Goal: Task Accomplishment & Management: Complete application form

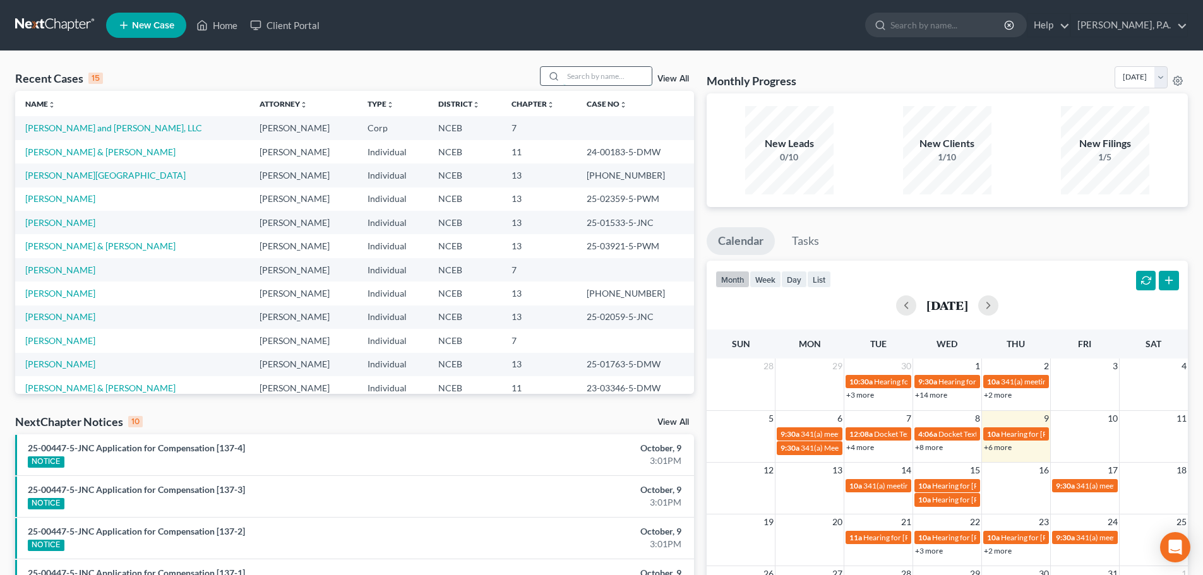
click at [586, 72] on input "search" at bounding box center [607, 76] width 88 height 18
type input "[PERSON_NAME]"
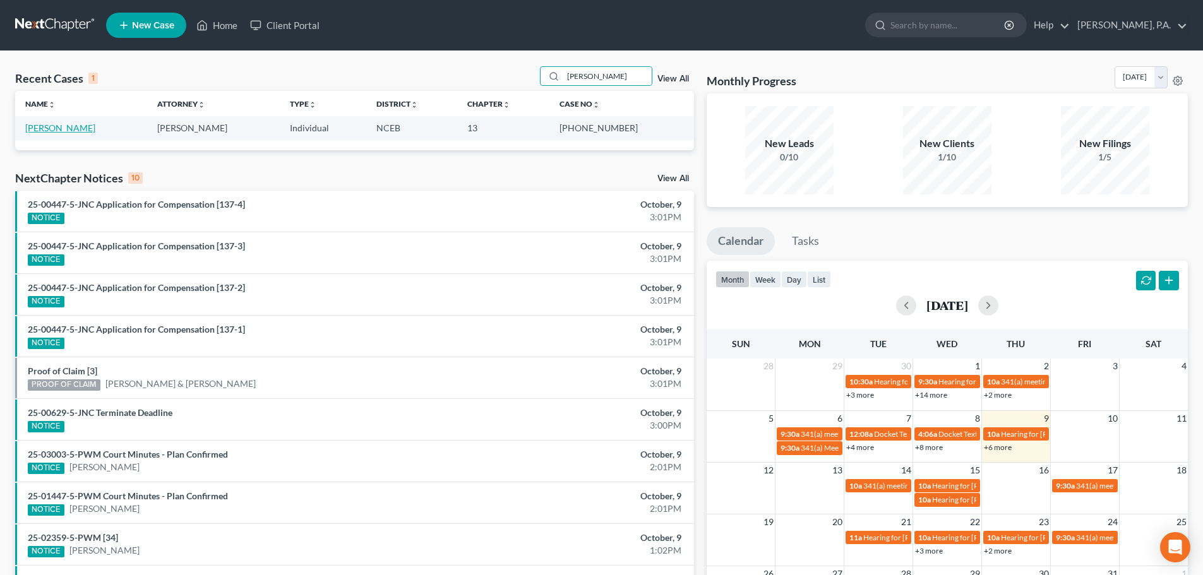
click at [49, 123] on link "[PERSON_NAME]" at bounding box center [60, 128] width 70 height 11
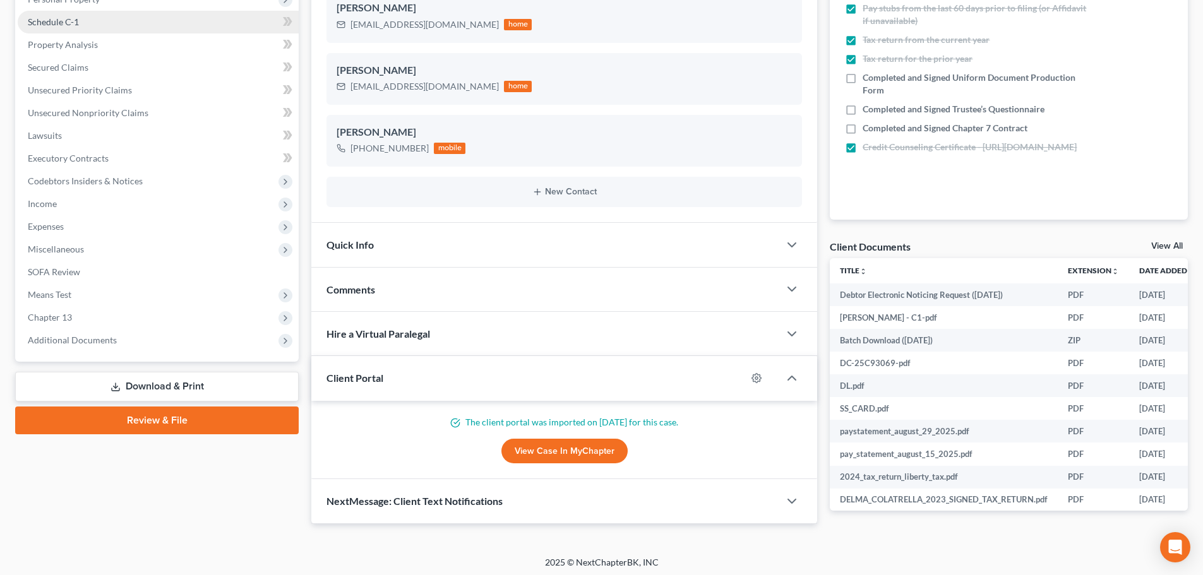
scroll to position [238, 0]
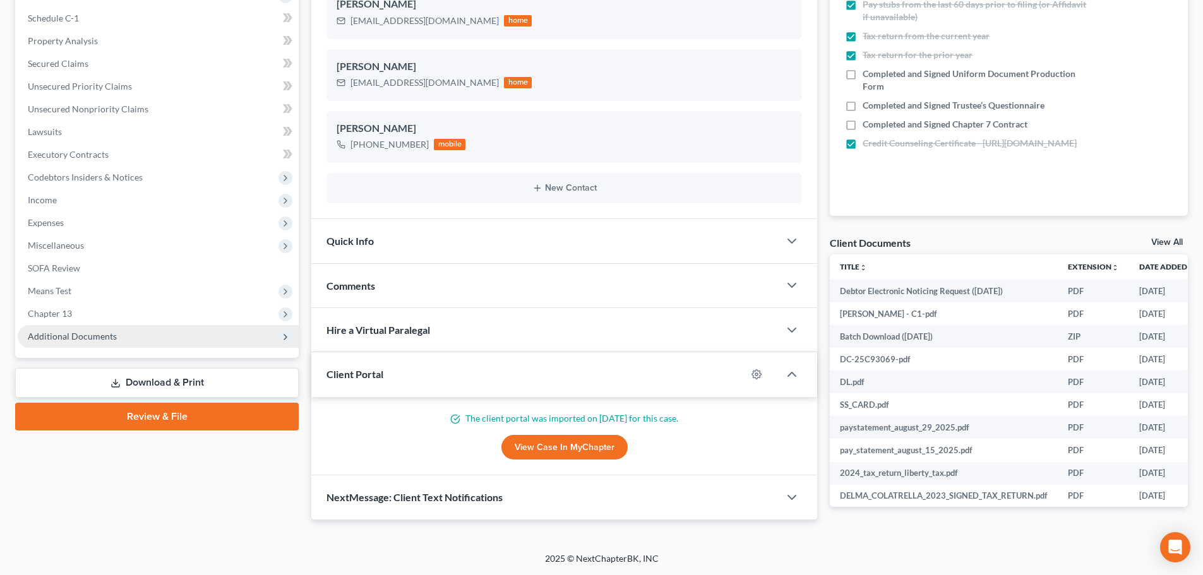
click at [105, 332] on span "Additional Documents" at bounding box center [72, 336] width 89 height 11
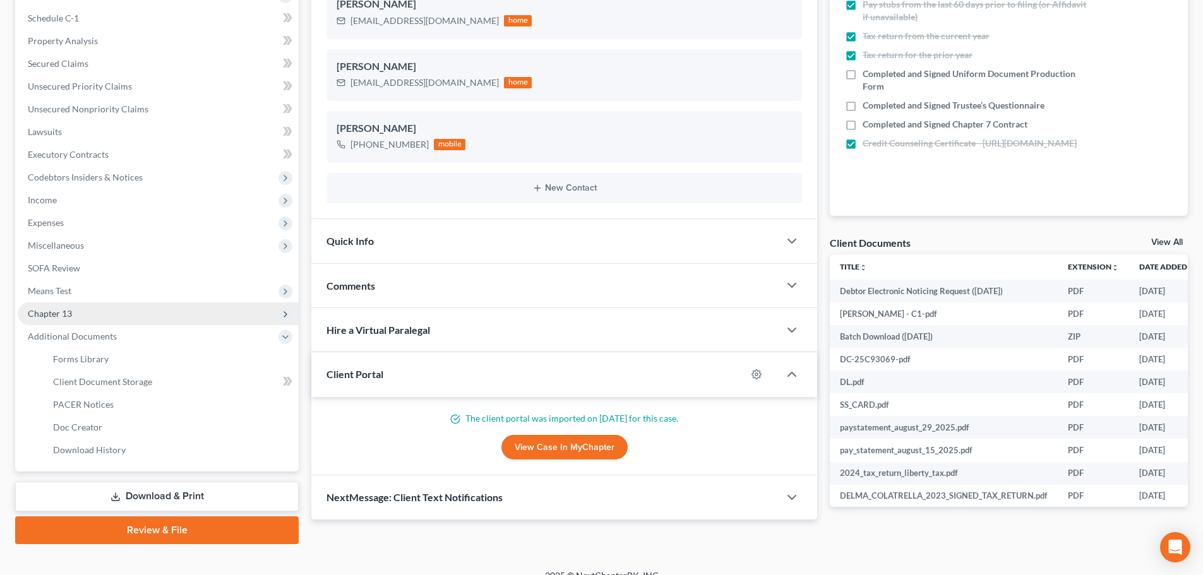
click at [75, 311] on span "Chapter 13" at bounding box center [158, 314] width 281 height 23
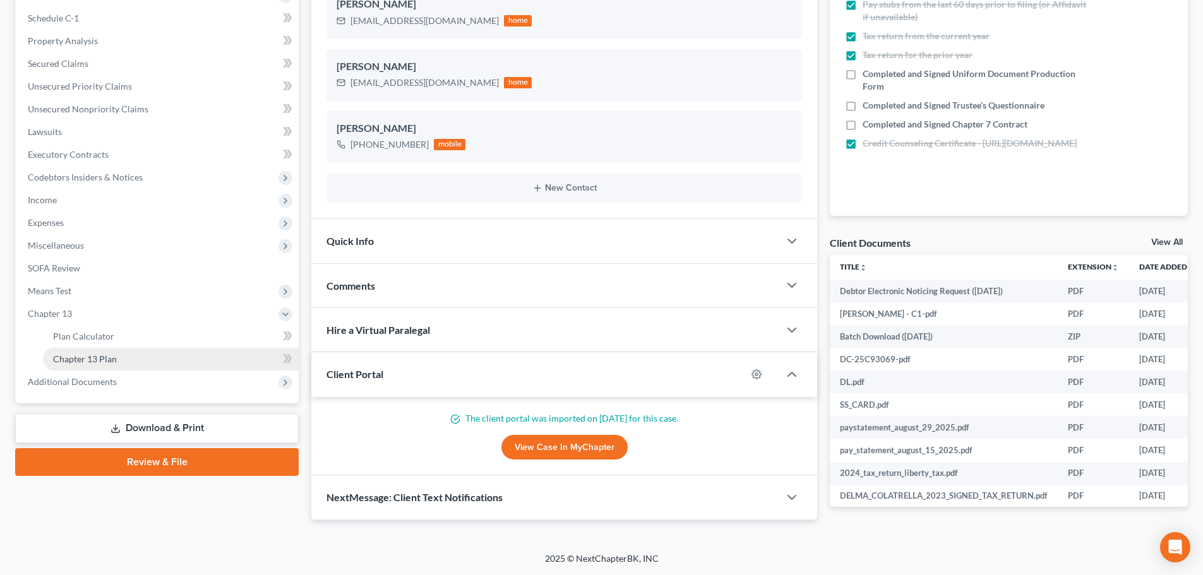
click at [119, 350] on link "Chapter 13 Plan" at bounding box center [171, 359] width 256 height 23
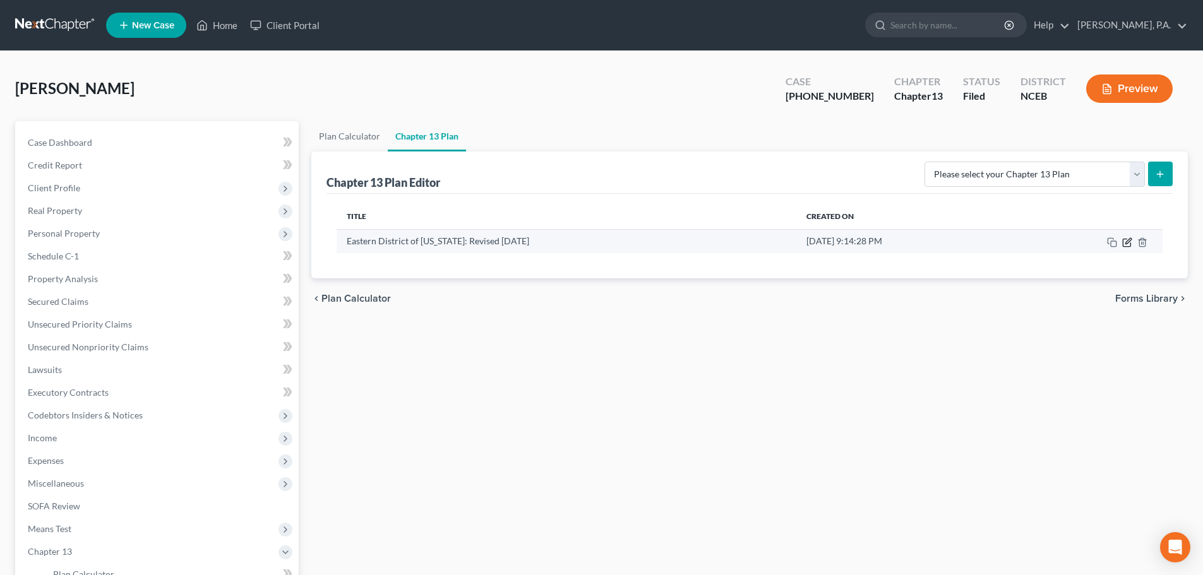
click at [1127, 239] on icon "button" at bounding box center [1127, 243] width 8 height 8
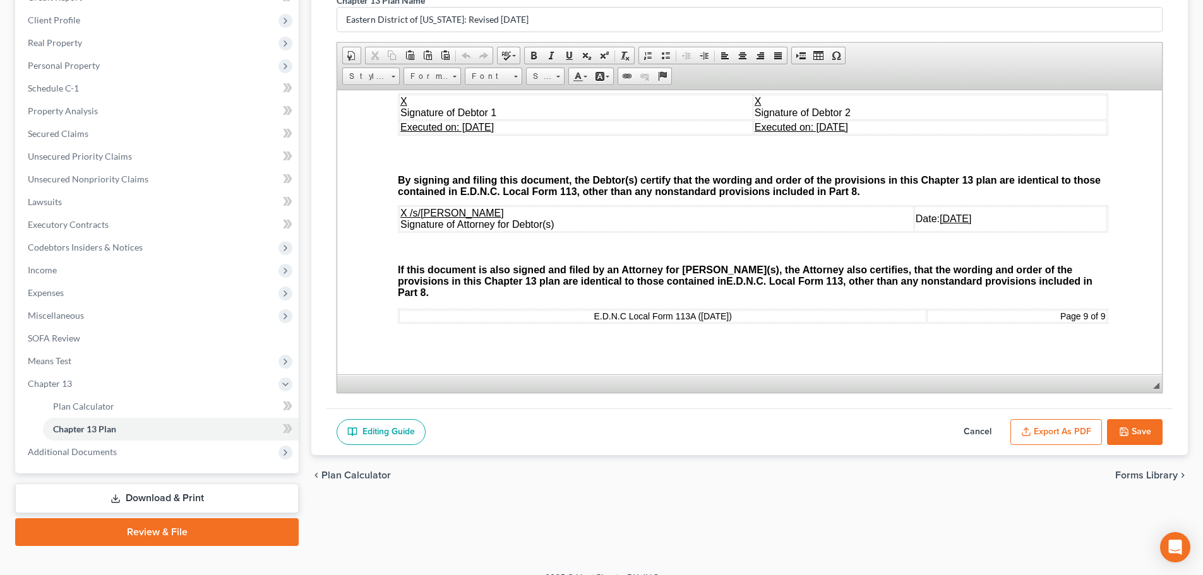
scroll to position [187, 0]
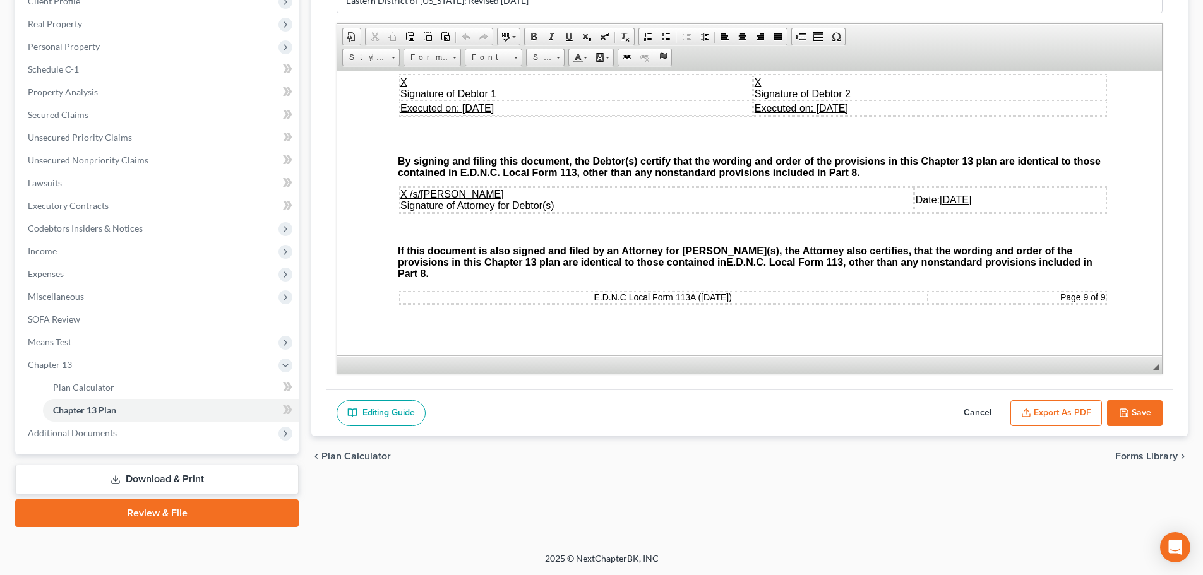
click at [966, 412] on button "Cancel" at bounding box center [978, 413] width 56 height 27
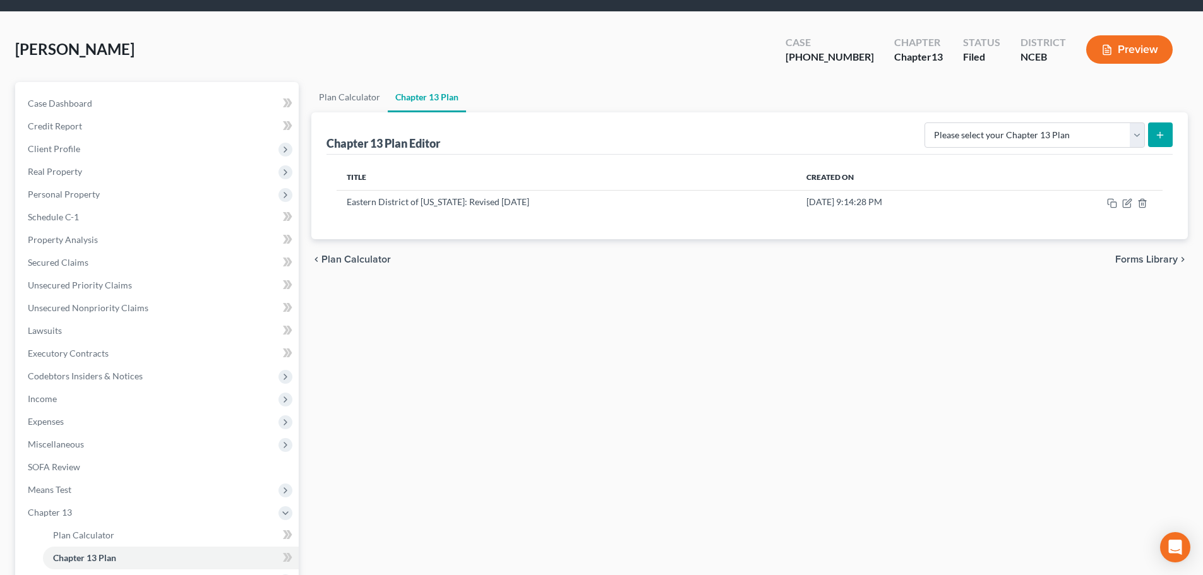
scroll to position [0, 0]
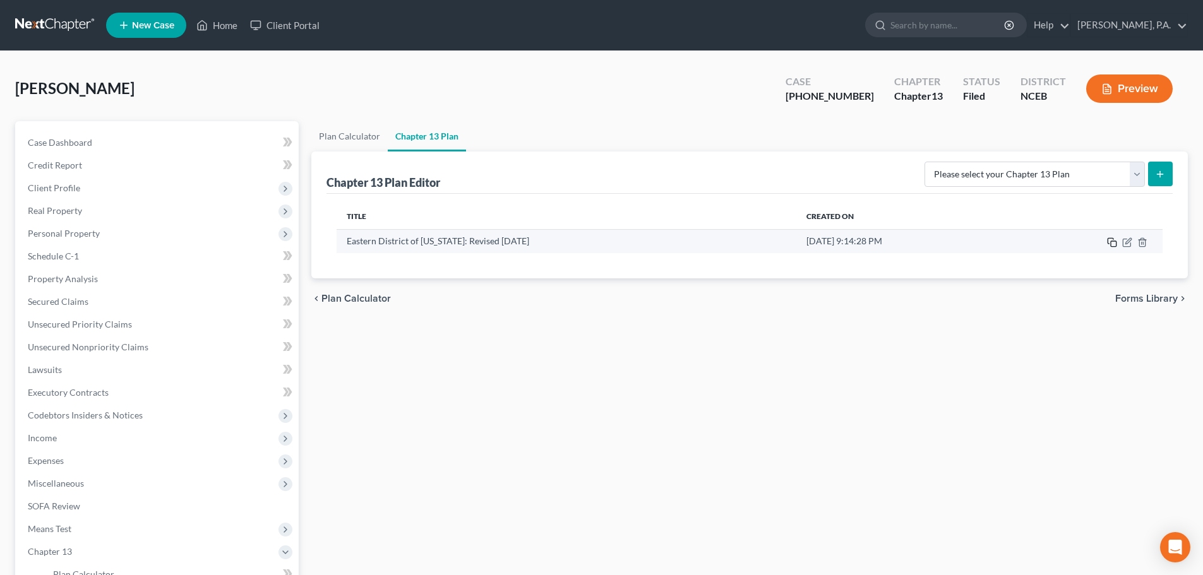
click at [1111, 239] on icon "button" at bounding box center [1112, 243] width 10 height 10
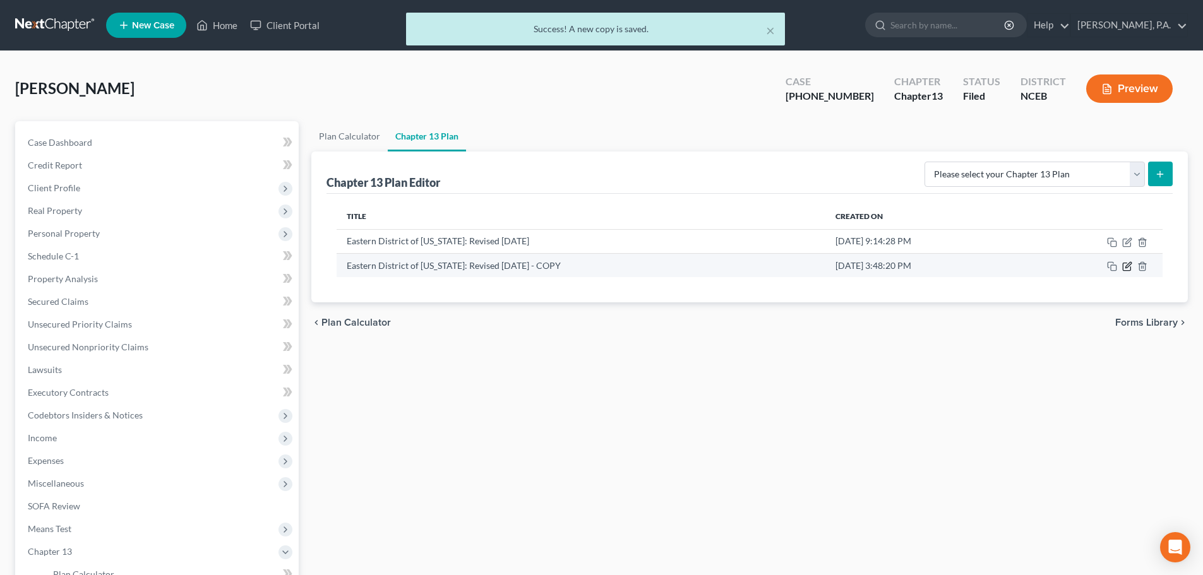
click at [1123, 266] on icon "button" at bounding box center [1127, 267] width 8 height 8
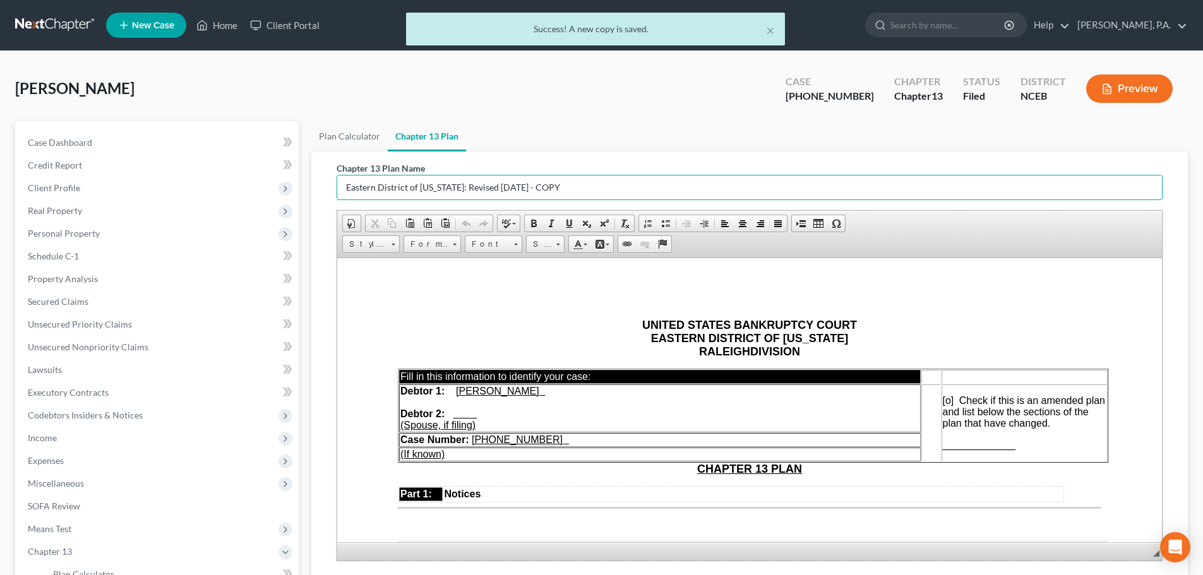
drag, startPoint x: 600, startPoint y: 190, endPoint x: 308, endPoint y: 188, distance: 291.8
click at [341, 188] on input "Eastern District of [US_STATE]: Revised [DATE] - COPY" at bounding box center [749, 188] width 825 height 24
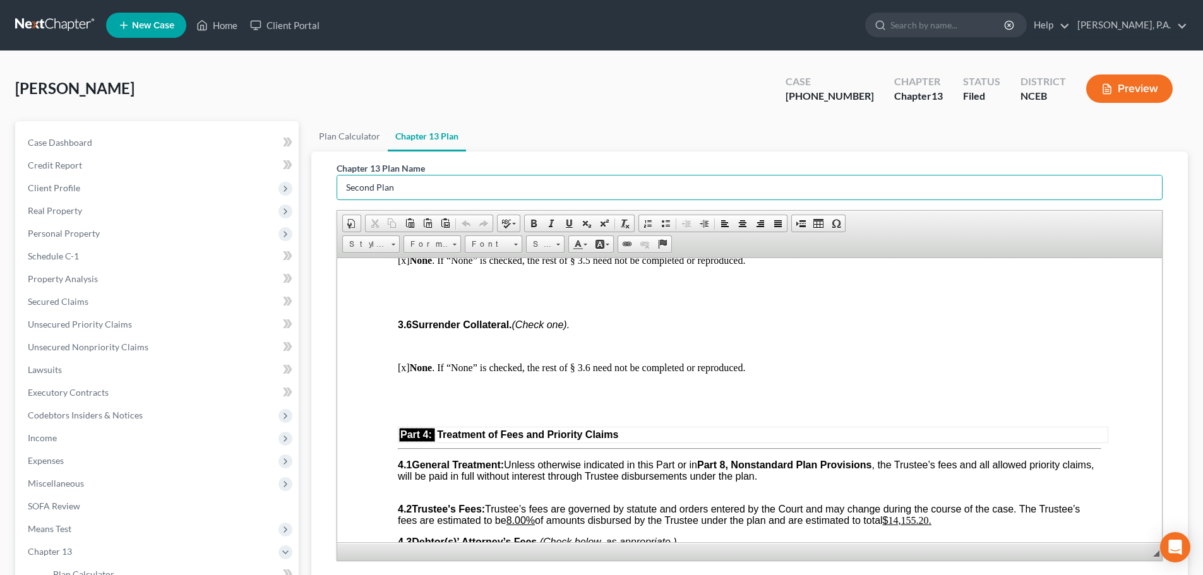
scroll to position [2274, 0]
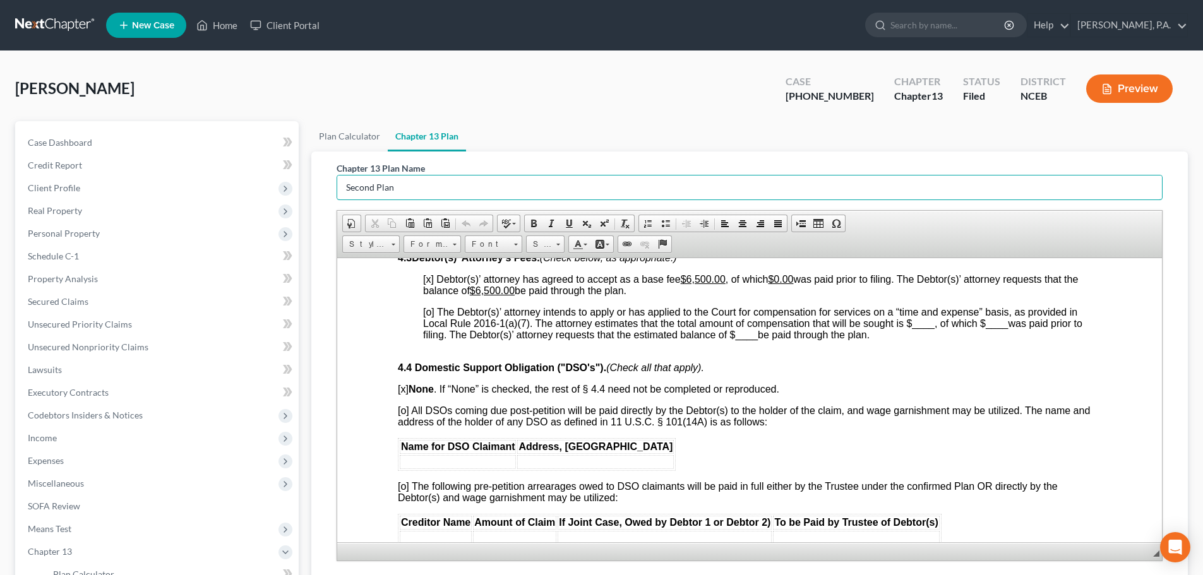
type input "Second Plan"
drag, startPoint x: 495, startPoint y: 313, endPoint x: 476, endPoint y: 312, distance: 19.6
click at [476, 296] on u "$6,500.00" at bounding box center [492, 290] width 45 height 11
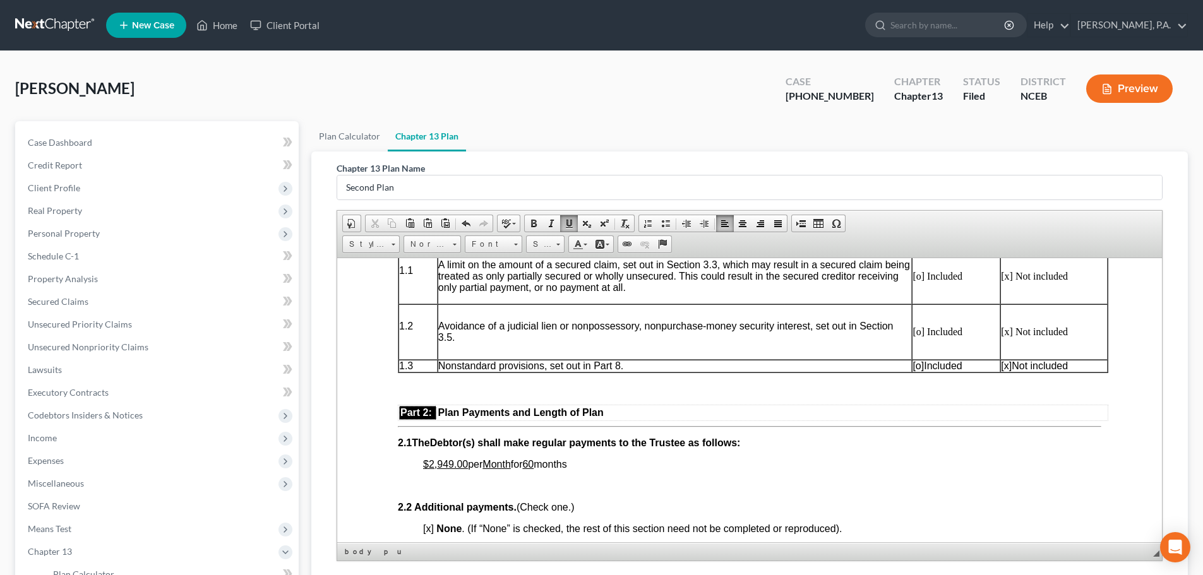
scroll to position [0, 0]
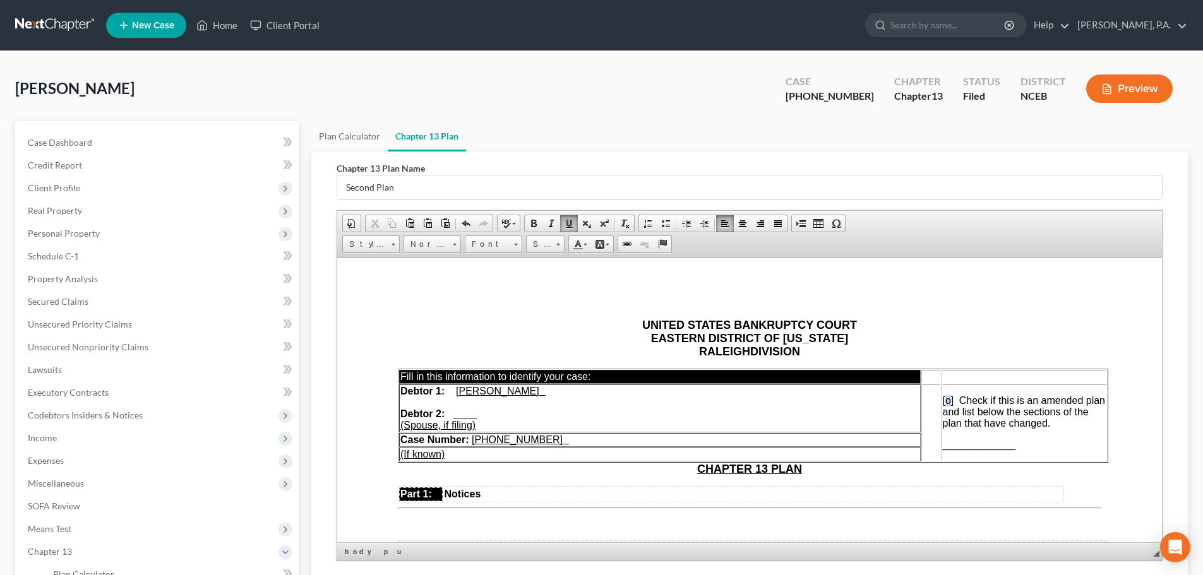
click at [951, 401] on span "[o]" at bounding box center [948, 400] width 11 height 11
click at [963, 450] on td "[x] Check if this is an amended plan and list below the sections of the plan th…" at bounding box center [1024, 422] width 165 height 77
drag, startPoint x: 1028, startPoint y: 444, endPoint x: 941, endPoint y: 448, distance: 87.3
click at [942, 448] on td "[x] Check if this is an amended plan and list below the sections of the plan th…" at bounding box center [1024, 422] width 165 height 77
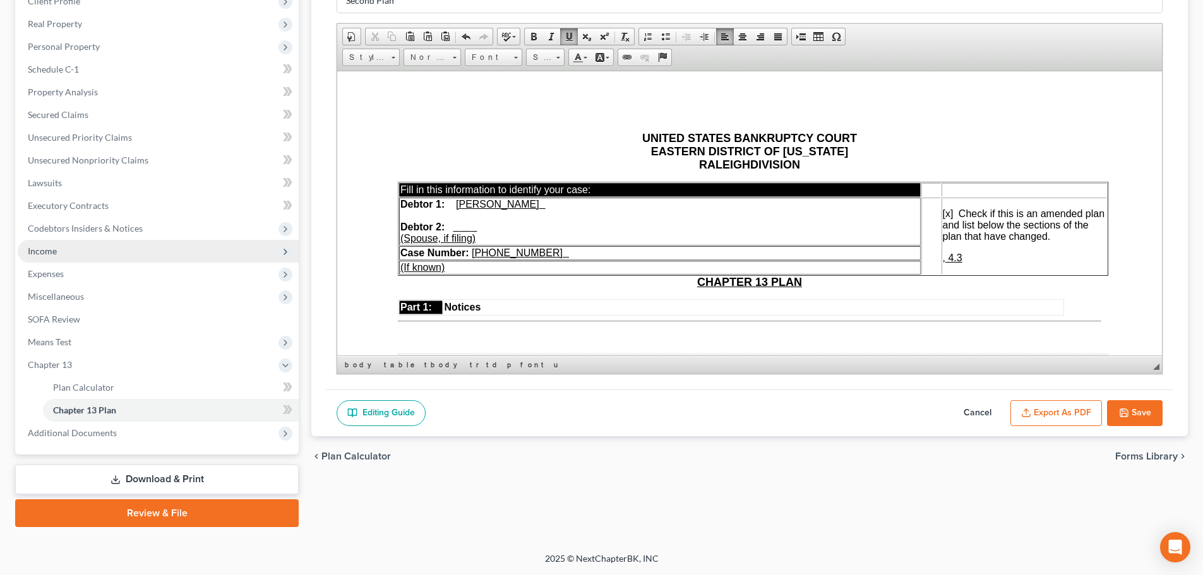
click at [92, 251] on span "Income" at bounding box center [158, 251] width 281 height 23
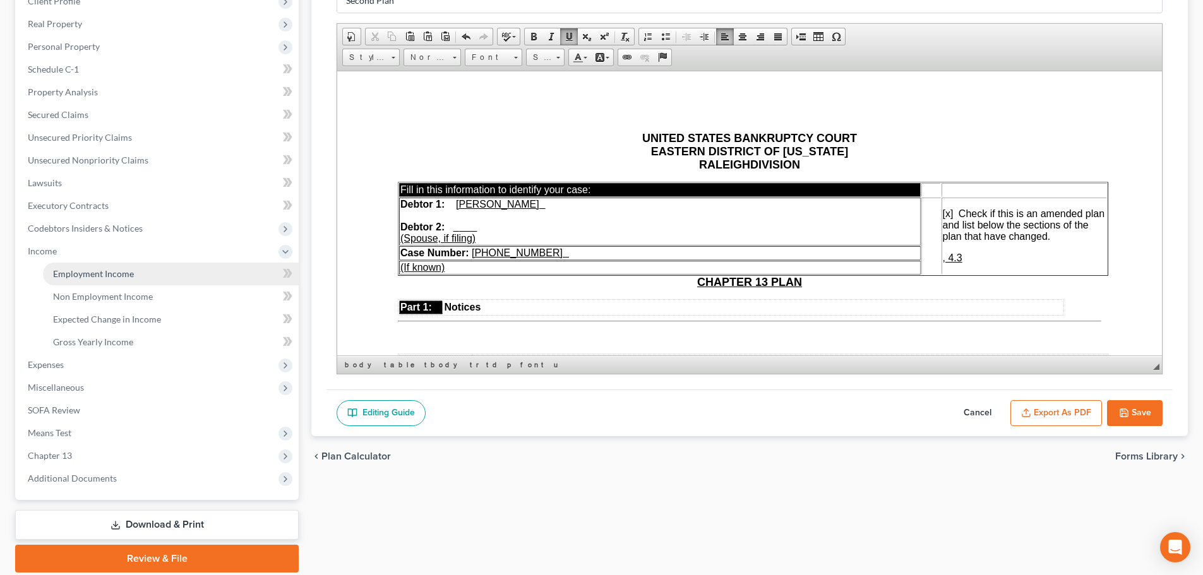
click at [102, 263] on link "Employment Income" at bounding box center [171, 274] width 256 height 23
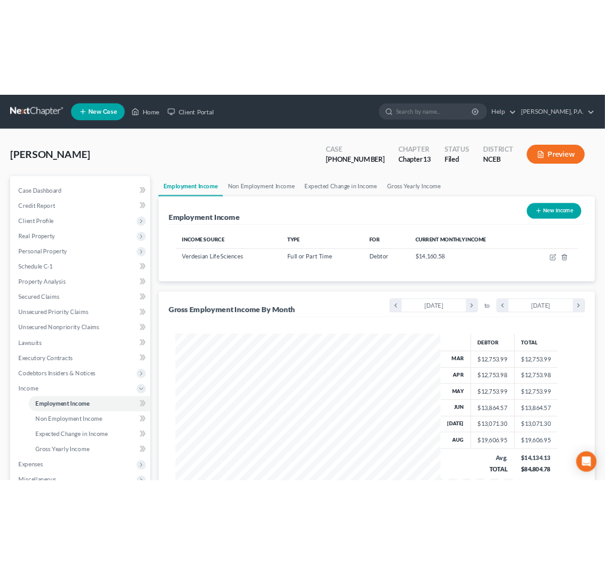
scroll to position [257, 540]
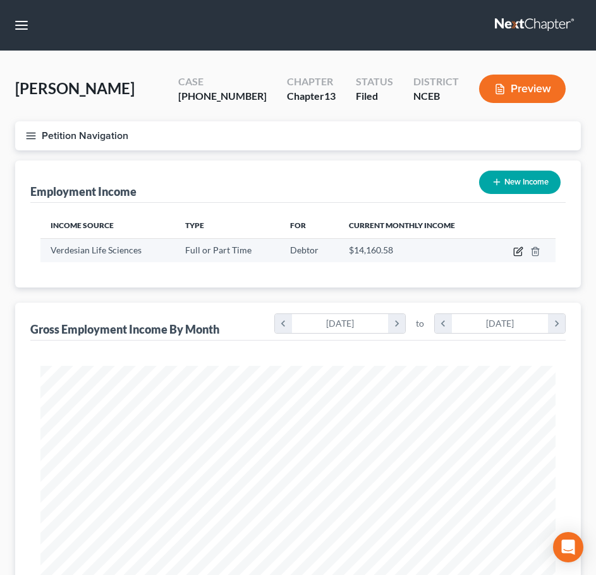
click at [519, 248] on icon "button" at bounding box center [518, 251] width 10 height 10
select select "0"
select select "28"
select select "2"
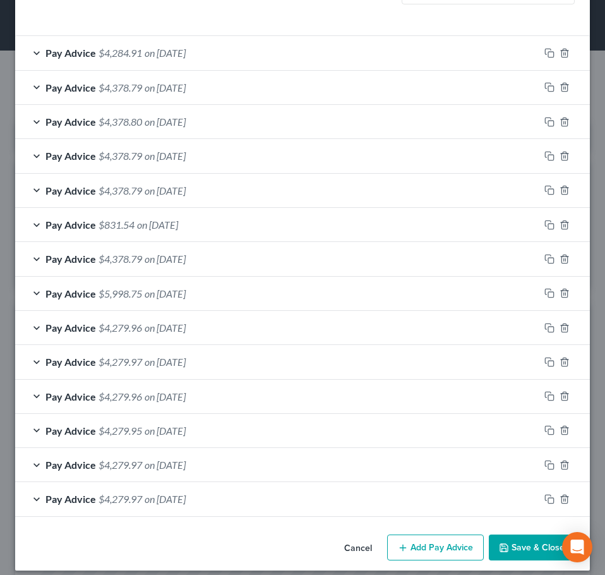
scroll to position [432, 0]
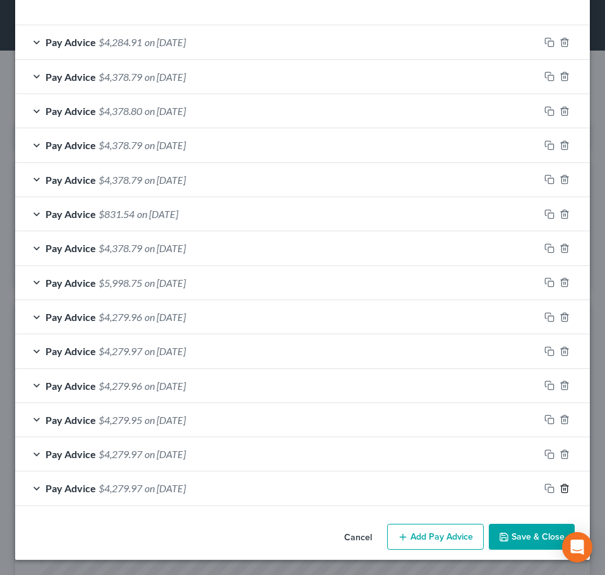
click at [560, 485] on icon "button" at bounding box center [565, 488] width 10 height 10
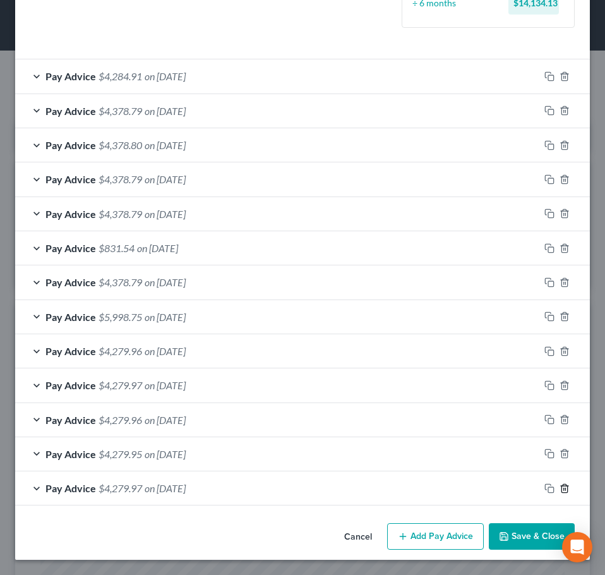
click at [560, 485] on icon "button" at bounding box center [565, 488] width 10 height 10
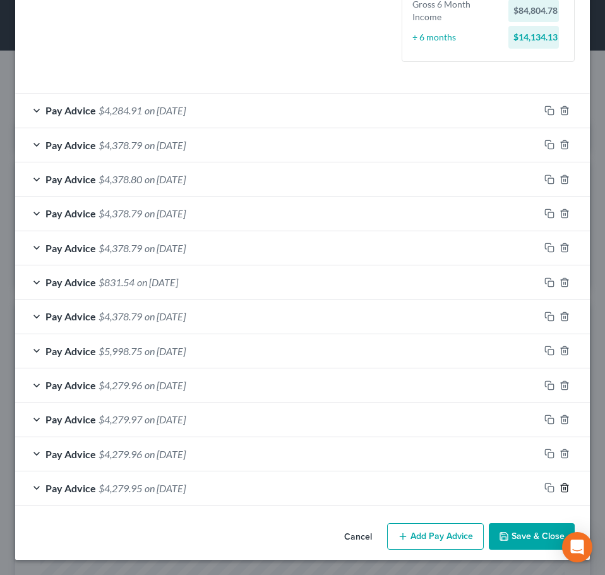
click at [562, 485] on icon "button" at bounding box center [565, 488] width 6 height 8
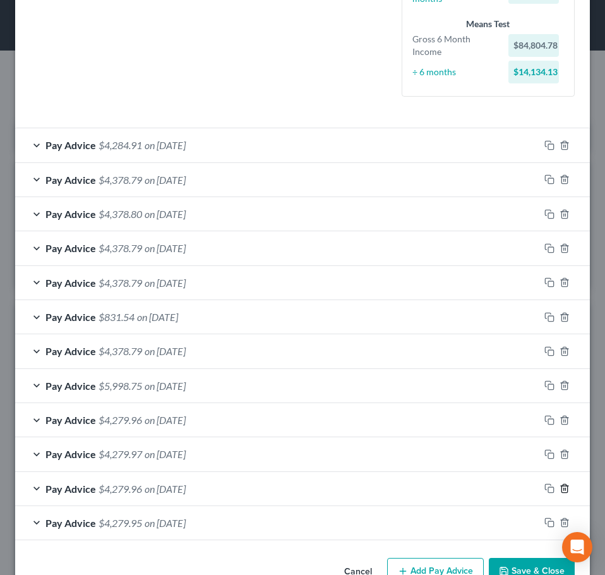
click at [560, 485] on icon "button" at bounding box center [565, 488] width 10 height 10
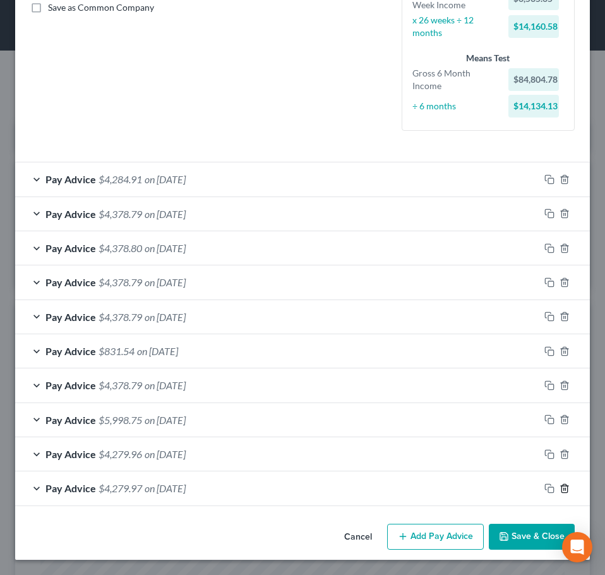
click at [560, 485] on icon "button" at bounding box center [565, 488] width 10 height 10
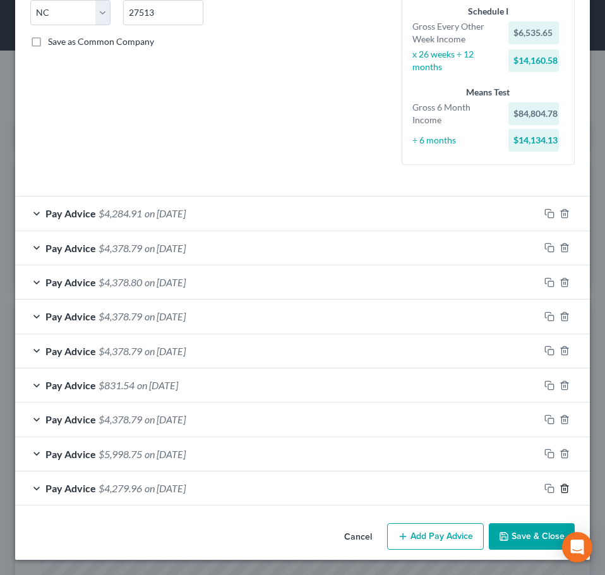
click at [562, 485] on icon "button" at bounding box center [565, 488] width 6 height 8
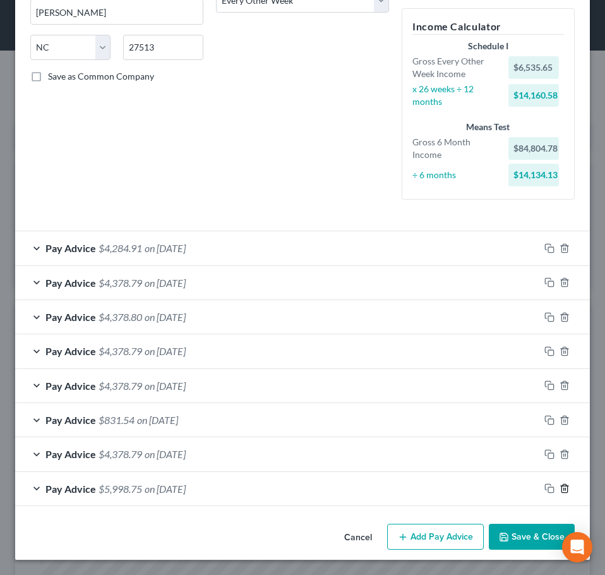
click at [560, 485] on icon "button" at bounding box center [565, 488] width 10 height 10
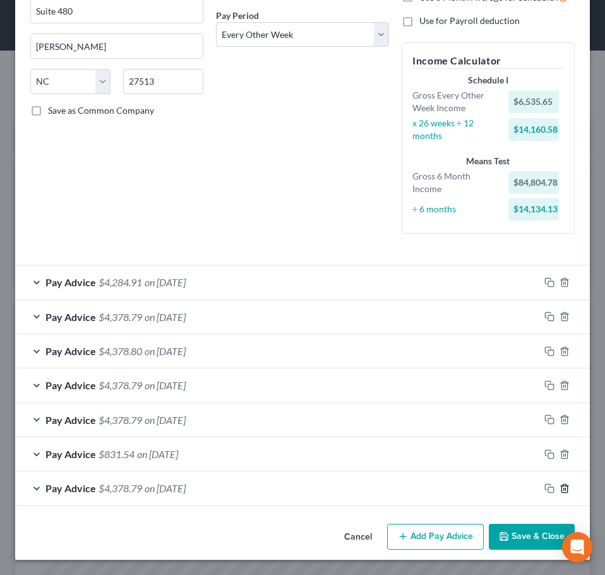
click at [560, 485] on icon "button" at bounding box center [565, 488] width 10 height 10
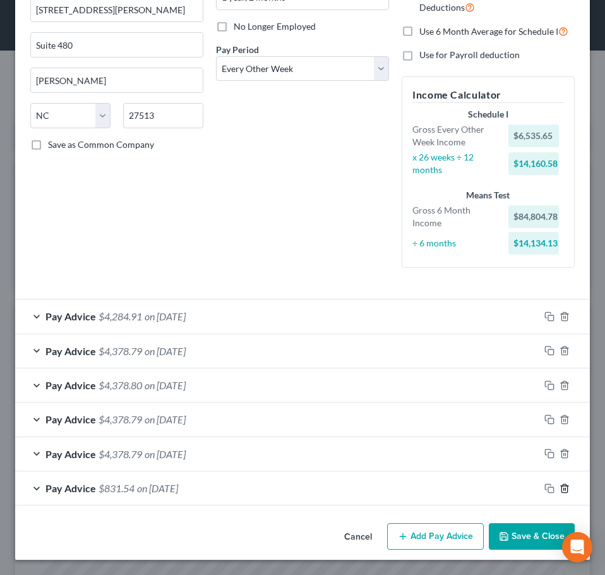
click at [562, 485] on icon "button" at bounding box center [565, 488] width 6 height 8
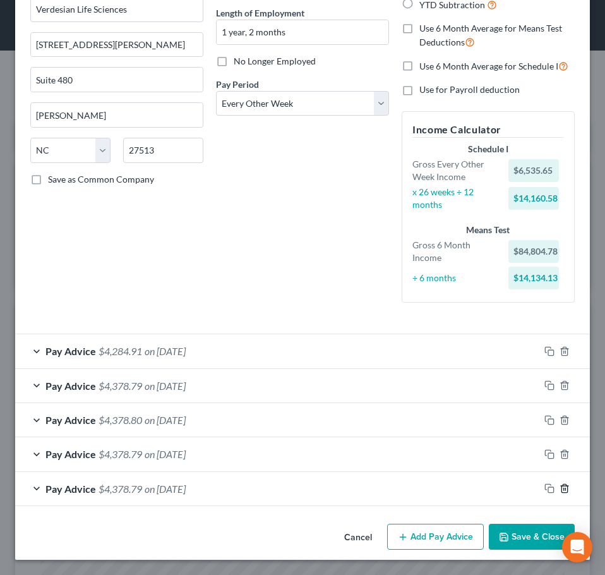
click at [560, 485] on icon "button" at bounding box center [565, 488] width 10 height 10
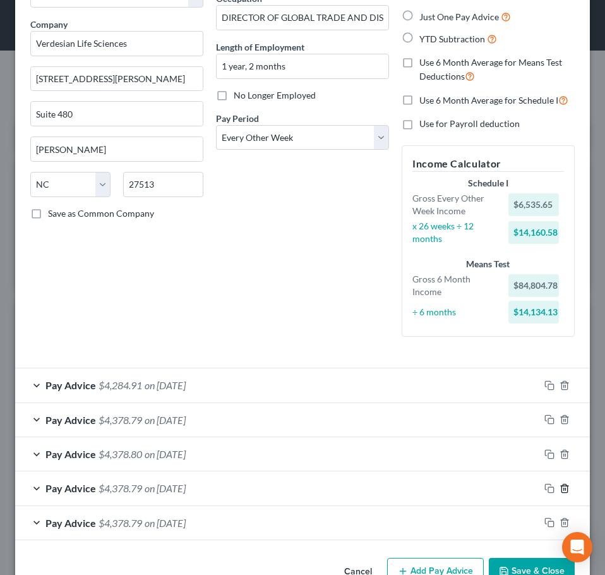
click at [560, 485] on icon "button" at bounding box center [565, 488] width 10 height 10
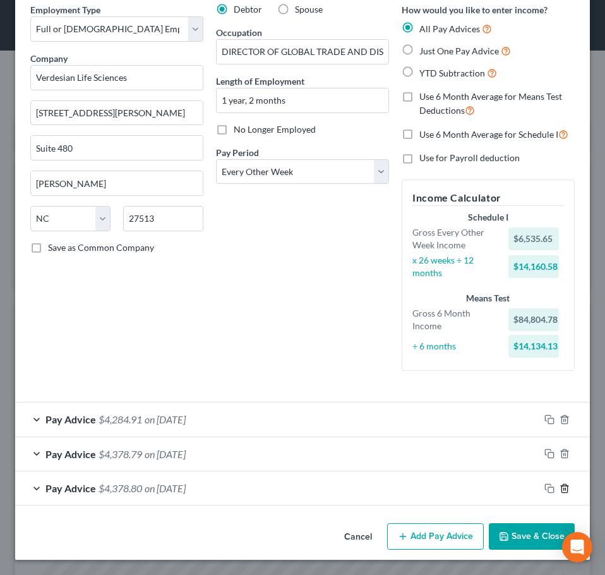
click at [562, 485] on icon "button" at bounding box center [565, 488] width 6 height 8
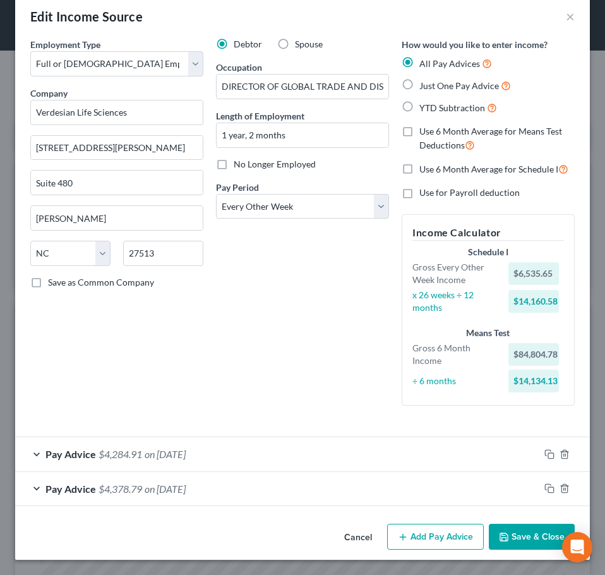
scroll to position [20, 0]
click at [560, 485] on icon "button" at bounding box center [565, 488] width 10 height 10
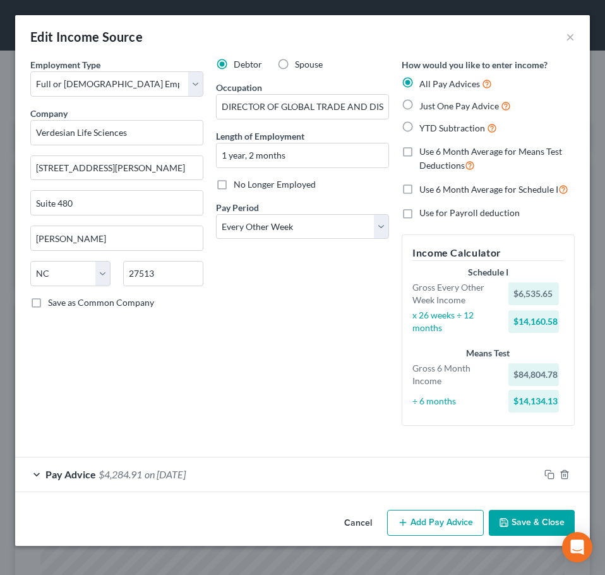
scroll to position [0, 0]
click at [552, 485] on div "Pay Advice $4,284.91 on [DATE]" at bounding box center [302, 474] width 575 height 35
click at [567, 475] on icon "button" at bounding box center [565, 474] width 10 height 10
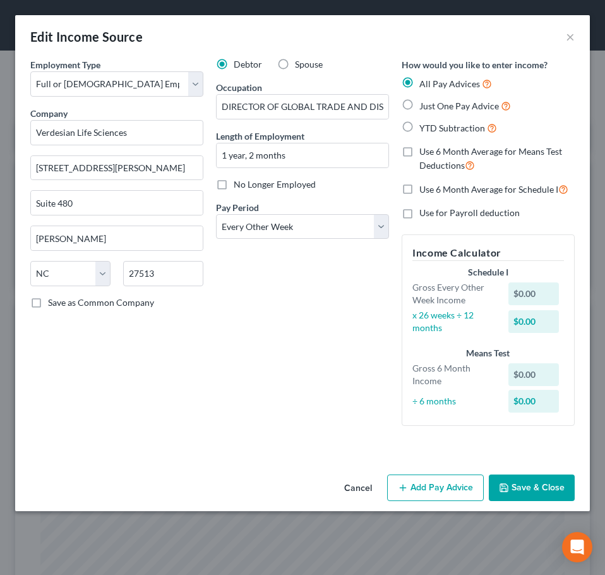
click at [419, 105] on label "Just One Pay Advice" at bounding box center [465, 106] width 92 height 15
click at [424, 105] on input "Just One Pay Advice" at bounding box center [428, 103] width 8 height 8
radio input "true"
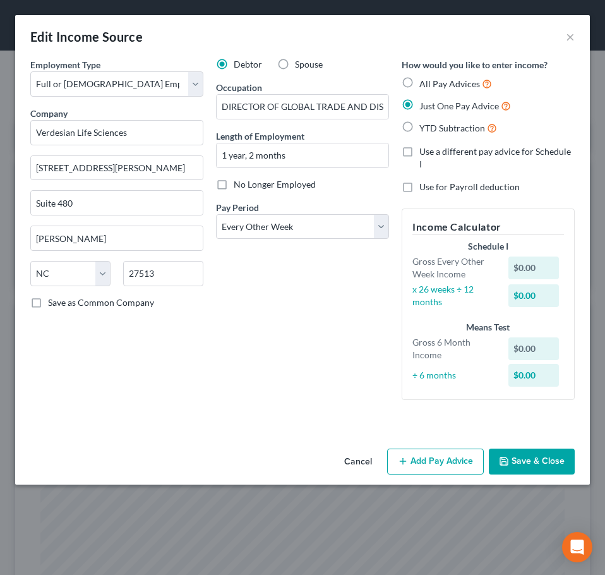
click at [426, 448] on button "Add Pay Advice" at bounding box center [435, 461] width 97 height 27
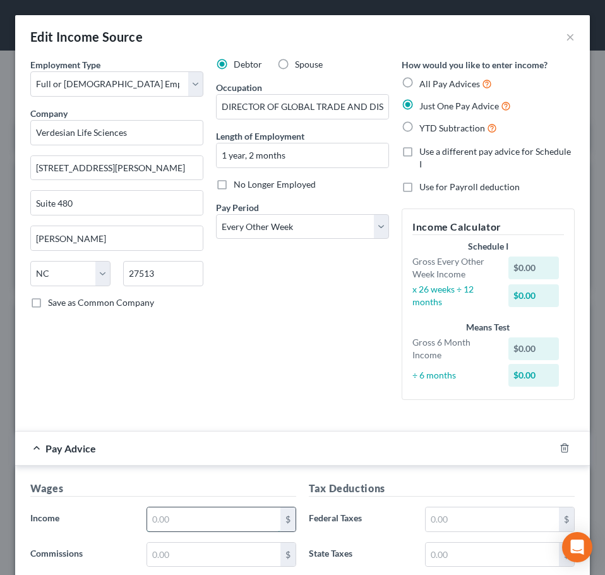
click at [239, 527] on input "text" at bounding box center [213, 519] width 133 height 24
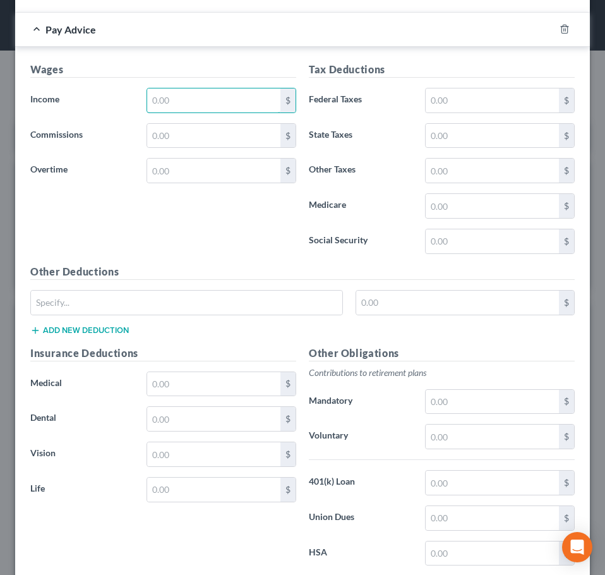
scroll to position [424, 0]
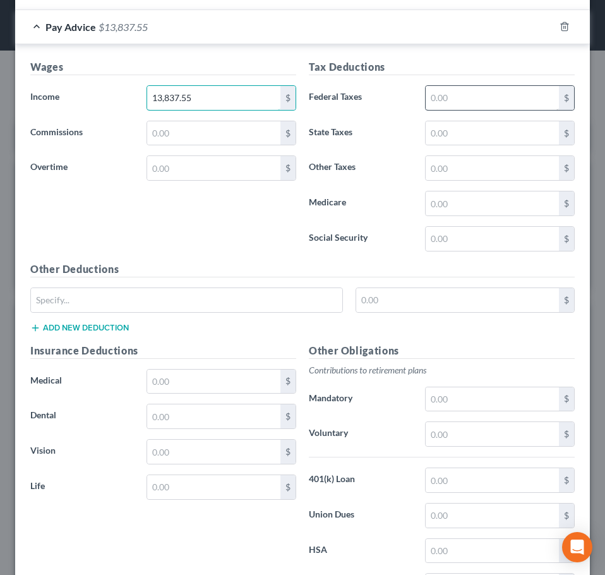
type input "13,837.55"
click at [443, 104] on input "text" at bounding box center [492, 98] width 133 height 24
click at [477, 89] on input "text" at bounding box center [492, 98] width 133 height 24
type input "2,397.74"
click at [469, 125] on input "text" at bounding box center [492, 133] width 133 height 24
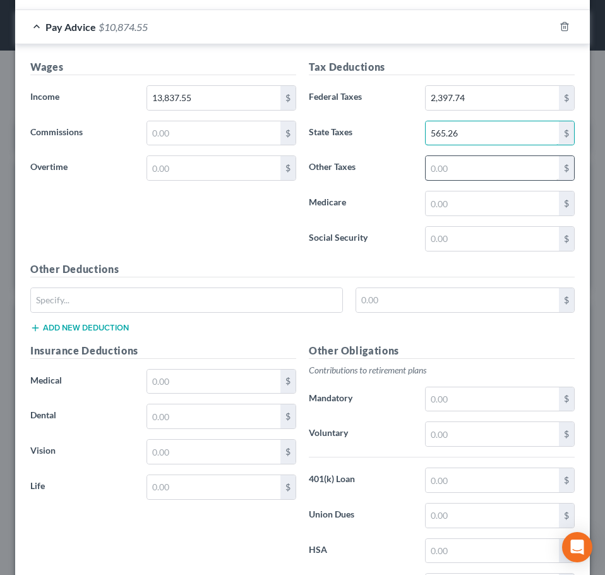
type input "565.26"
click at [464, 169] on input "text" at bounding box center [492, 168] width 133 height 24
click at [457, 208] on input "text" at bounding box center [492, 203] width 133 height 24
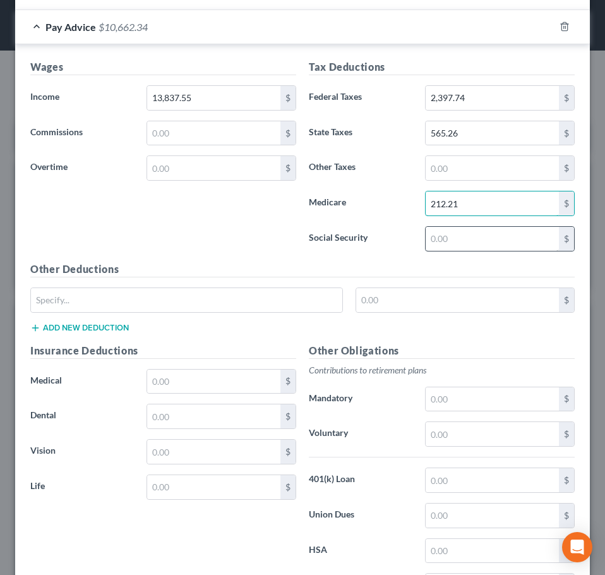
type input "212.21"
click at [459, 234] on input "text" at bounding box center [492, 239] width 133 height 24
type input "907.4"
click at [273, 340] on div "Other Deductions $ Add new deduction" at bounding box center [302, 302] width 557 height 81
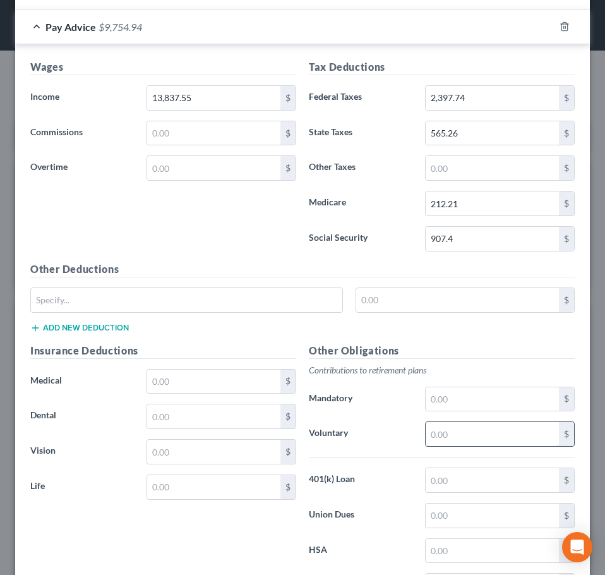
click at [483, 433] on input "text" at bounding box center [492, 434] width 133 height 24
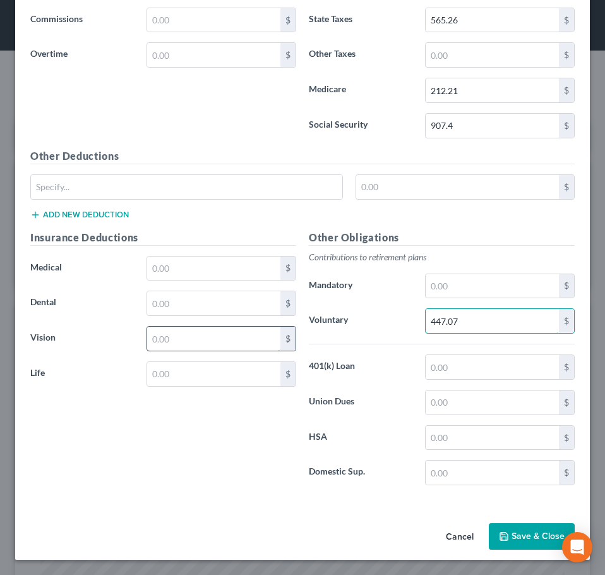
type input "447.07"
click at [250, 336] on input "text" at bounding box center [213, 339] width 133 height 24
type input "7.38"
click at [222, 302] on input "text" at bounding box center [213, 303] width 133 height 24
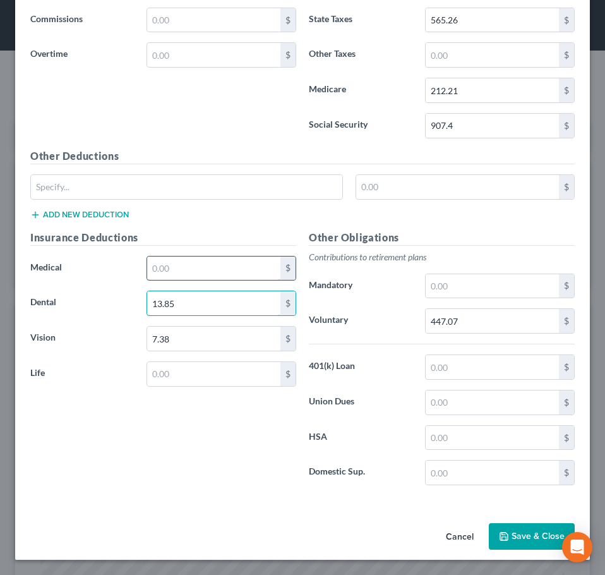
type input "13.85"
click at [222, 271] on input "text" at bounding box center [213, 268] width 133 height 24
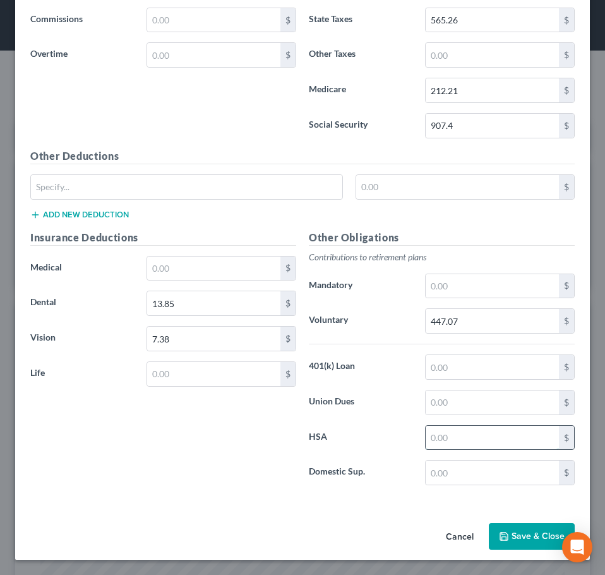
click at [440, 444] on input "text" at bounding box center [492, 438] width 133 height 24
type input "138.45"
click at [222, 375] on input "text" at bounding box center [213, 374] width 133 height 24
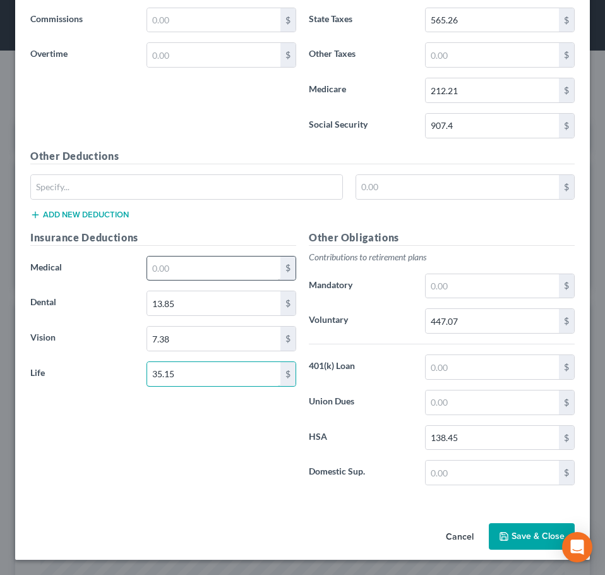
type input "35.15"
click at [212, 268] on input "text" at bounding box center [213, 268] width 133 height 24
type input "159.04"
type input "46.68"
click at [505, 532] on button "Save & Close" at bounding box center [532, 536] width 86 height 27
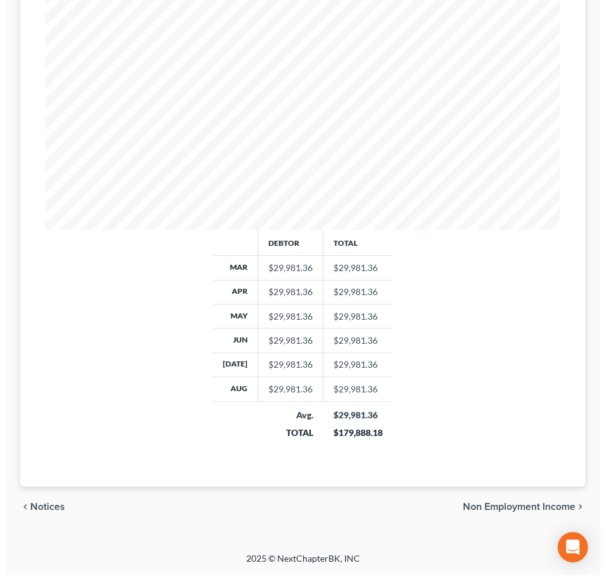
scroll to position [0, 0]
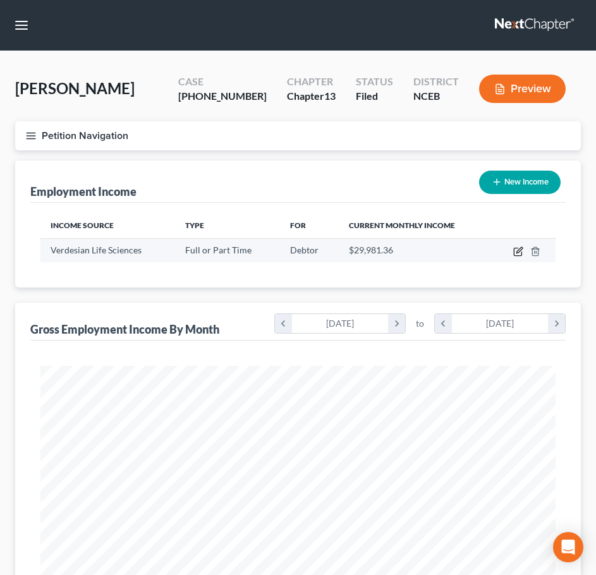
click at [521, 255] on icon "button" at bounding box center [518, 252] width 8 height 8
select select "0"
select select "28"
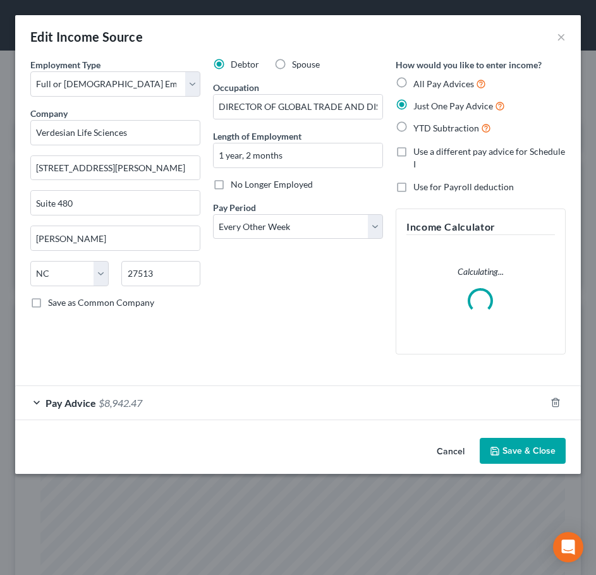
scroll to position [262, 550]
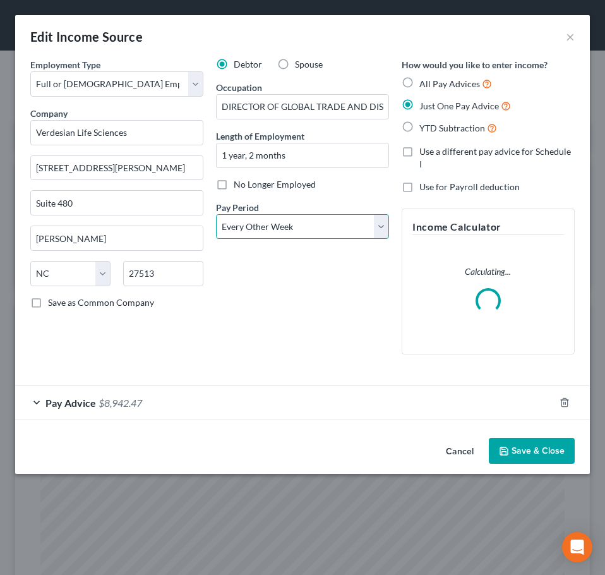
click at [383, 236] on select "Select Monthly Twice Monthly Every Other Week Weekly" at bounding box center [302, 226] width 173 height 25
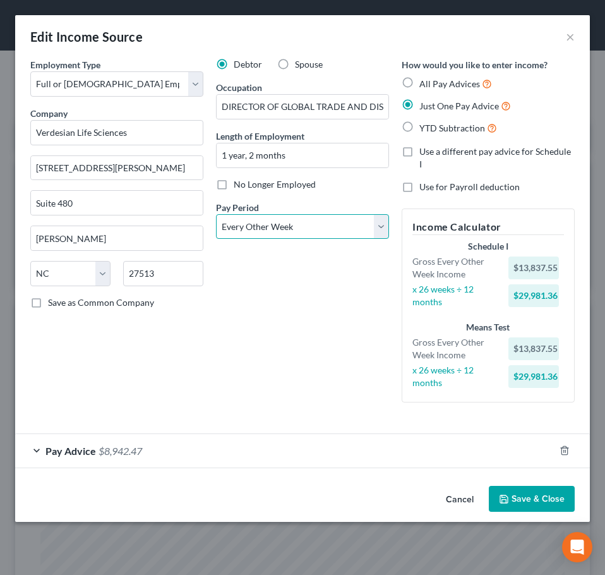
select select "0"
click at [216, 214] on select "Select Monthly Twice Monthly Every Other Week Weekly" at bounding box center [302, 226] width 173 height 25
click at [510, 486] on button "Save & Close" at bounding box center [532, 499] width 86 height 27
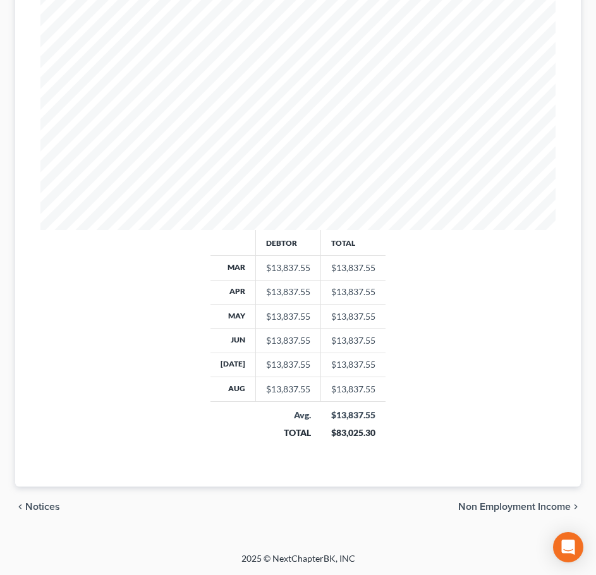
scroll to position [0, 0]
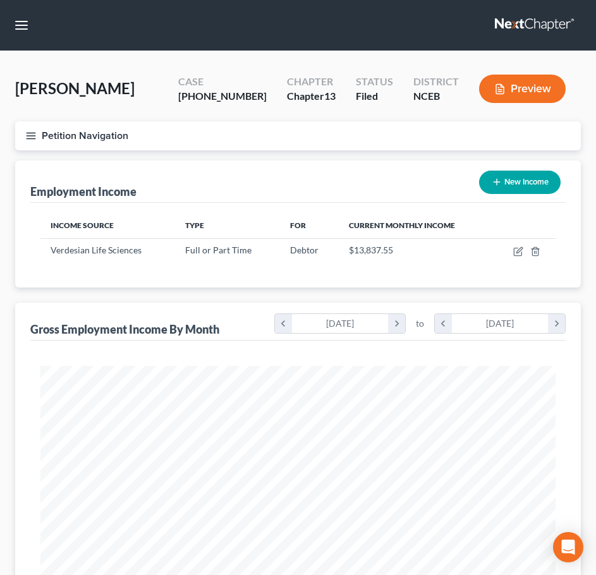
click at [30, 138] on line "button" at bounding box center [31, 138] width 9 height 0
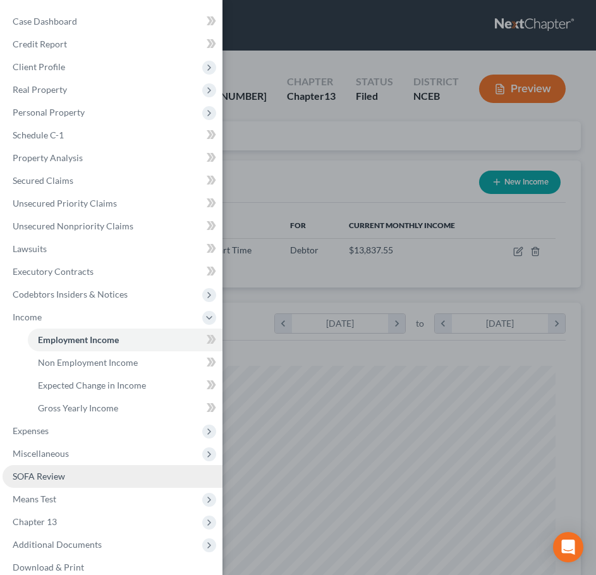
click at [98, 475] on link "SOFA Review" at bounding box center [113, 476] width 220 height 23
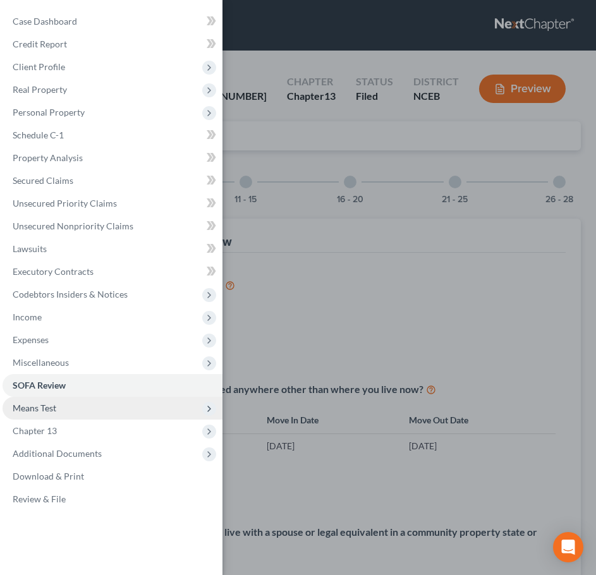
click at [88, 407] on span "Means Test" at bounding box center [113, 408] width 220 height 23
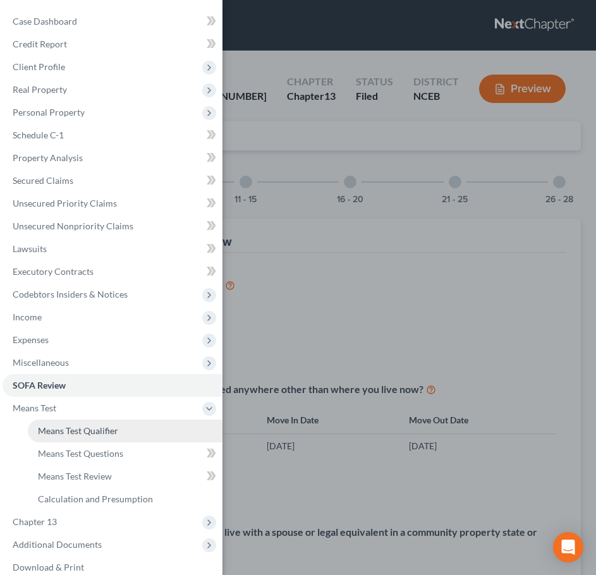
click at [112, 435] on span "Means Test Qualifier" at bounding box center [78, 430] width 80 height 11
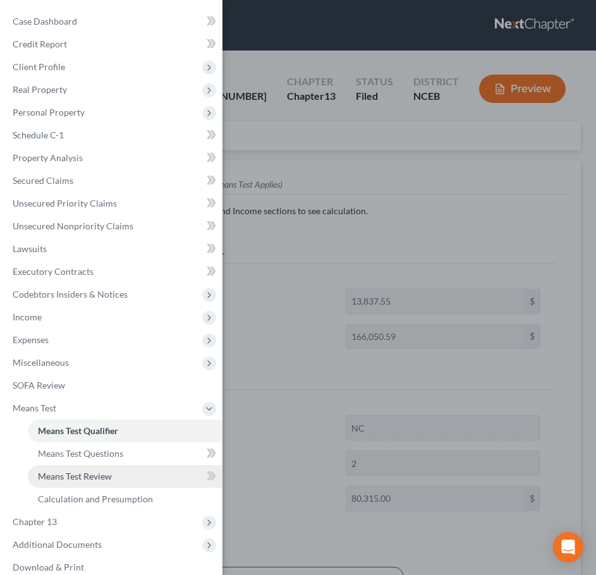
click at [108, 476] on span "Means Test Review" at bounding box center [75, 476] width 74 height 11
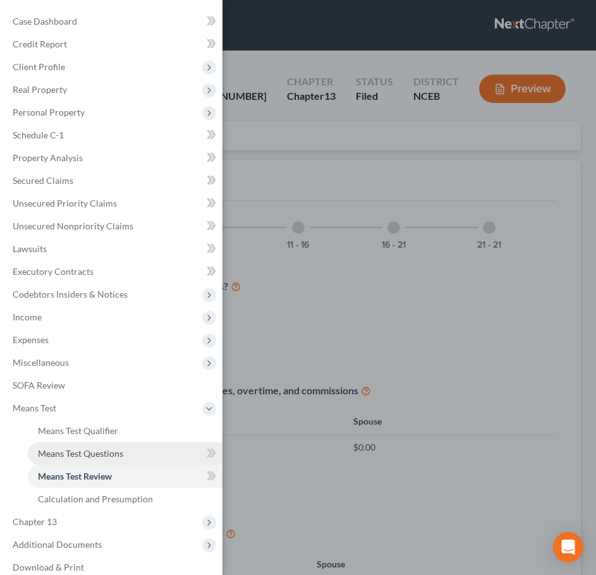
click at [108, 457] on span "Means Test Questions" at bounding box center [80, 453] width 85 height 11
select select "2"
select select "1"
select select "60"
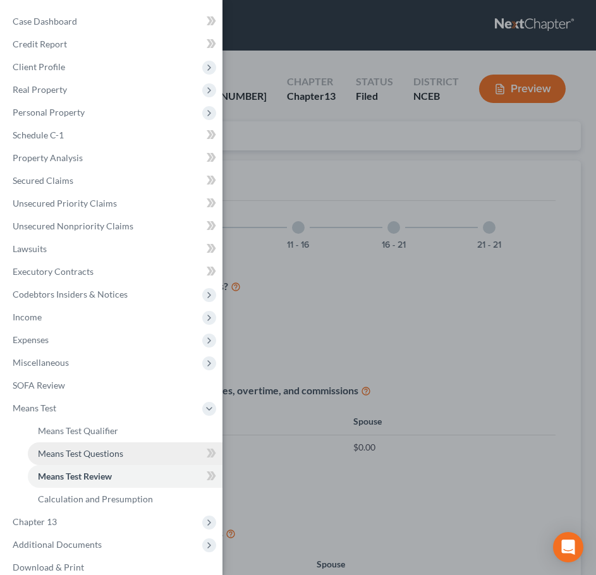
select select "0"
select select "60"
select select "0"
select select "60"
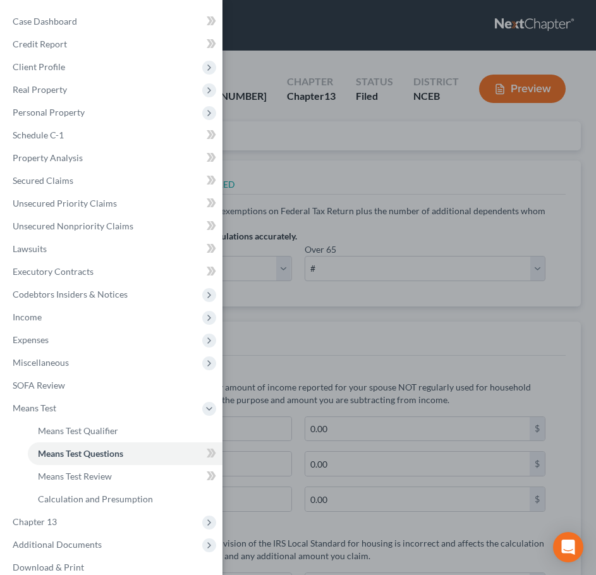
click at [267, 314] on div "Case Dashboard Payments Invoices Payments Payments Credit Report Client Profile" at bounding box center [298, 287] width 596 height 575
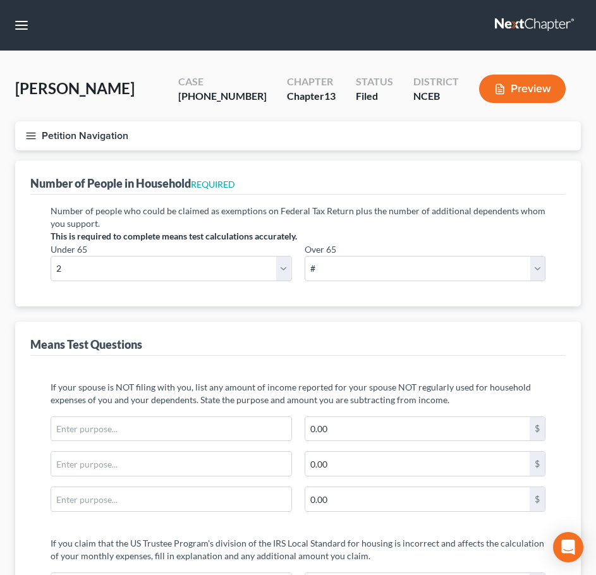
scroll to position [421, 0]
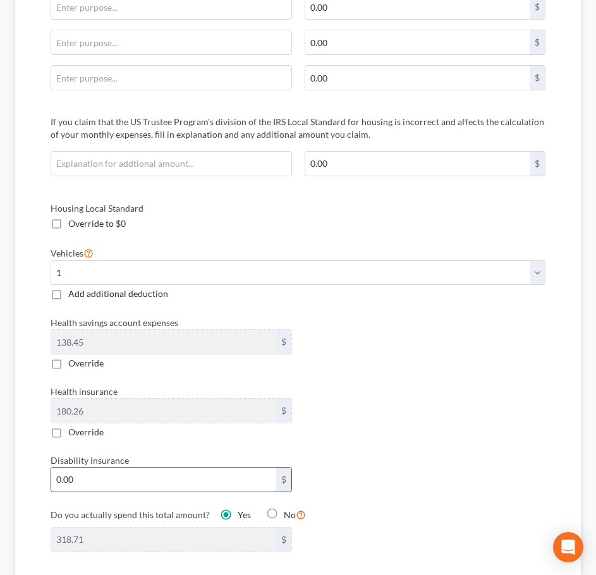
click at [140, 471] on input "0.00" at bounding box center [163, 479] width 225 height 24
type input "4"
type input "322.71"
type input "43"
type input "361.71"
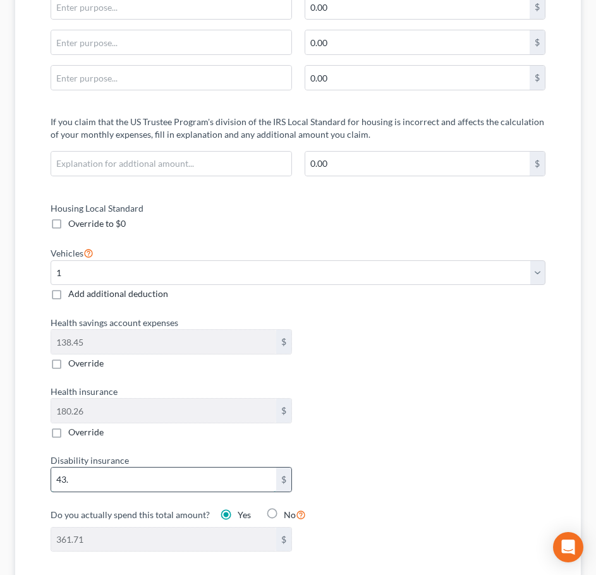
type input "43.9"
type input "362.62"
type input "43.98"
type input "362.69"
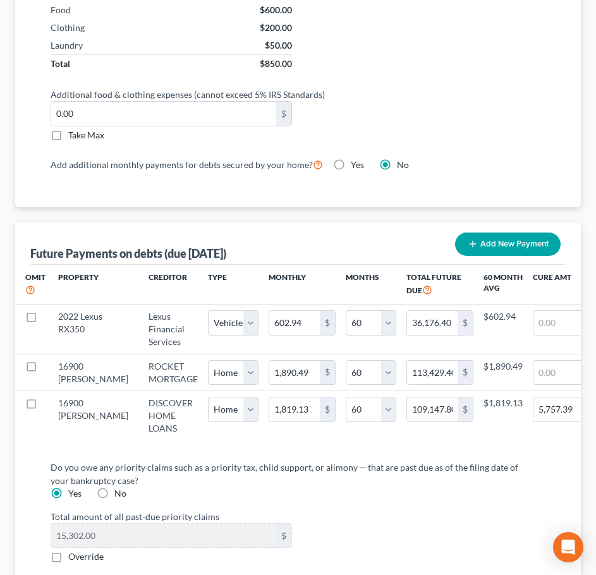
scroll to position [1592, 0]
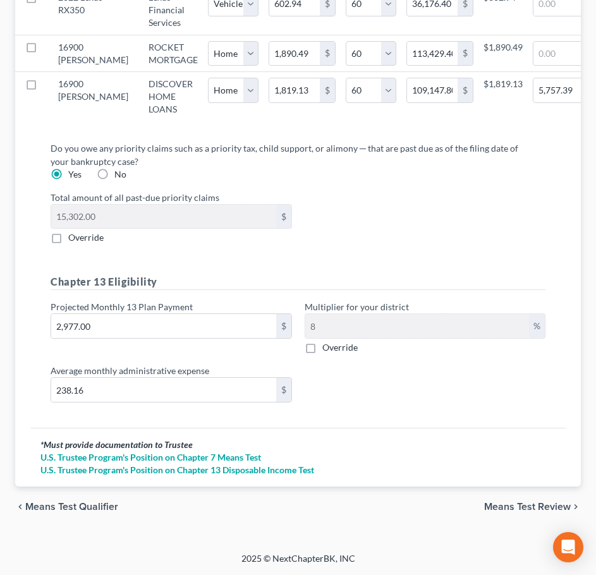
type input "43.98"
click at [500, 506] on span "Means Test Review" at bounding box center [527, 507] width 87 height 10
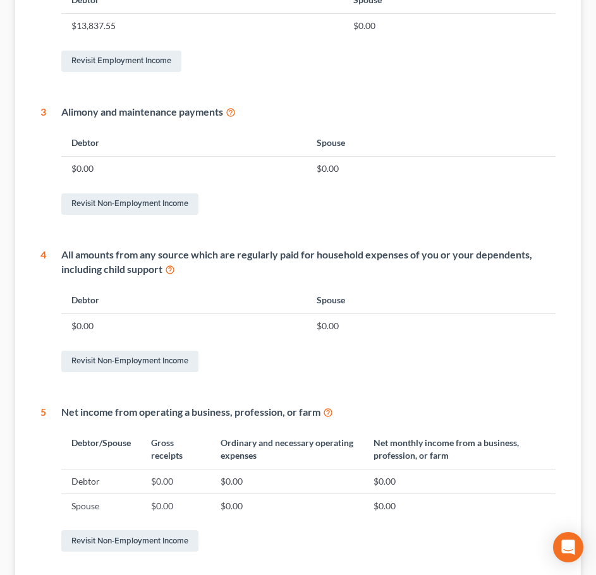
scroll to position [534, 0]
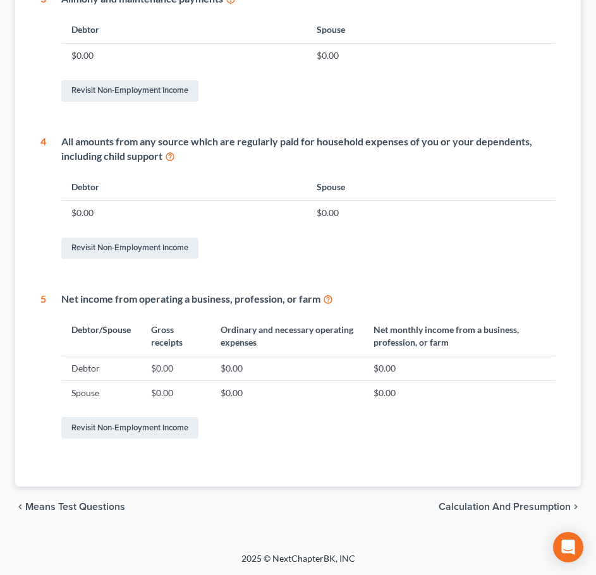
click at [499, 509] on span "Calculation and Presumption" at bounding box center [504, 507] width 132 height 10
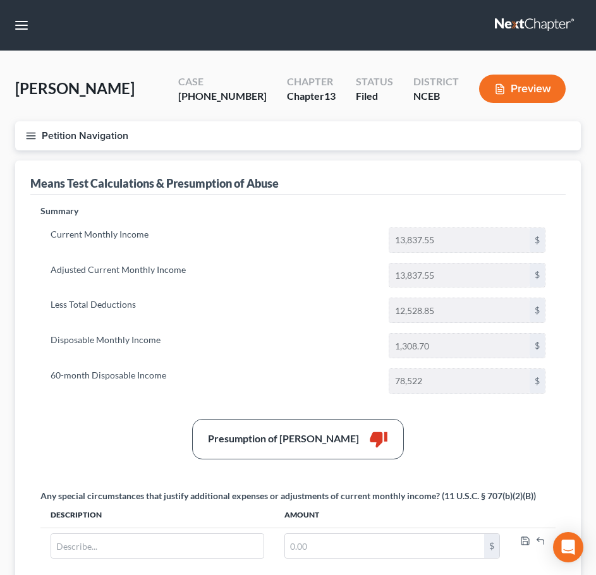
click at [492, 450] on div "Presumption of Abuse Arises thumb_down" at bounding box center [297, 439] width 527 height 40
click at [33, 138] on line "button" at bounding box center [31, 138] width 9 height 0
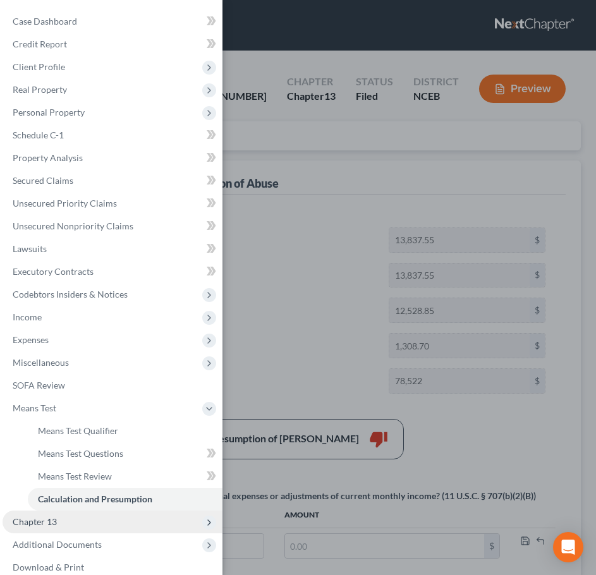
click at [117, 526] on span "Chapter 13" at bounding box center [113, 521] width 220 height 23
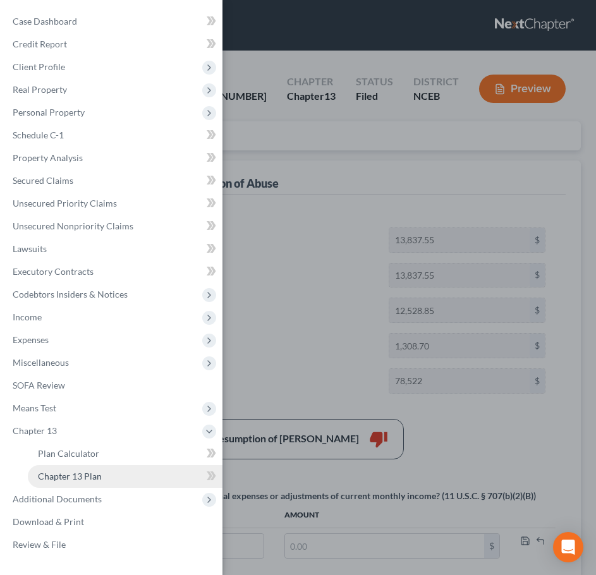
click at [99, 479] on span "Chapter 13 Plan" at bounding box center [70, 476] width 64 height 11
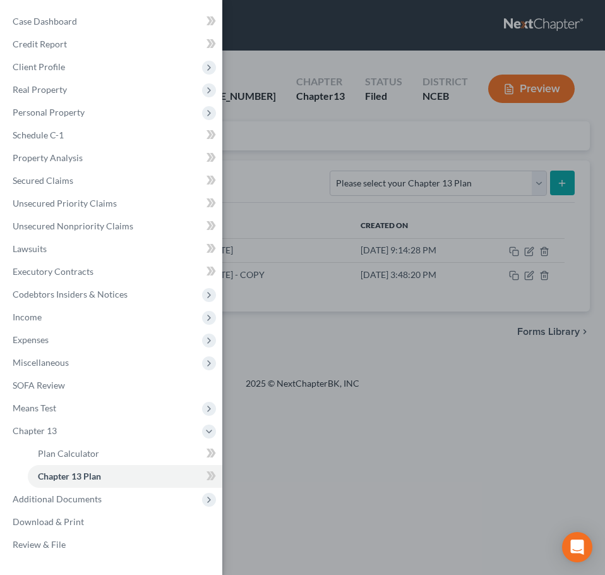
click at [257, 226] on div "Case Dashboard Payments Invoices Payments Payments Credit Report Client Profile" at bounding box center [302, 287] width 605 height 575
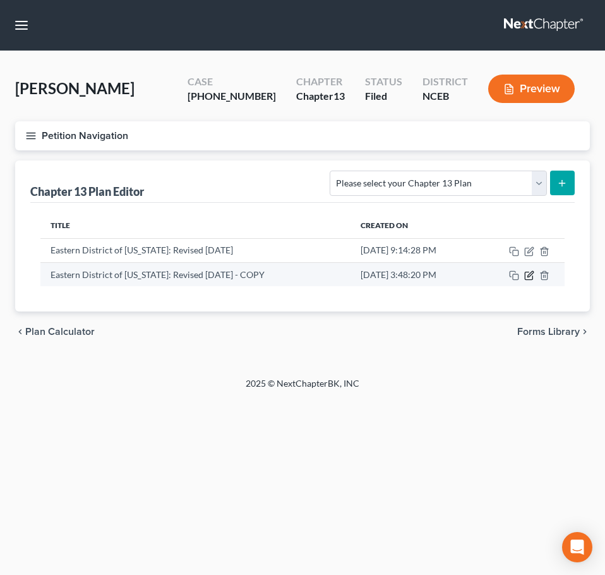
click at [531, 273] on icon "button" at bounding box center [530, 274] width 6 height 6
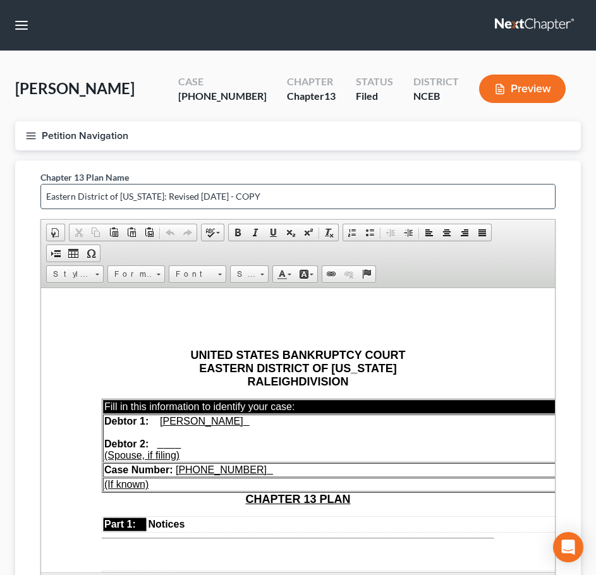
click at [311, 195] on input "Eastern District of [US_STATE]: Revised [DATE] - COPY" at bounding box center [298, 196] width 514 height 24
drag, startPoint x: 311, startPoint y: 195, endPoint x: 7, endPoint y: 197, distance: 303.8
click at [23, 196] on div "Chapter 13 Plan Name Eastern District of [US_STATE]: Revised [DATE] - COPY Rich…" at bounding box center [297, 406] width 565 height 493
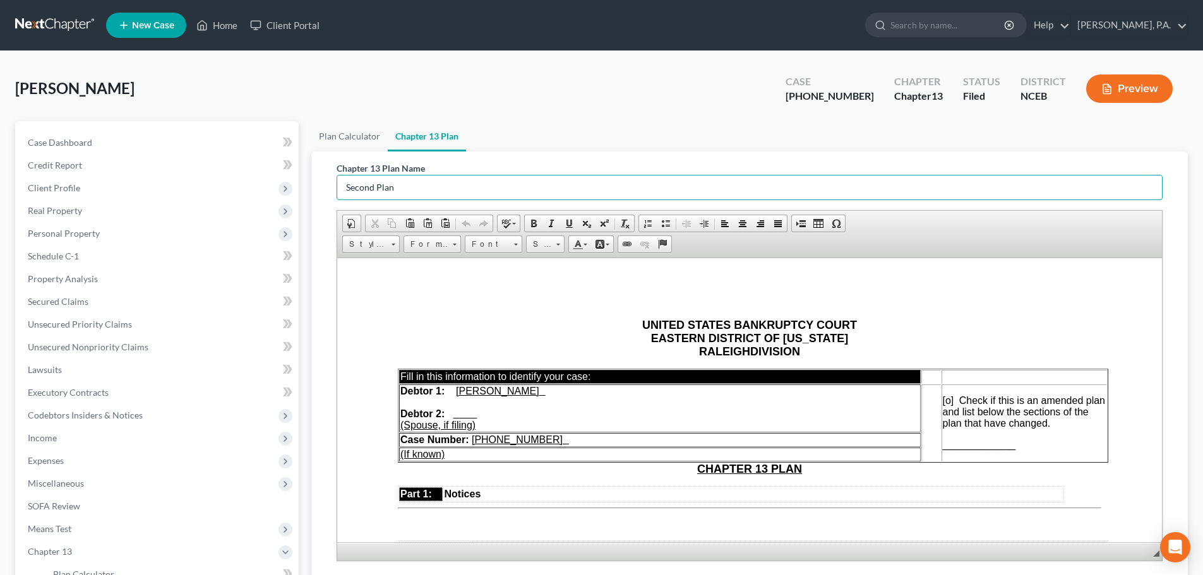
type input "Second Plan"
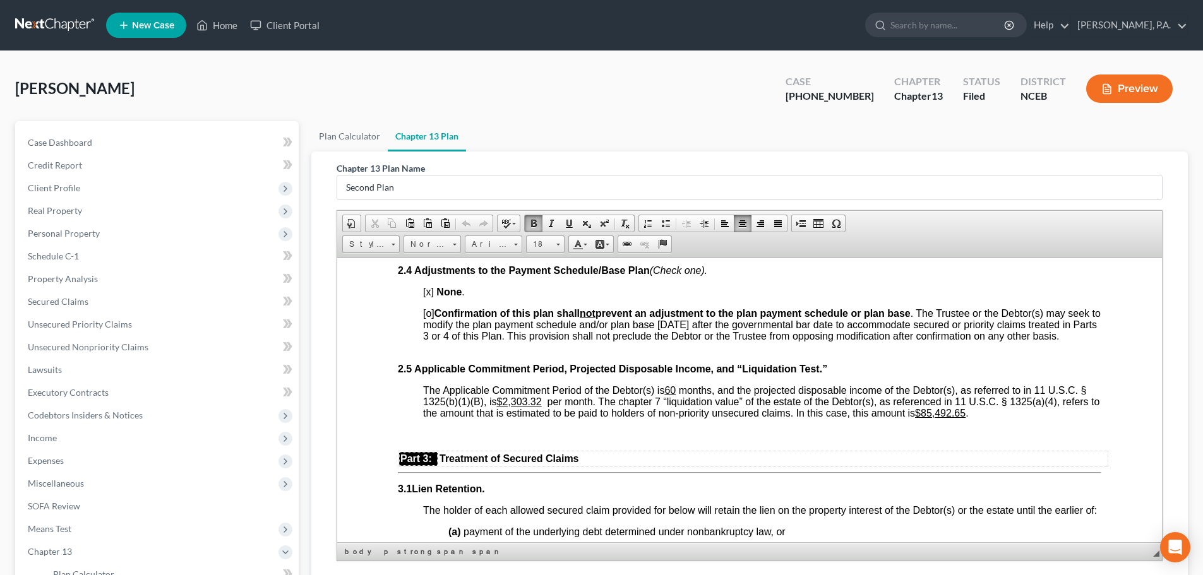
scroll to position [978, 0]
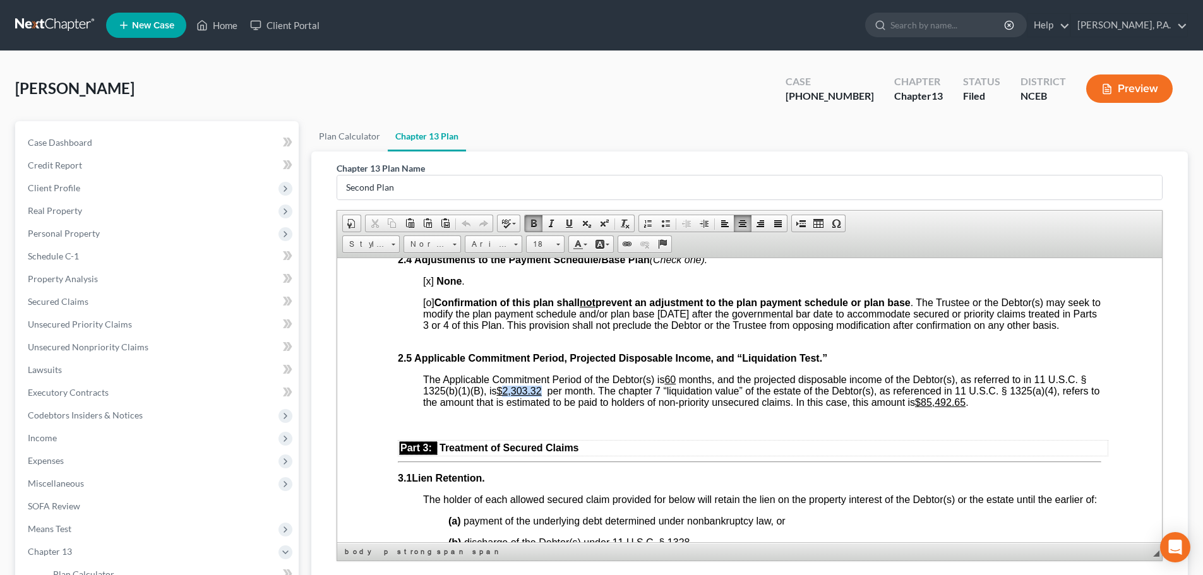
drag, startPoint x: 505, startPoint y: 404, endPoint x: 543, endPoint y: 402, distance: 37.9
click at [541, 396] on u "$2,303.32​" at bounding box center [518, 390] width 45 height 11
click at [781, 321] on span "Confirmation of this plan shall not prevent an adjustment to the plan payment s…" at bounding box center [762, 313] width 678 height 33
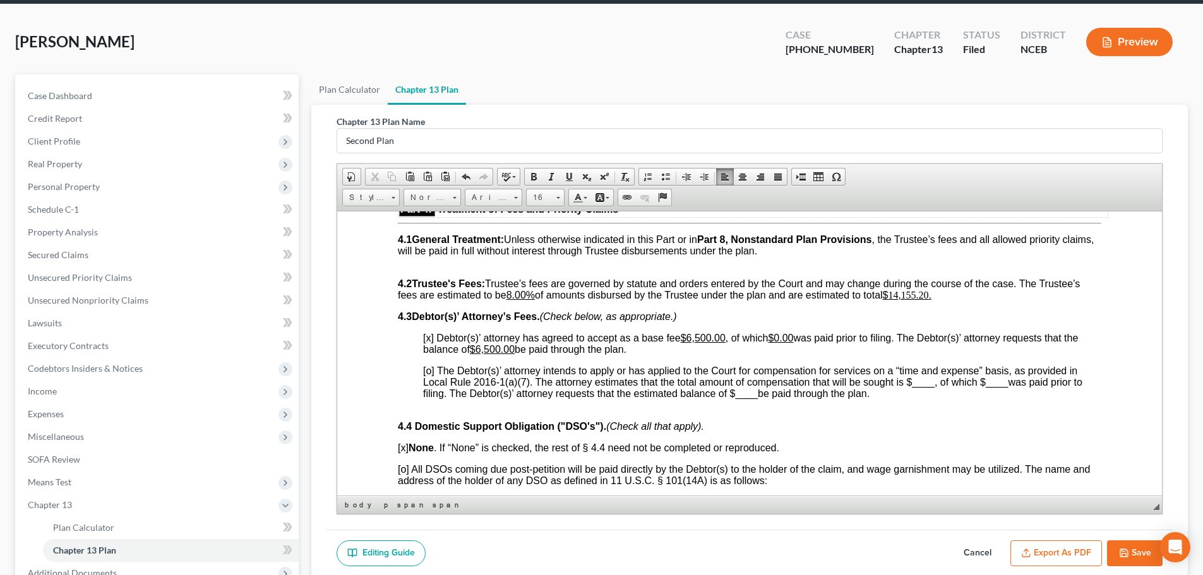
scroll to position [2179, 0]
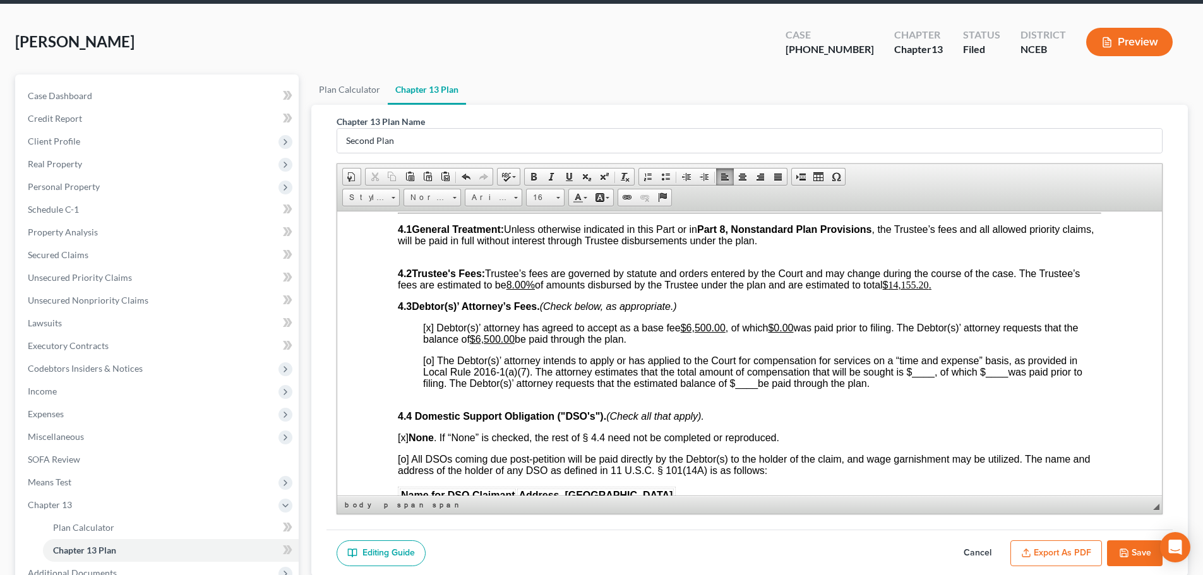
drag, startPoint x: 1158, startPoint y: 318, endPoint x: 1504, endPoint y: 577, distance: 432.3
drag, startPoint x: 479, startPoint y: 361, endPoint x: 498, endPoint y: 360, distance: 18.4
click at [498, 344] on u "$6,500.00" at bounding box center [492, 339] width 45 height 11
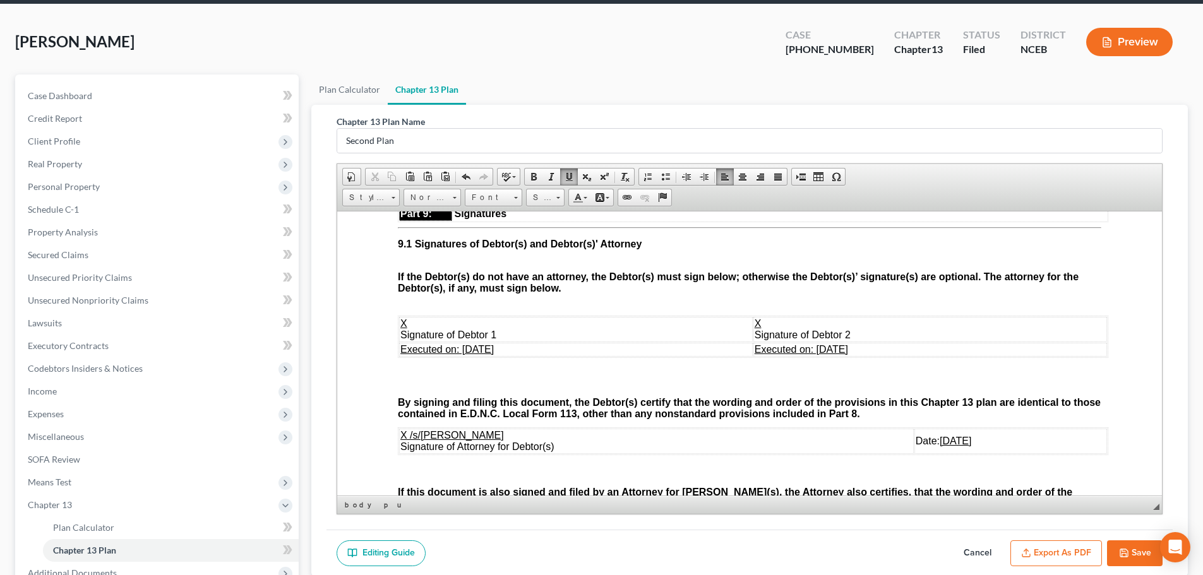
scroll to position [3975, 0]
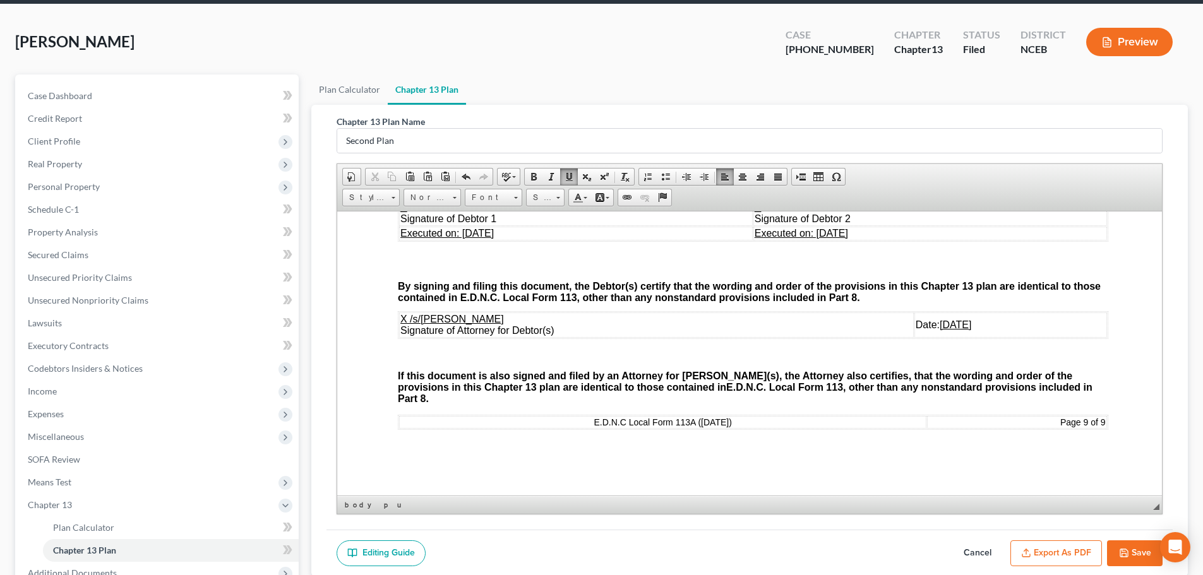
click at [1133, 547] on button "Save" at bounding box center [1135, 554] width 56 height 27
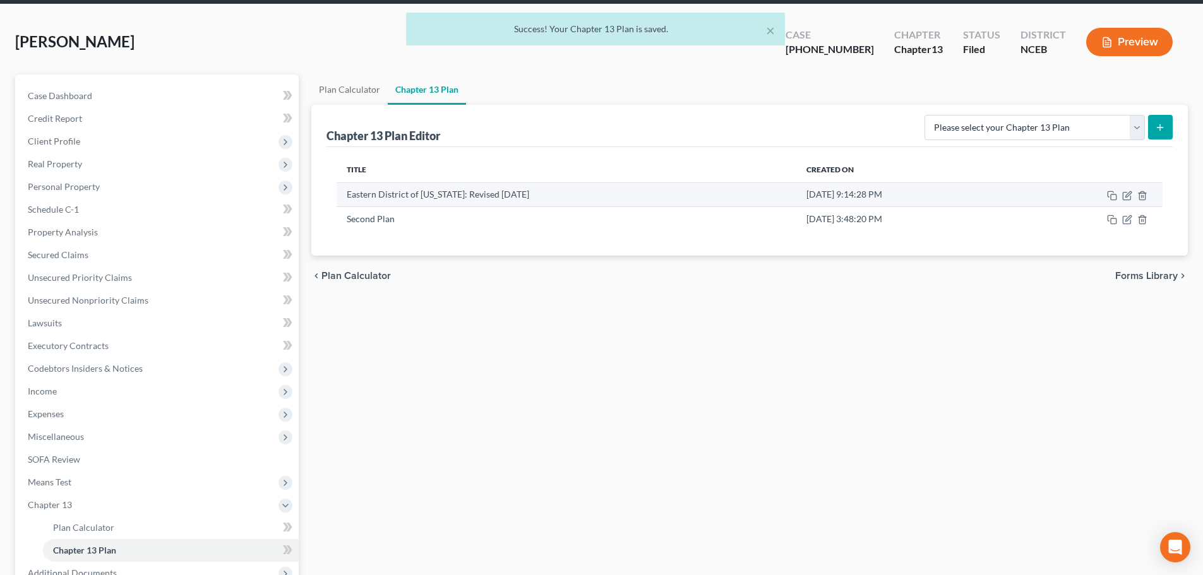
click at [1133, 193] on td at bounding box center [1088, 195] width 149 height 24
click at [1129, 193] on icon "button" at bounding box center [1129, 194] width 6 height 6
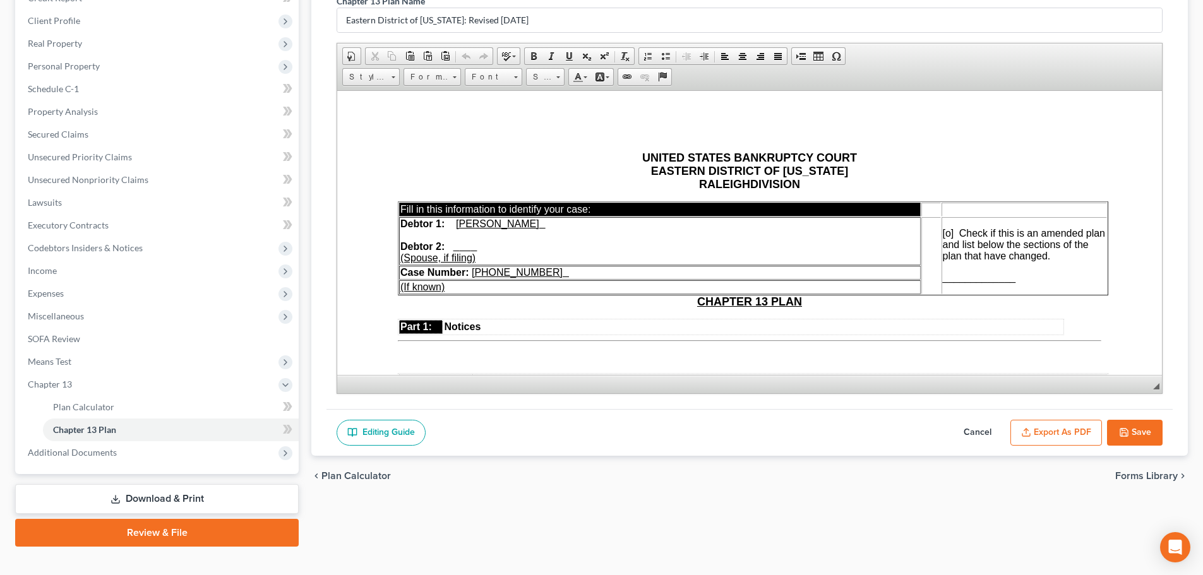
scroll to position [187, 0]
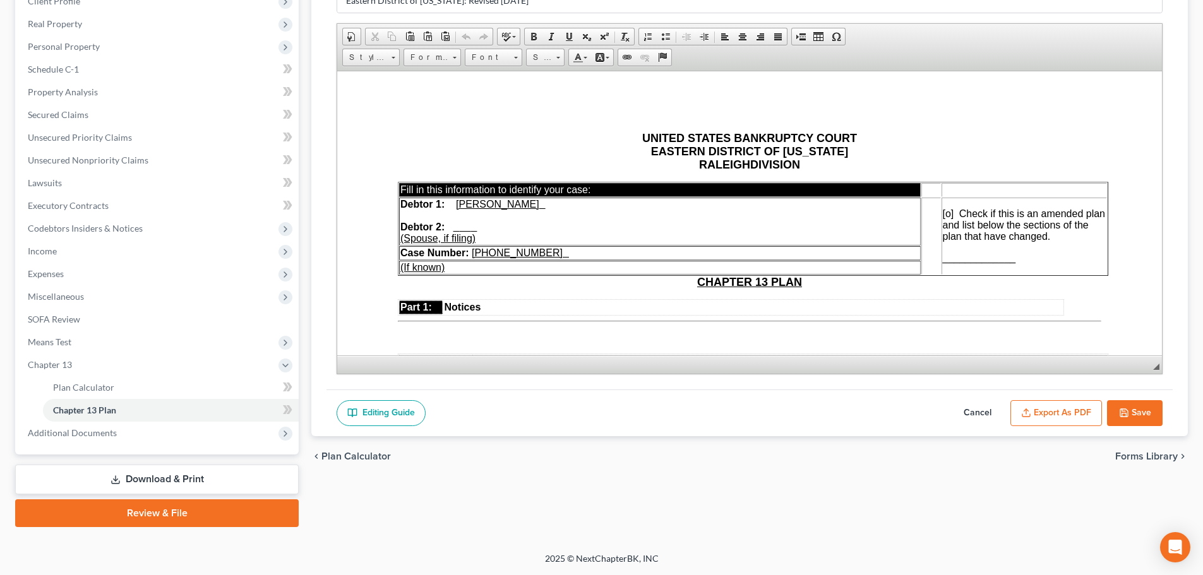
click at [971, 409] on button "Cancel" at bounding box center [978, 413] width 56 height 27
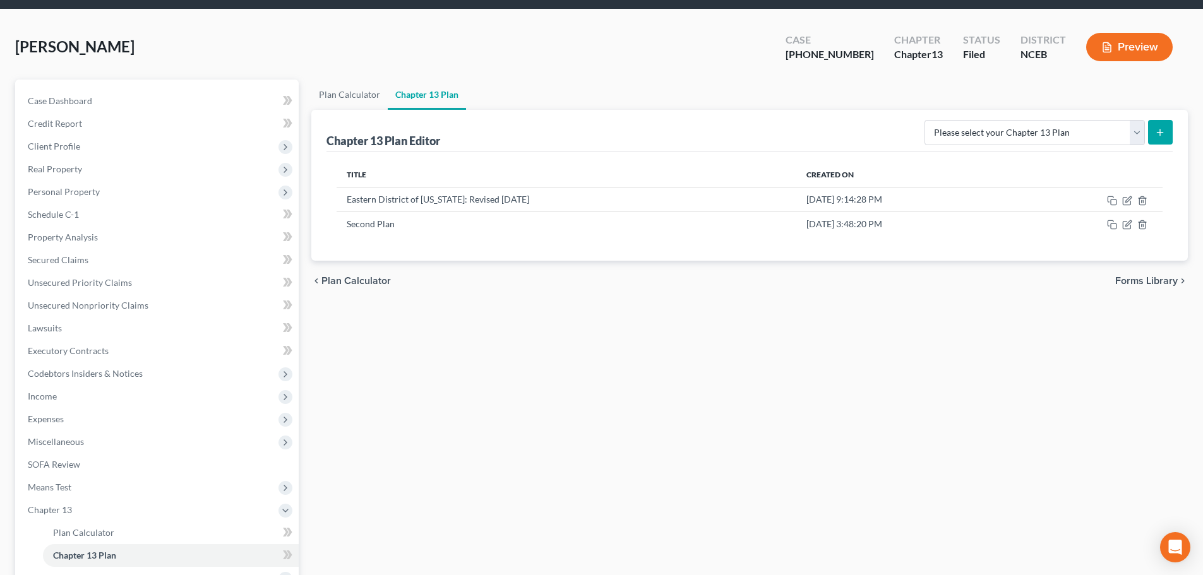
scroll to position [0, 0]
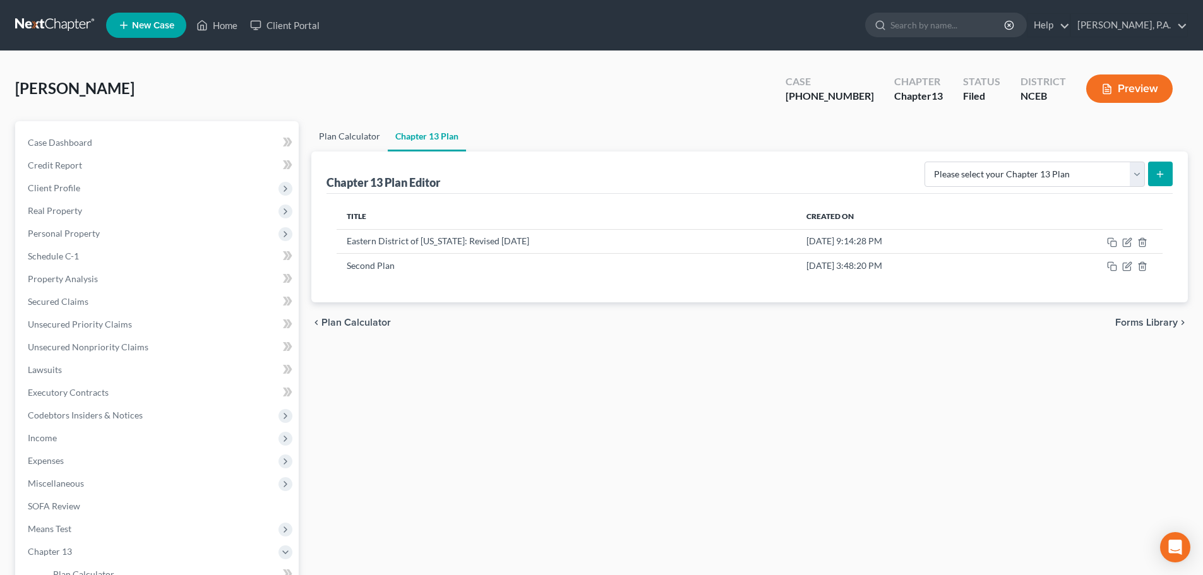
click at [347, 135] on link "Plan Calculator" at bounding box center [349, 136] width 76 height 30
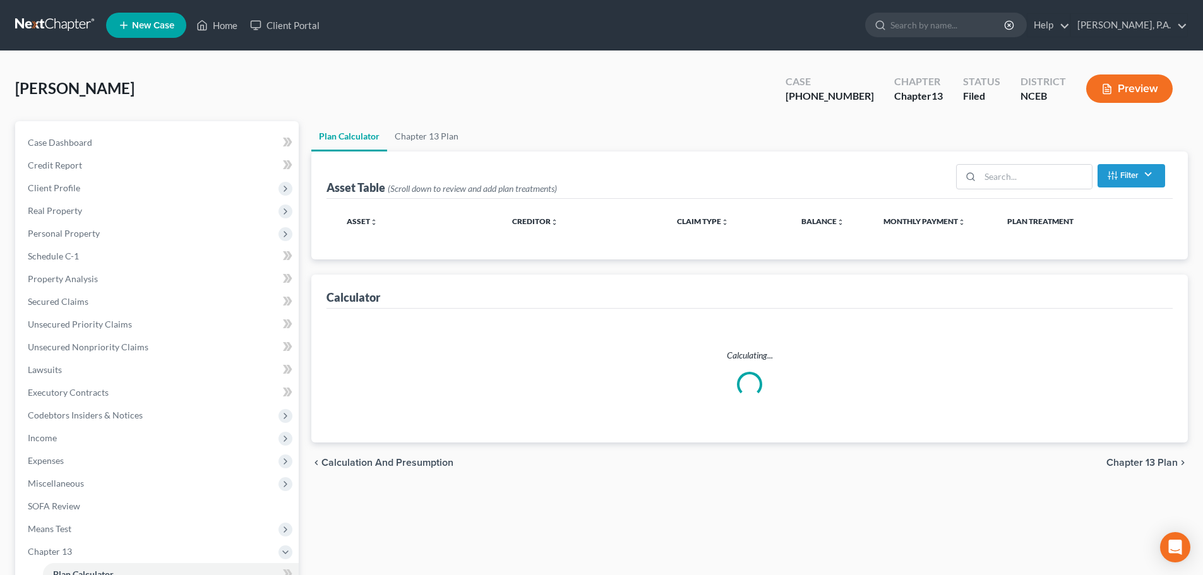
select select "59"
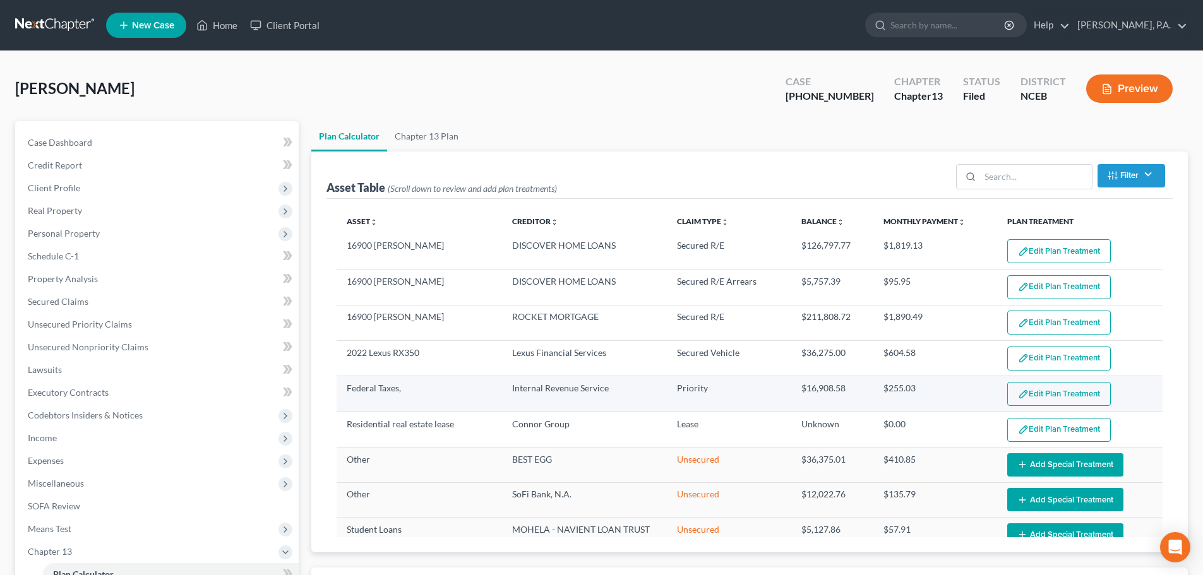
click at [1018, 394] on img "button" at bounding box center [1023, 394] width 11 height 11
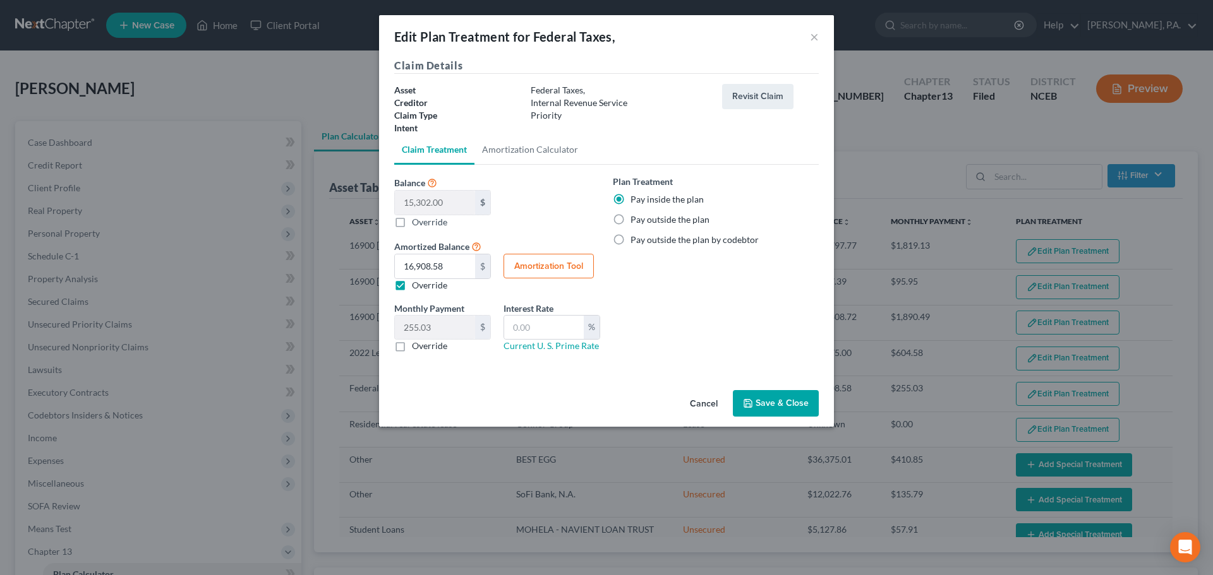
click at [537, 268] on button "Amortization Tool" at bounding box center [548, 266] width 90 height 25
type input "15,302.00"
type input "60"
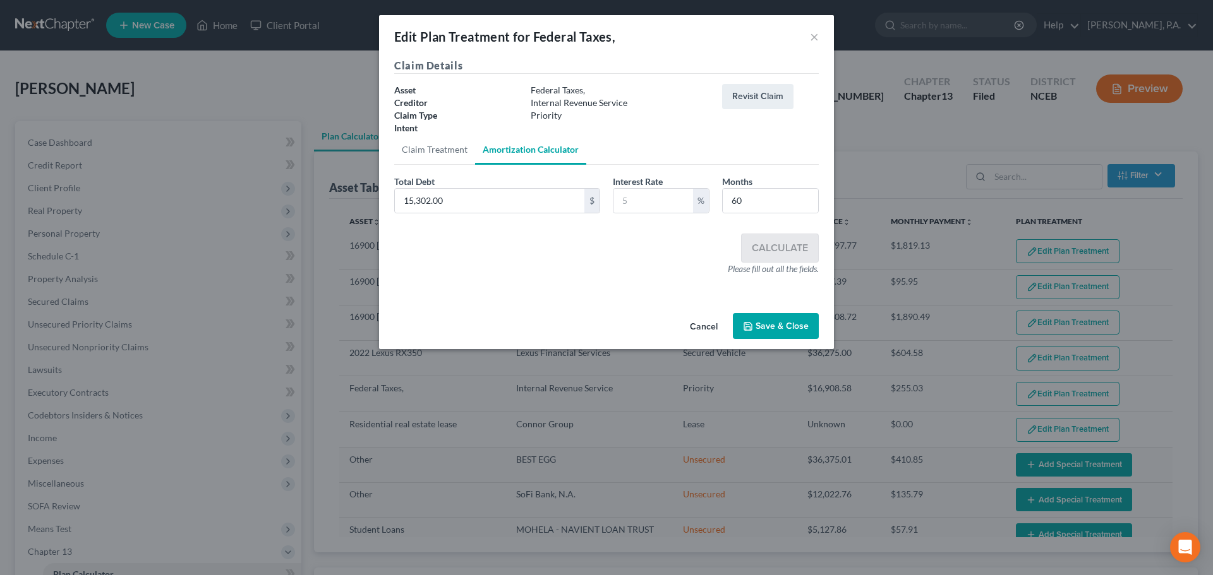
click at [704, 330] on button "Cancel" at bounding box center [704, 327] width 48 height 25
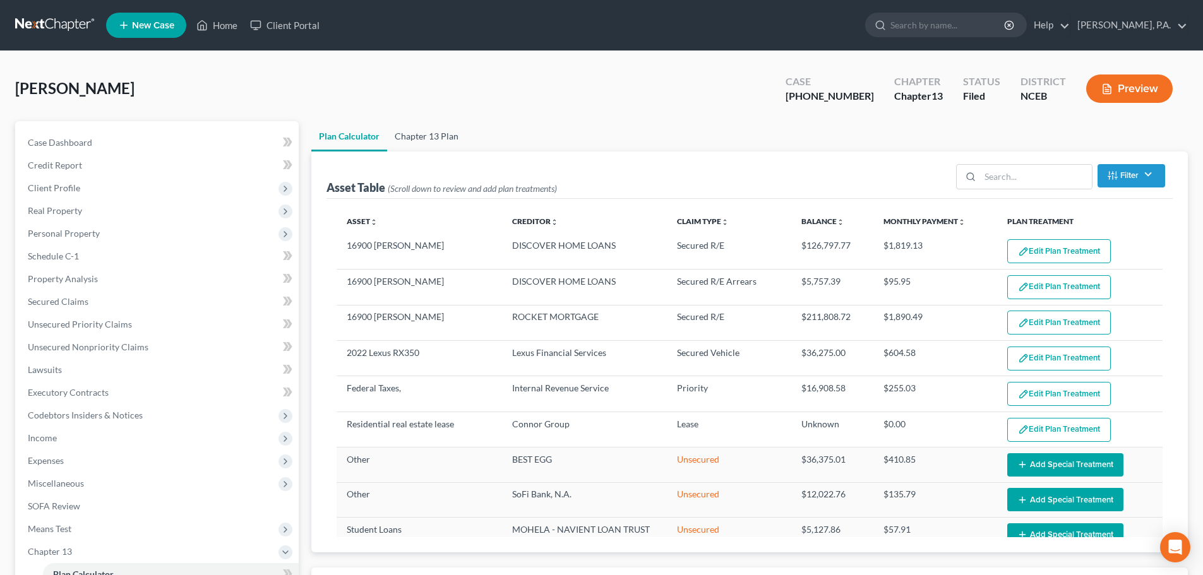
click at [439, 150] on link "Chapter 13 Plan" at bounding box center [426, 136] width 79 height 30
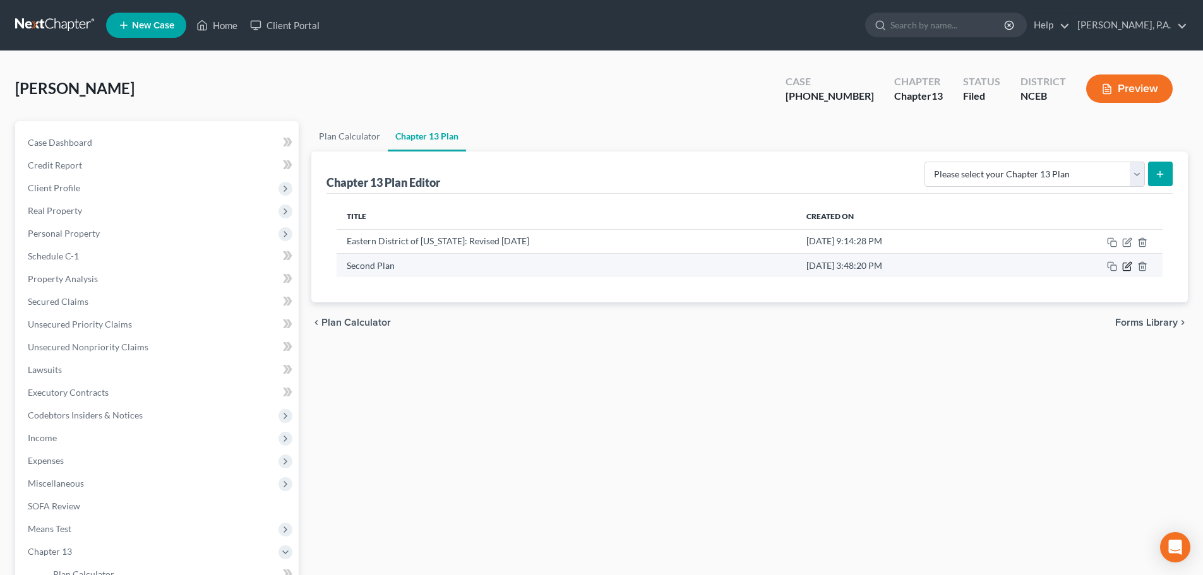
click at [1126, 265] on icon "button" at bounding box center [1127, 267] width 10 height 10
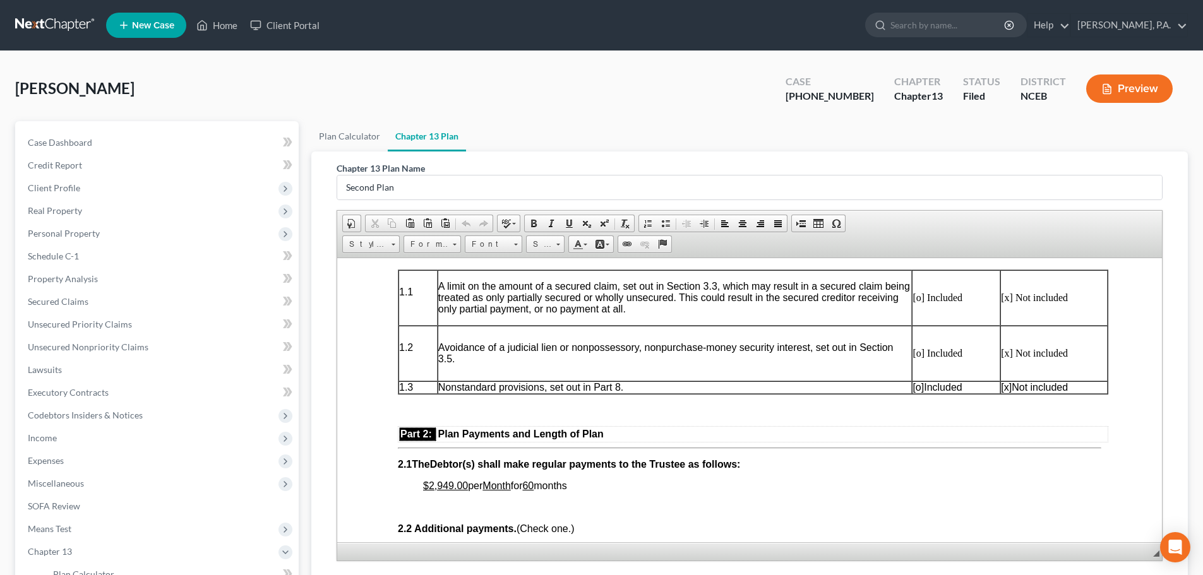
scroll to position [569, 0]
drag, startPoint x: 430, startPoint y: 486, endPoint x: 452, endPoint y: 486, distance: 22.7
click at [452, 486] on u "$2,949.00" at bounding box center [445, 484] width 45 height 11
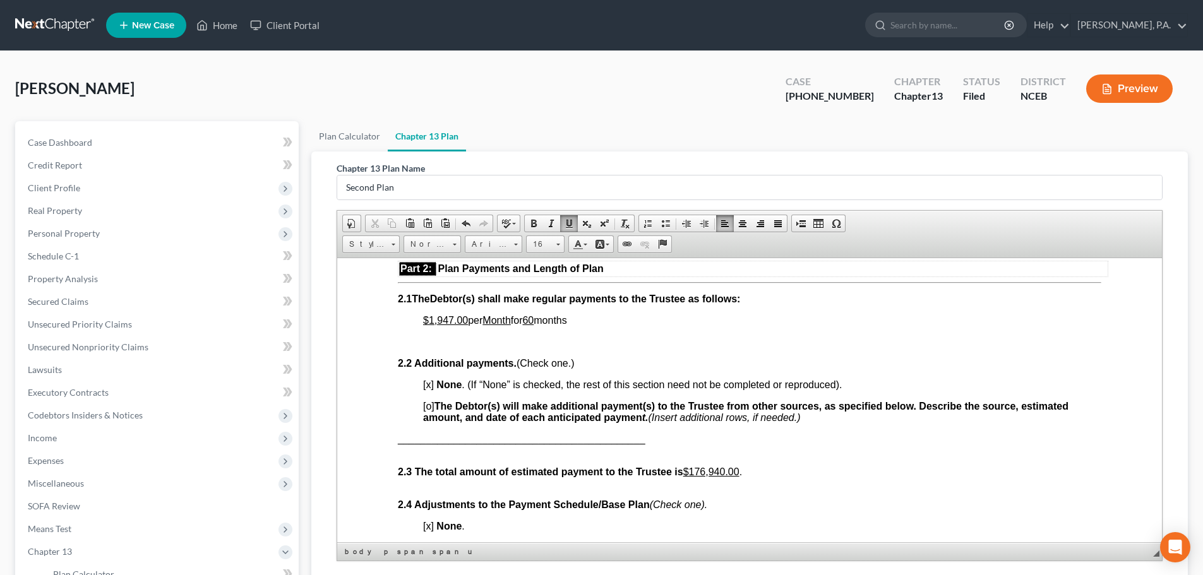
scroll to position [723, 0]
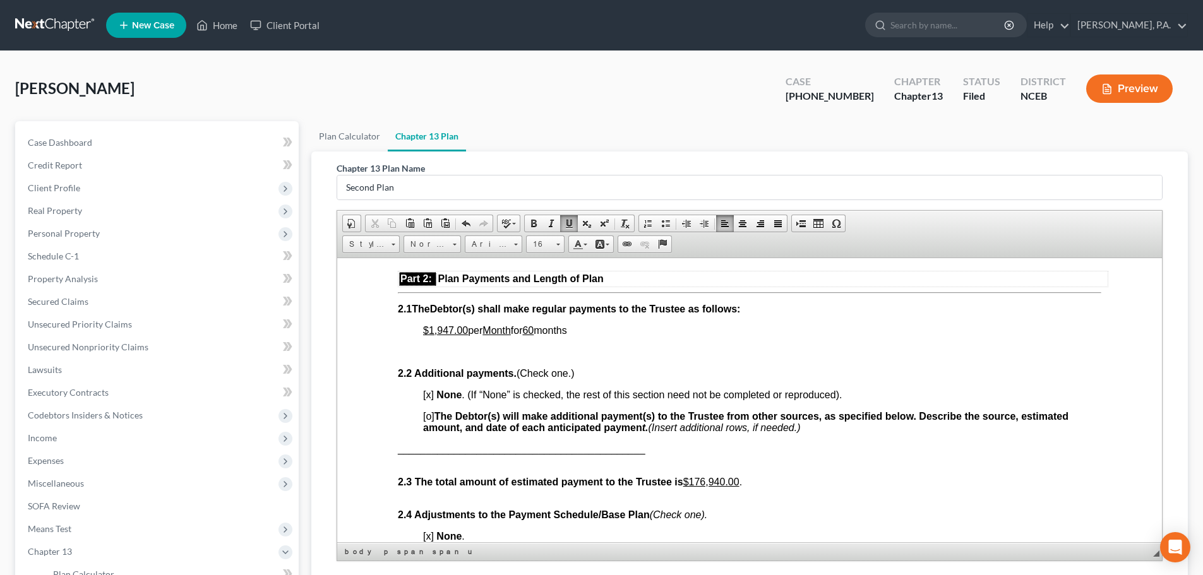
drag, startPoint x: 1157, startPoint y: 313, endPoint x: 1501, endPoint y: 582, distance: 436.5
drag, startPoint x: 696, startPoint y: 483, endPoint x: 728, endPoint y: 480, distance: 32.3
click at [728, 480] on u "$176,940.00" at bounding box center [711, 481] width 56 height 11
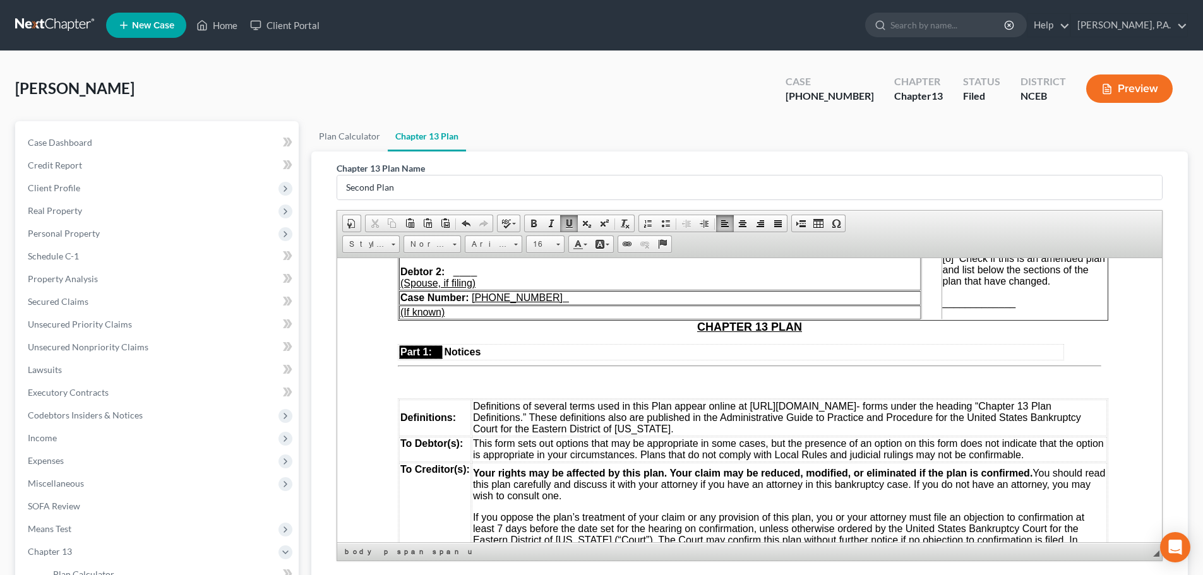
scroll to position [132, 0]
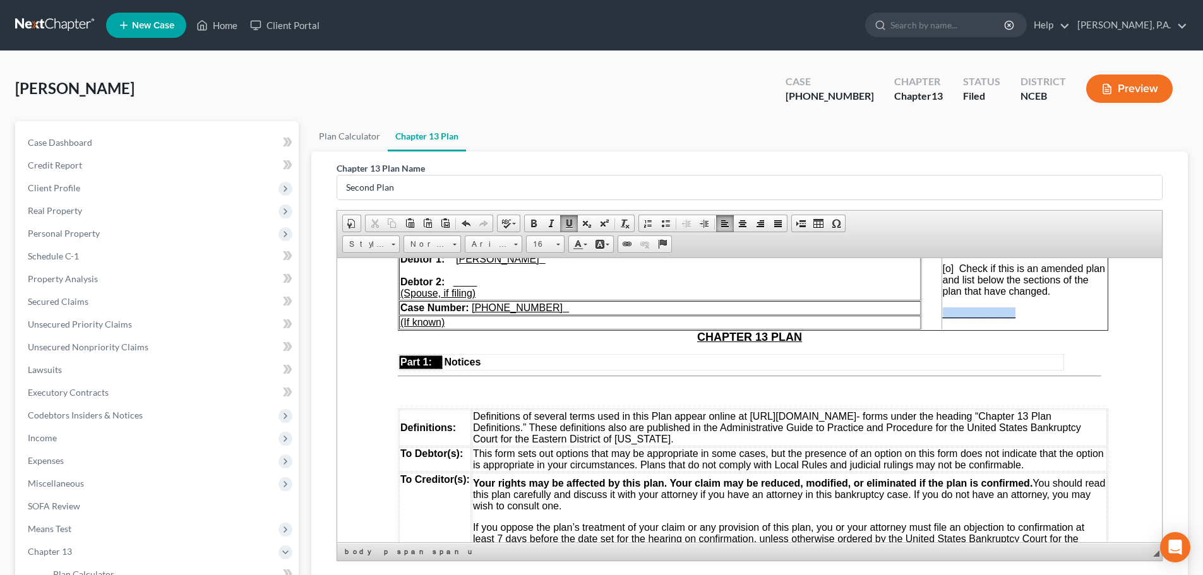
drag, startPoint x: 1015, startPoint y: 313, endPoint x: 941, endPoint y: 315, distance: 74.6
click at [942, 315] on td "[o] Check if this is an amended plan and list below the sections of the plan th…" at bounding box center [1024, 290] width 165 height 77
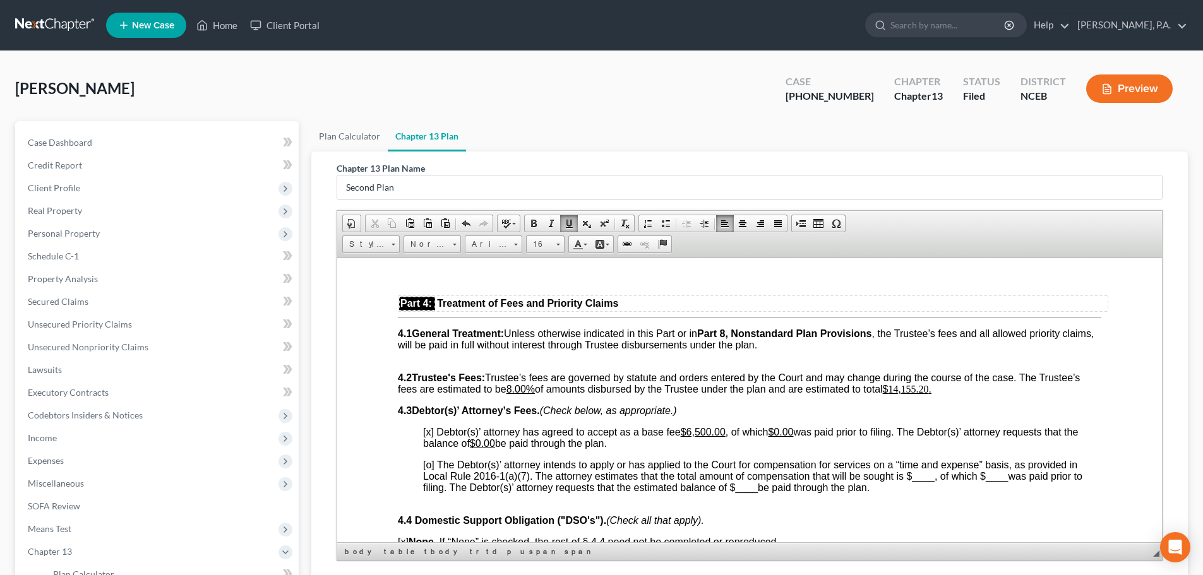
scroll to position [2131, 0]
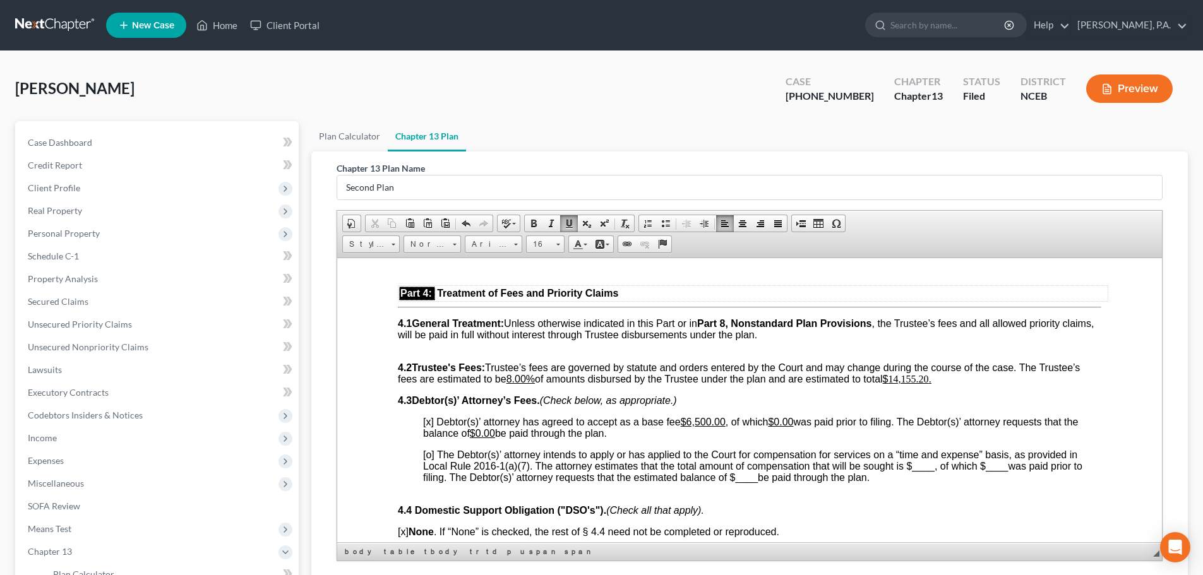
drag, startPoint x: 1157, startPoint y: 280, endPoint x: 1550, endPoint y: 670, distance: 553.0
drag, startPoint x: 897, startPoint y: 402, endPoint x: 937, endPoint y: 400, distance: 39.8
click at [932, 384] on u "14,155.20 ." at bounding box center [910, 378] width 43 height 11
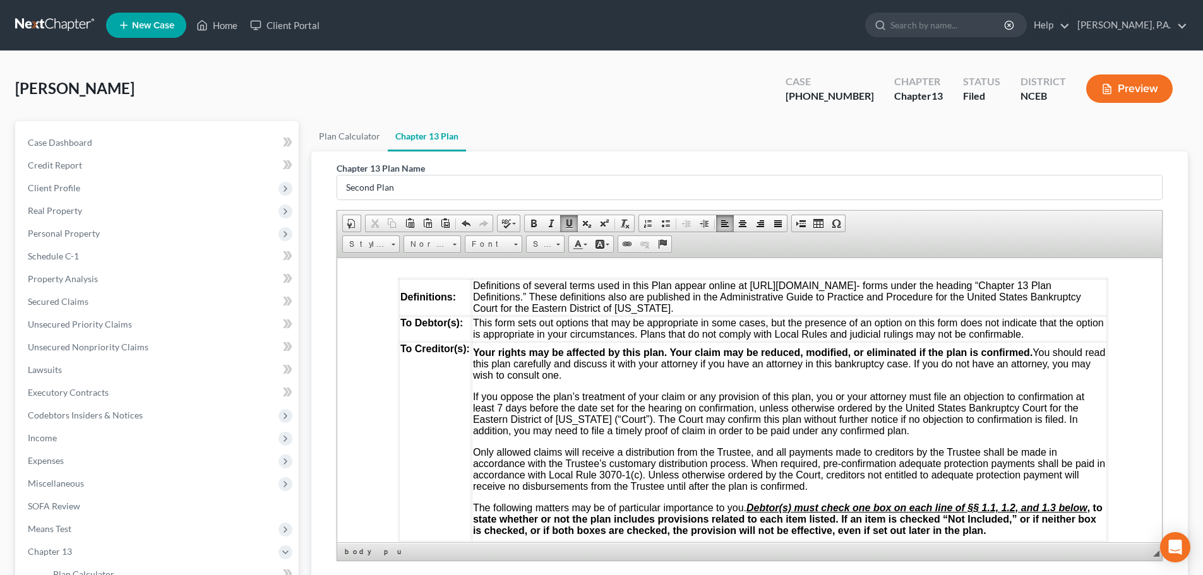
scroll to position [0, 0]
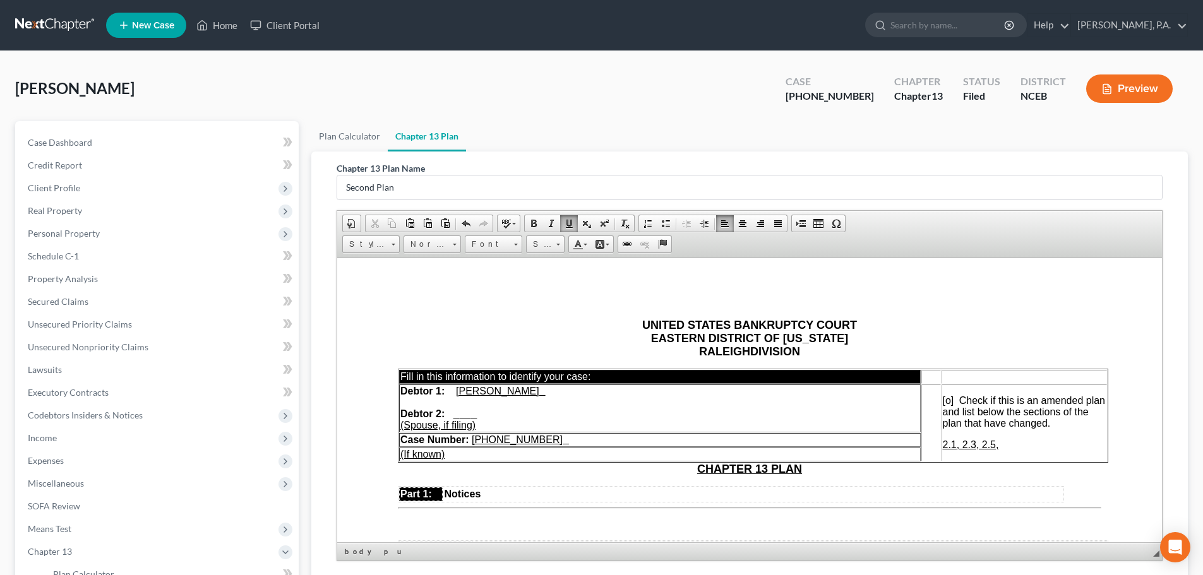
click at [999, 443] on span "2.1, 2.3, 2.5," at bounding box center [971, 444] width 56 height 11
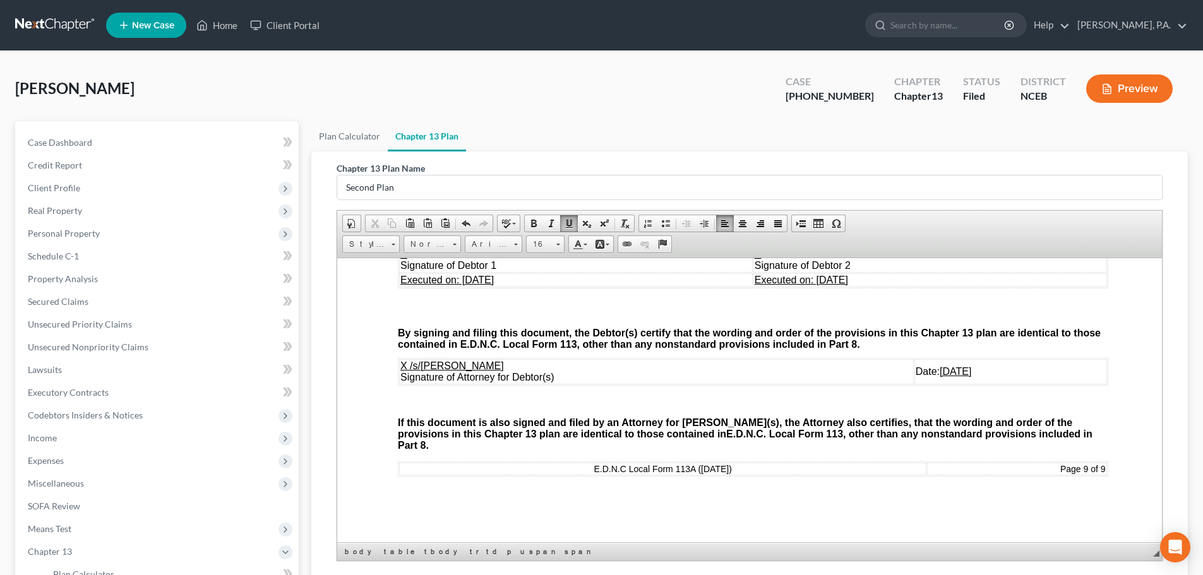
scroll to position [3975, 0]
drag, startPoint x: 464, startPoint y: 293, endPoint x: 519, endPoint y: 294, distance: 55.6
click at [519, 287] on td "Executed on: [DATE]" at bounding box center [576, 280] width 354 height 14
drag, startPoint x: 789, startPoint y: 288, endPoint x: 837, endPoint y: 288, distance: 48.0
click at [837, 285] on span "Executed on: [DATE]" at bounding box center [801, 279] width 93 height 11
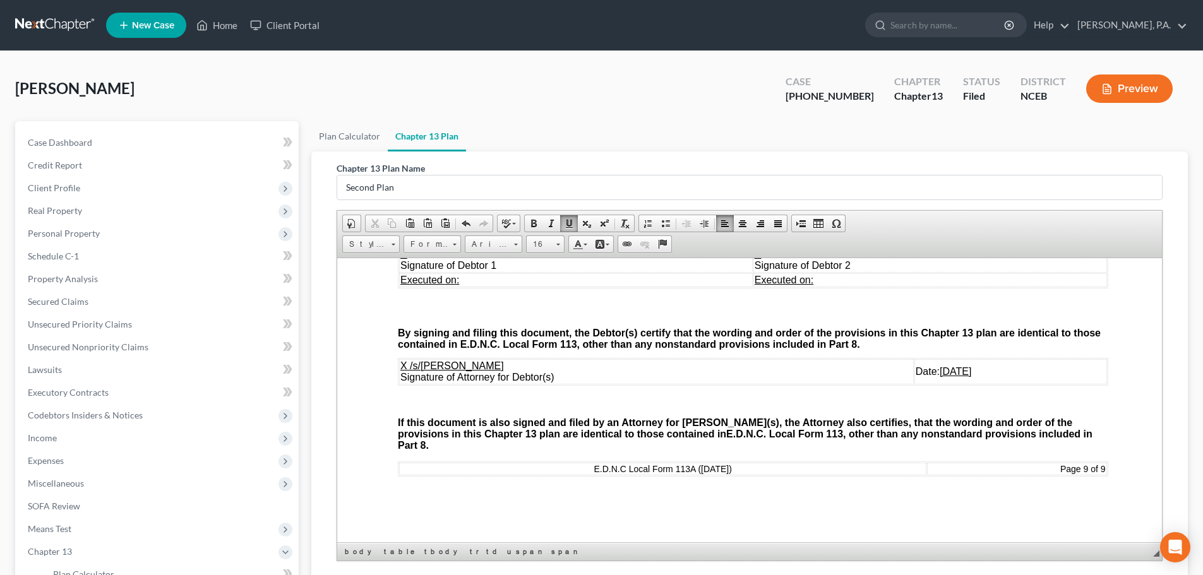
click at [940, 376] on u "[DATE]" at bounding box center [956, 371] width 32 height 11
drag, startPoint x: 896, startPoint y: 381, endPoint x: 905, endPoint y: 382, distance: 8.3
click at [940, 376] on u "[DATE]" at bounding box center [956, 371] width 32 height 11
drag, startPoint x: 912, startPoint y: 382, endPoint x: 919, endPoint y: 382, distance: 7.6
click at [940, 376] on u "[DATE]" at bounding box center [956, 371] width 32 height 11
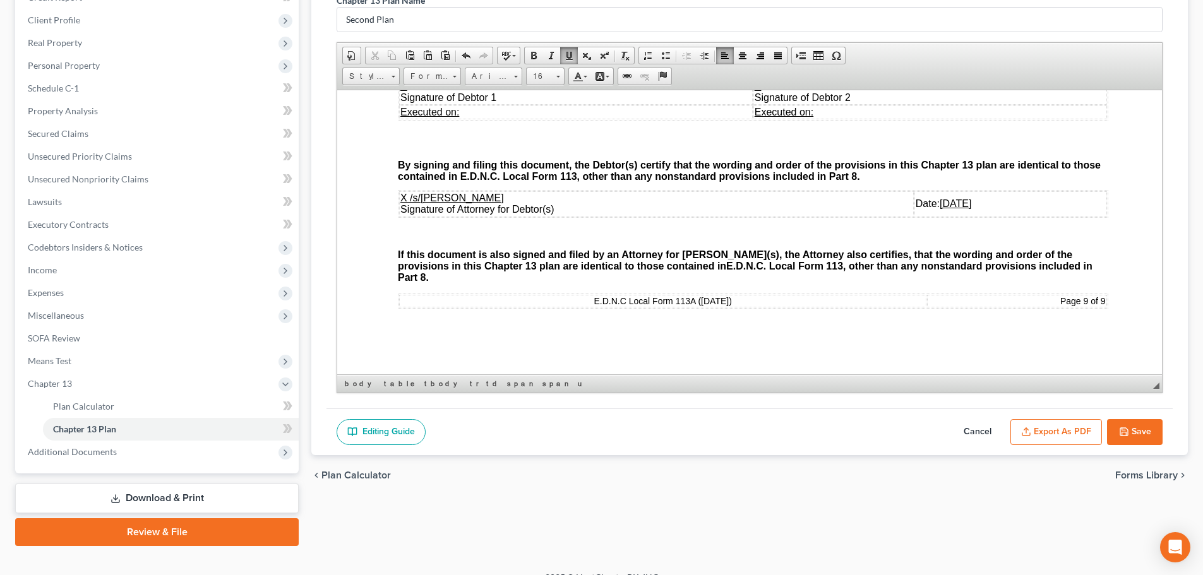
scroll to position [187, 0]
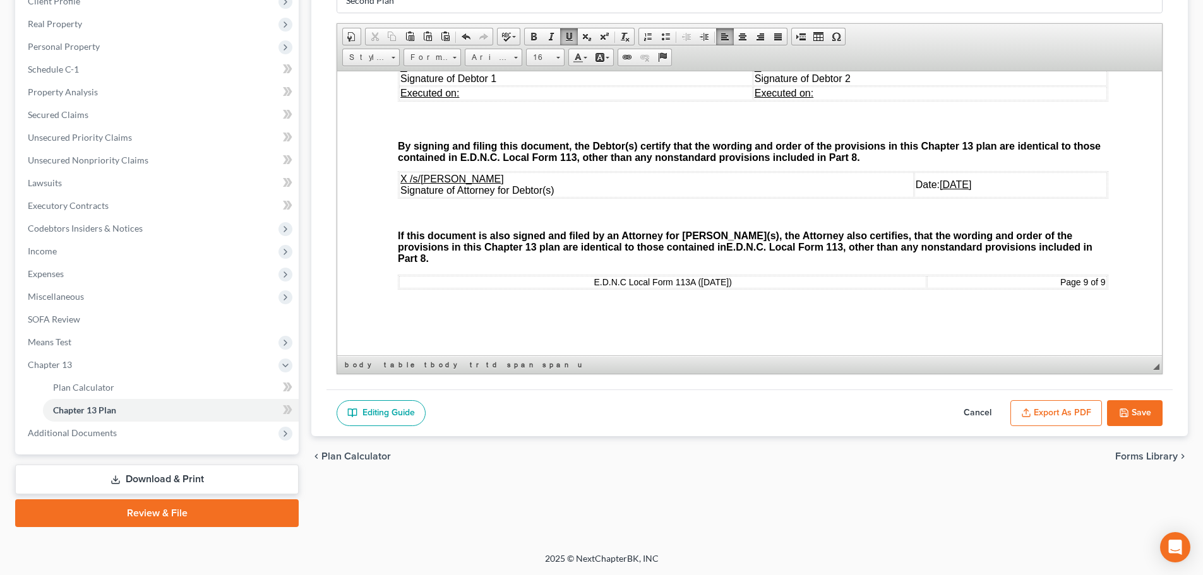
click at [1137, 417] on button "Save" at bounding box center [1135, 413] width 56 height 27
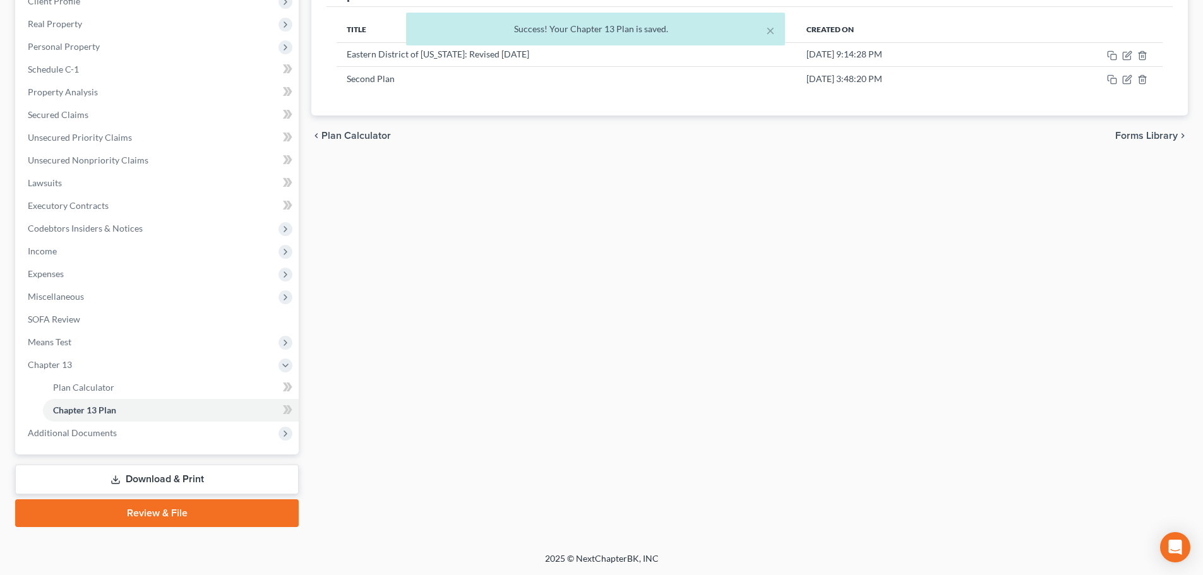
scroll to position [0, 0]
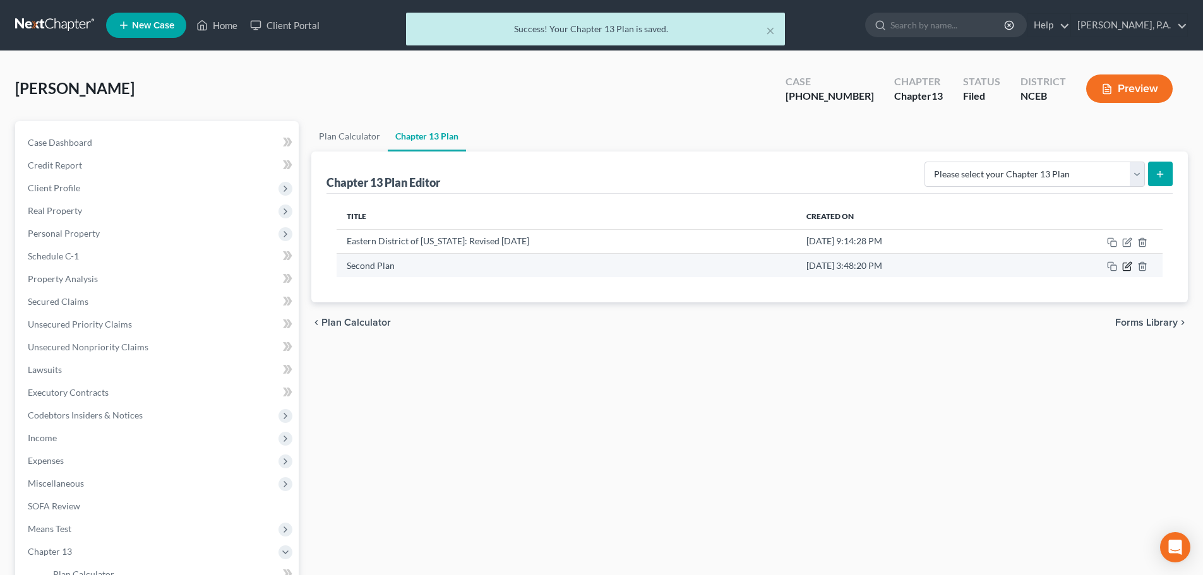
click at [1129, 267] on icon "button" at bounding box center [1127, 267] width 10 height 10
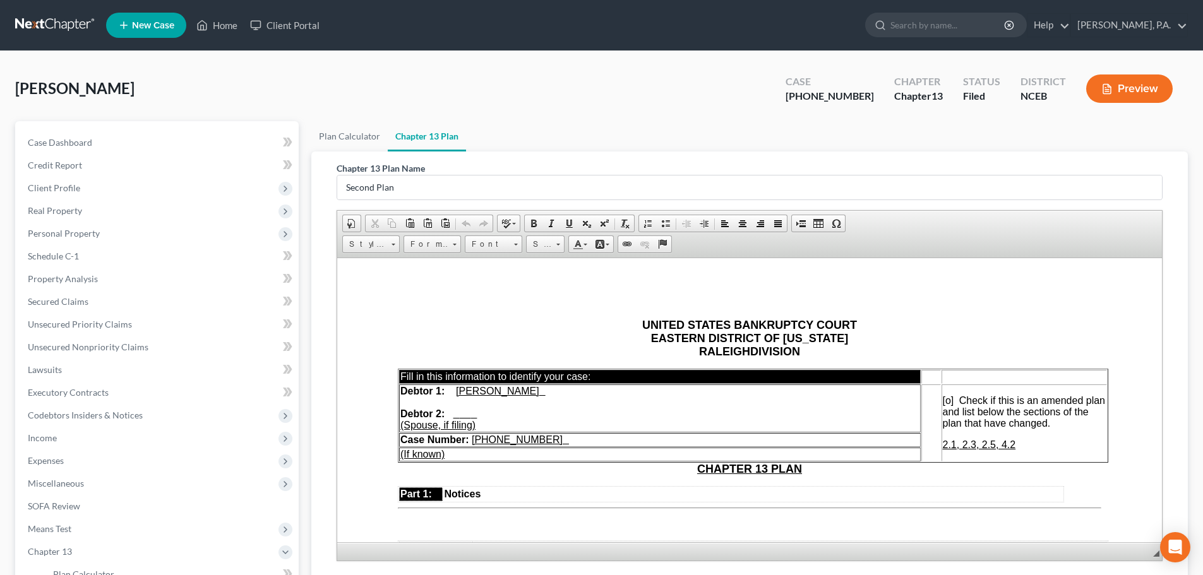
click at [523, 442] on u "[PHONE_NUMBER]" at bounding box center [517, 439] width 91 height 11
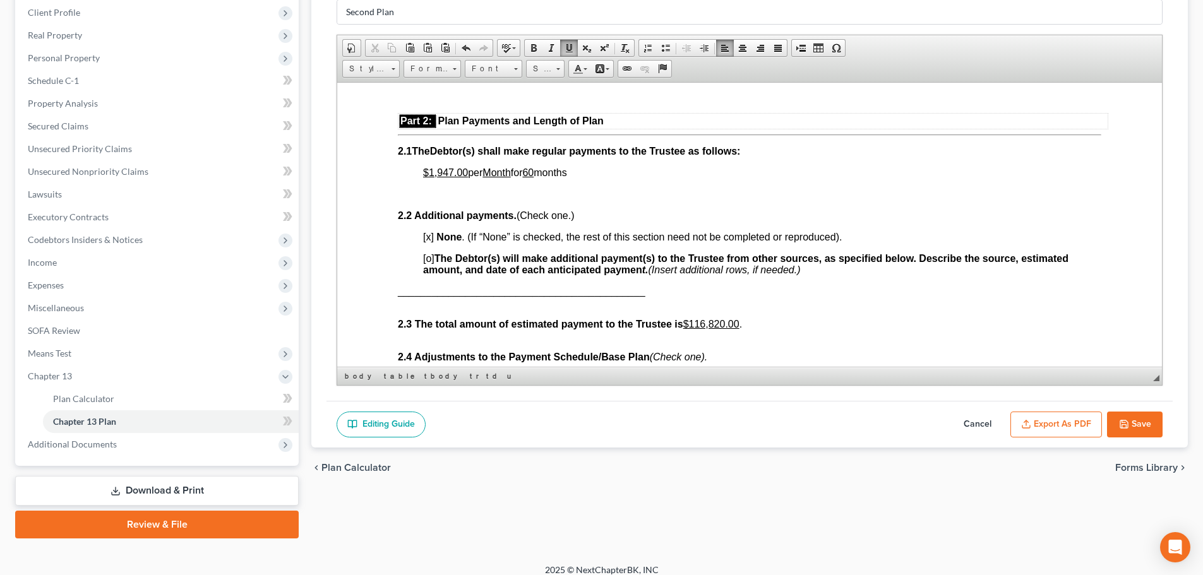
scroll to position [187, 0]
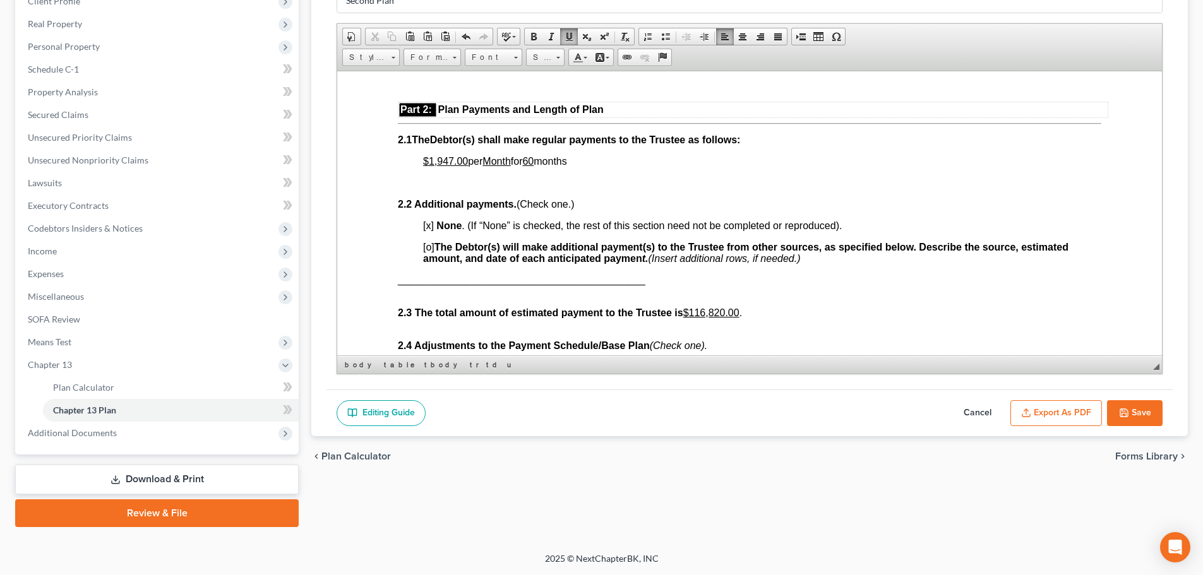
click at [1149, 407] on button "Save" at bounding box center [1135, 413] width 56 height 27
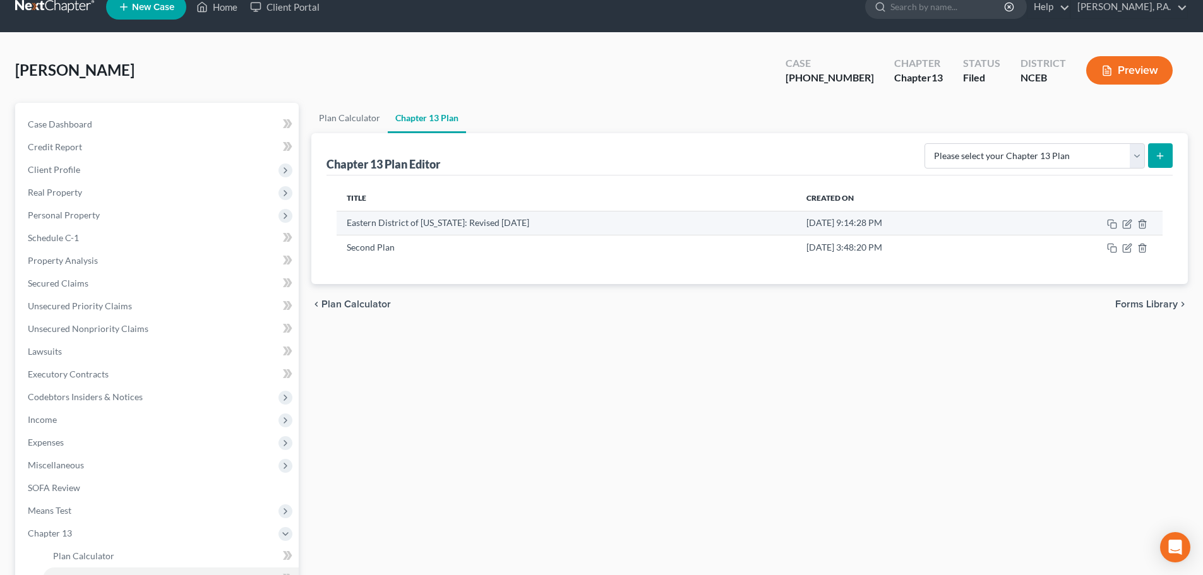
scroll to position [0, 0]
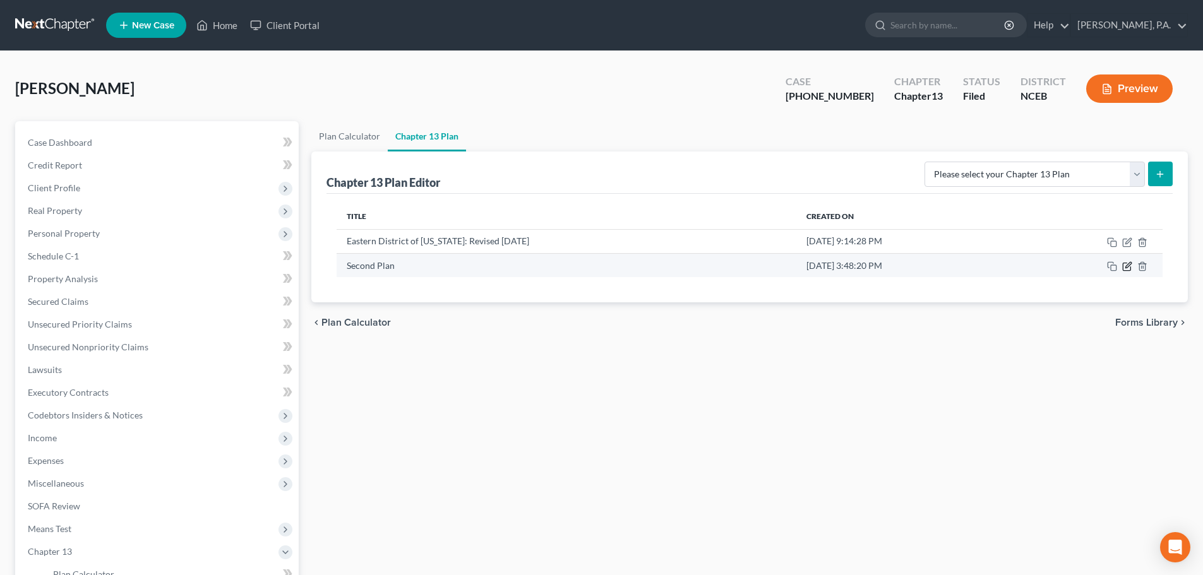
click at [1124, 268] on icon "button" at bounding box center [1127, 267] width 10 height 10
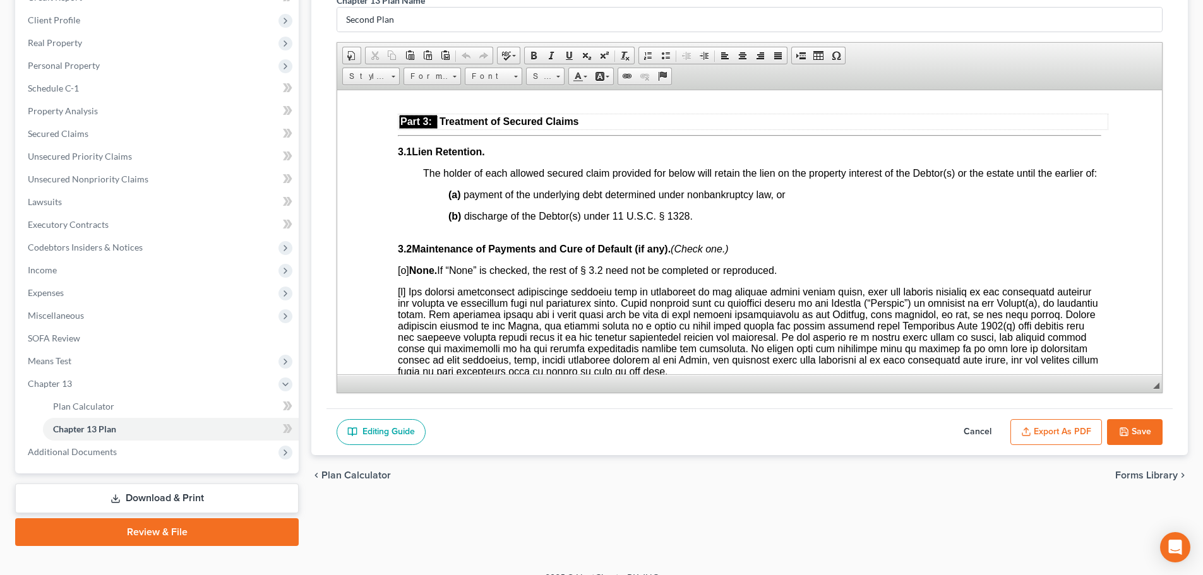
scroll to position [187, 0]
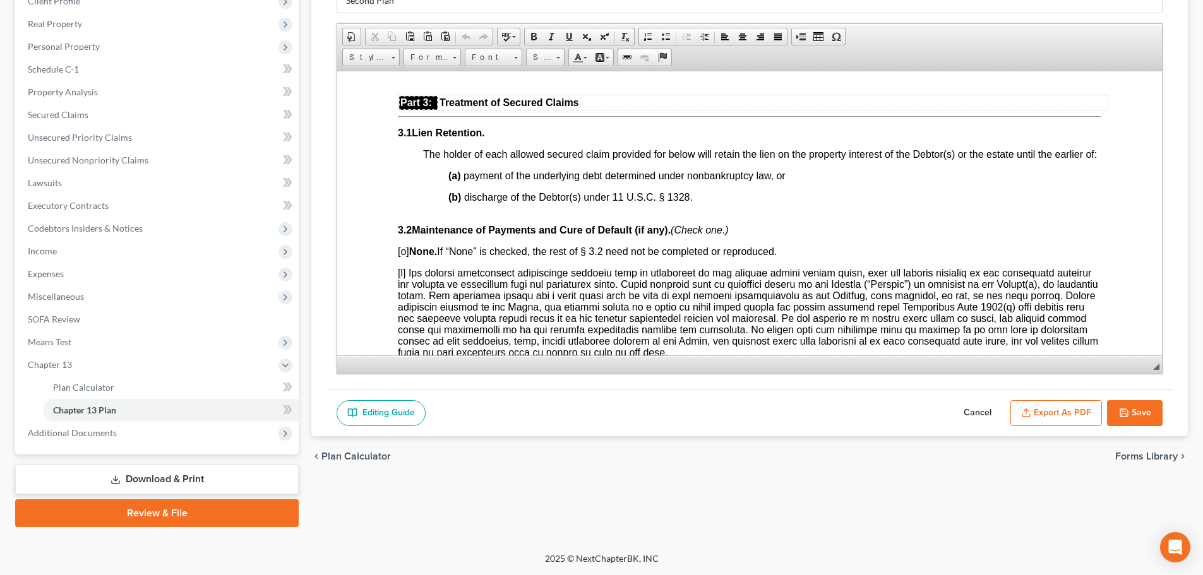
click at [1031, 419] on button "Export as PDF" at bounding box center [1057, 413] width 92 height 27
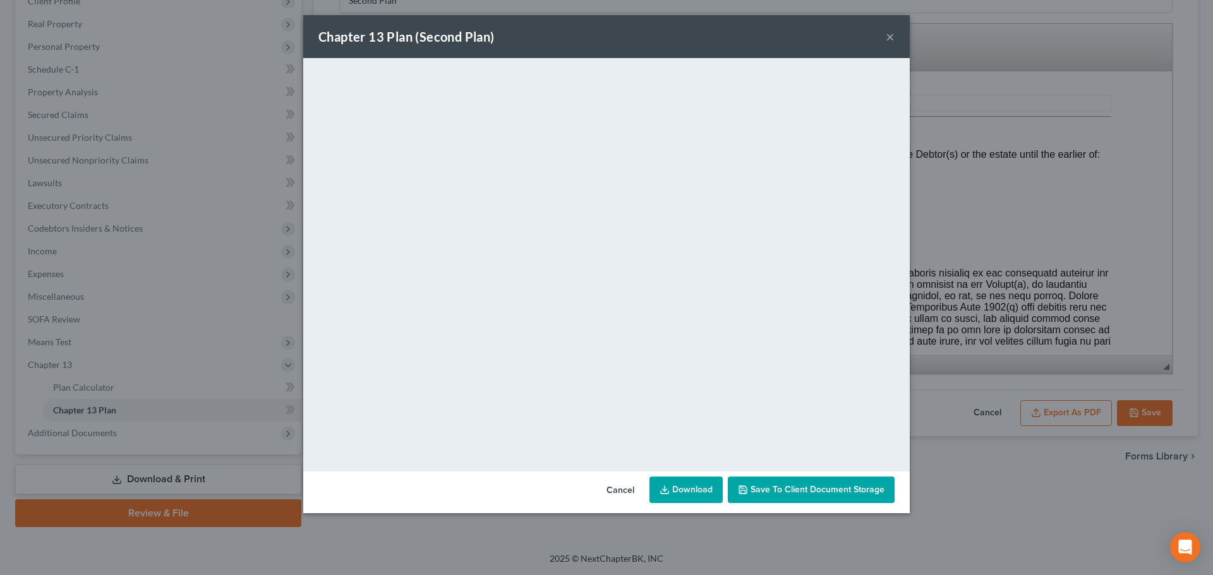
click at [641, 491] on button "Cancel" at bounding box center [620, 490] width 48 height 25
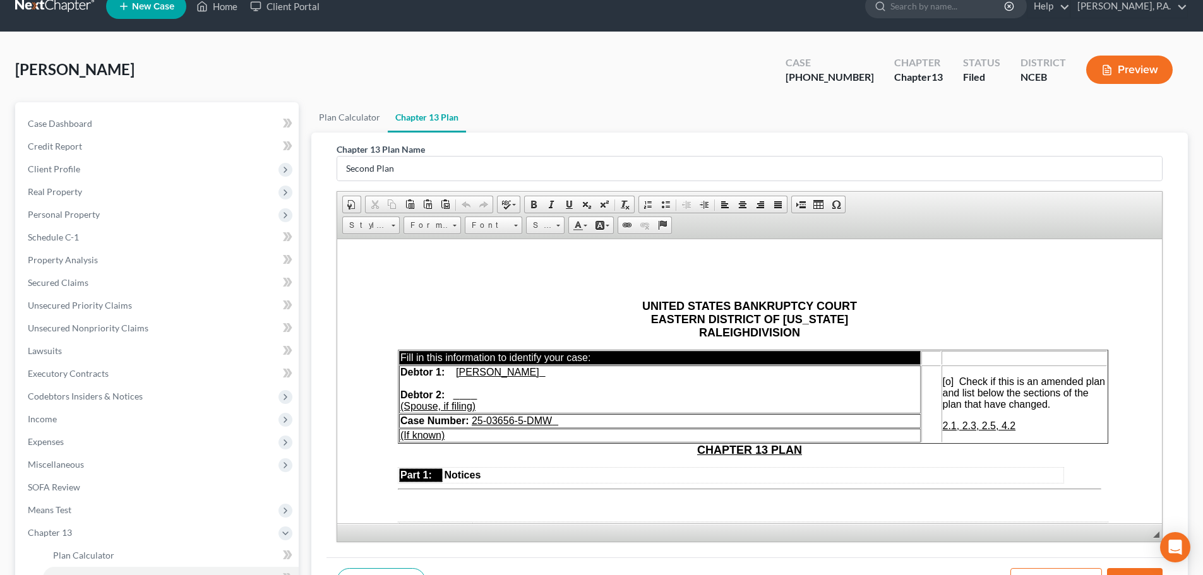
scroll to position [0, 0]
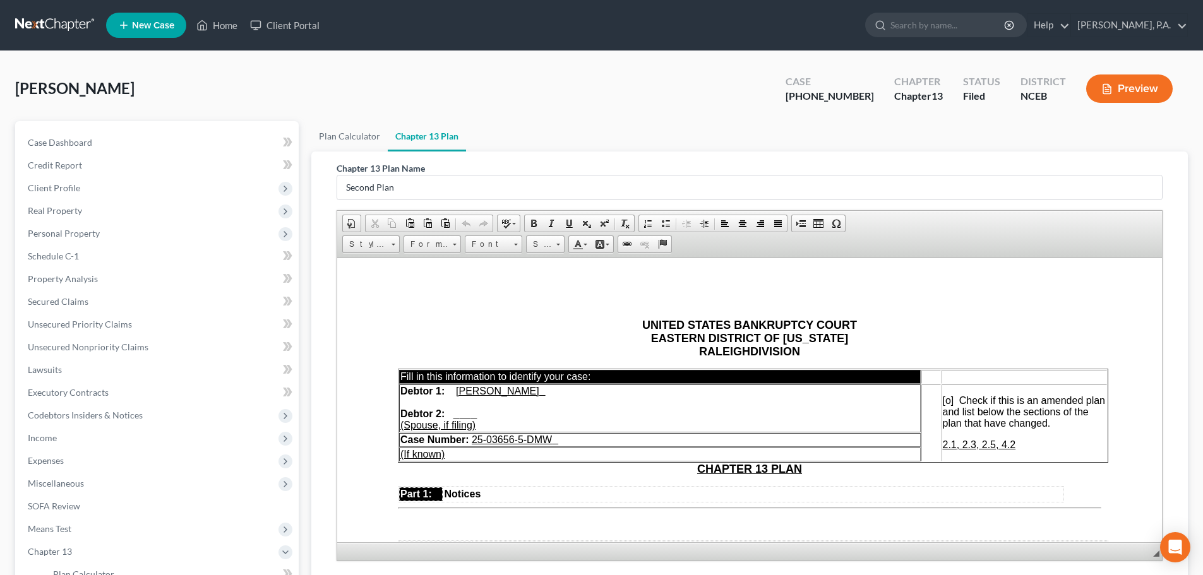
click at [946, 402] on span "[o]" at bounding box center [948, 400] width 11 height 11
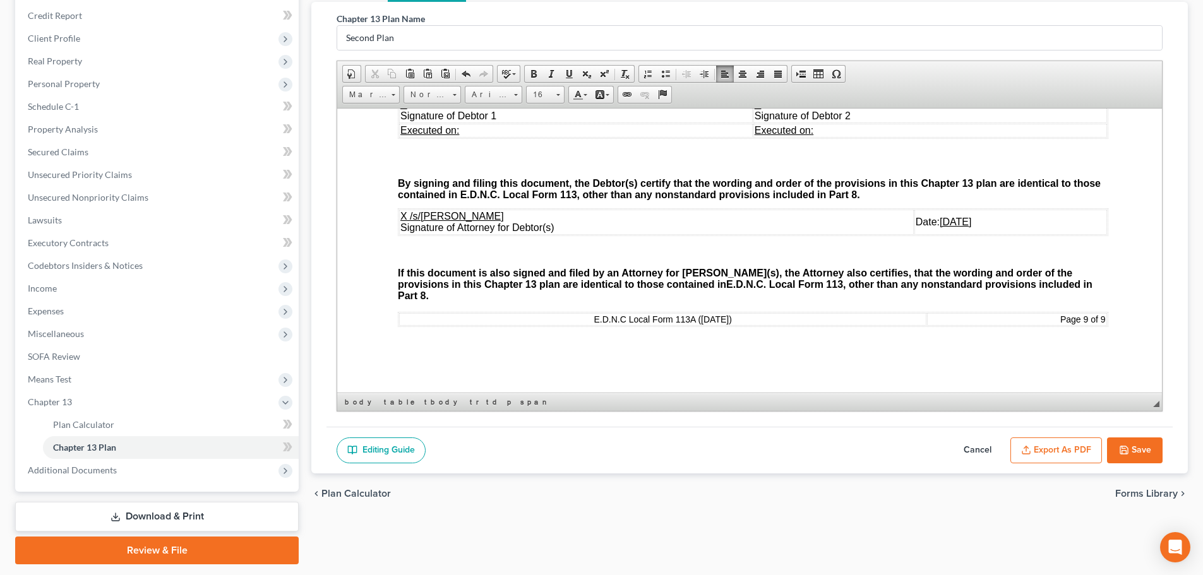
scroll to position [187, 0]
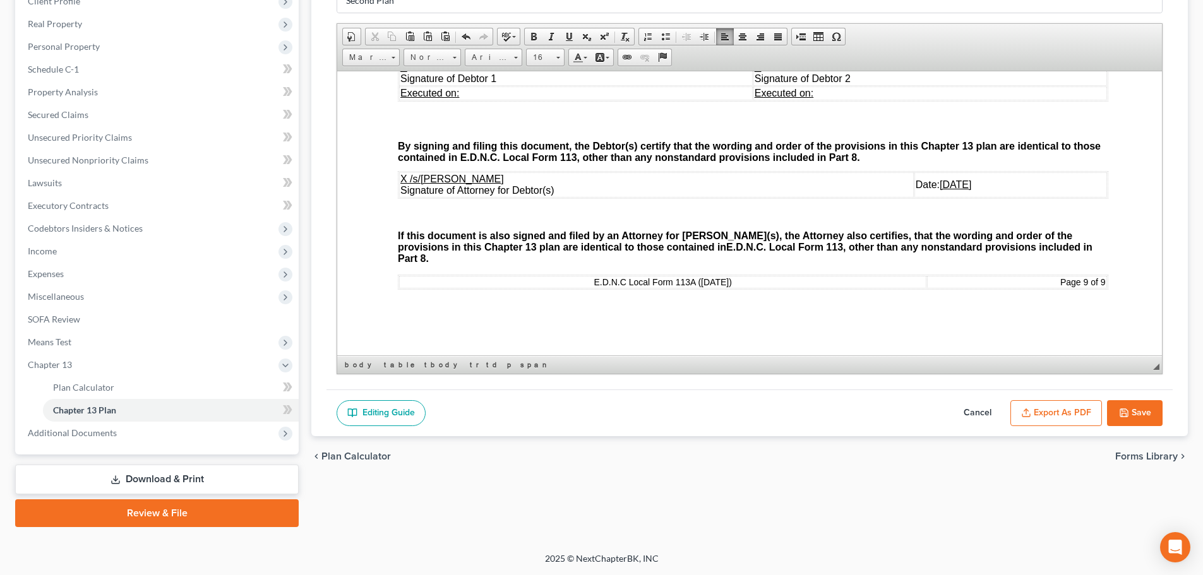
click at [1125, 408] on icon "button" at bounding box center [1124, 413] width 10 height 10
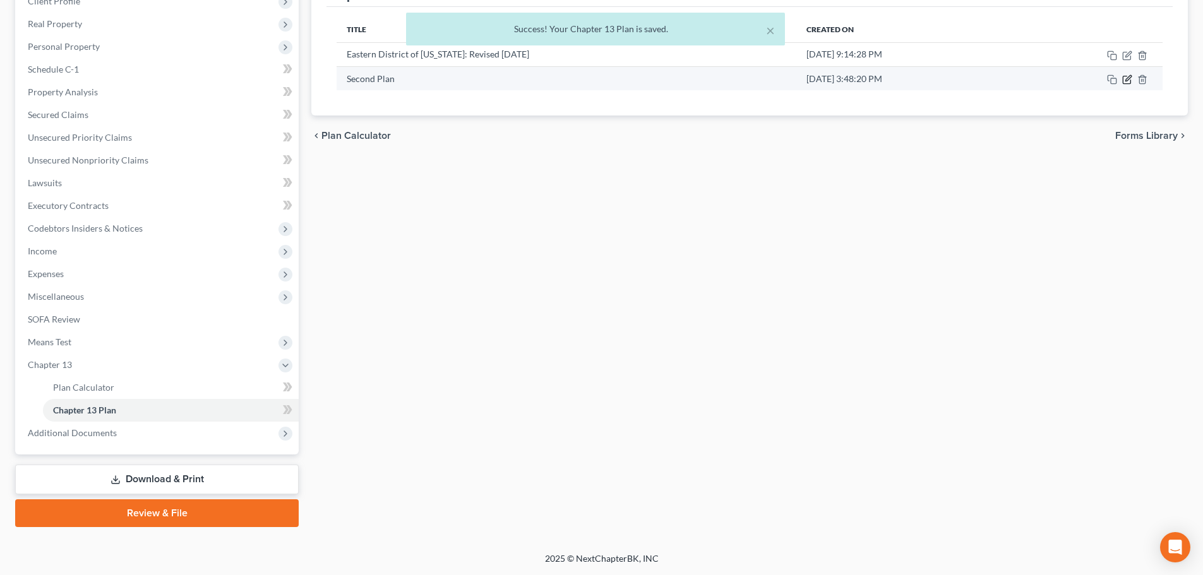
click at [1124, 80] on icon "button" at bounding box center [1127, 80] width 8 height 8
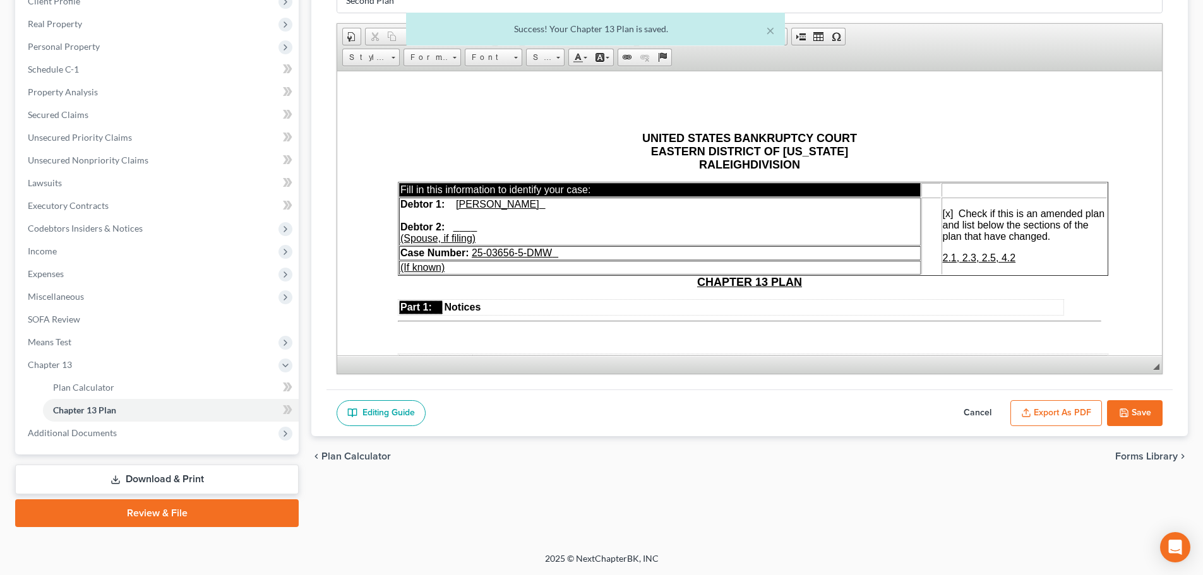
scroll to position [284, 0]
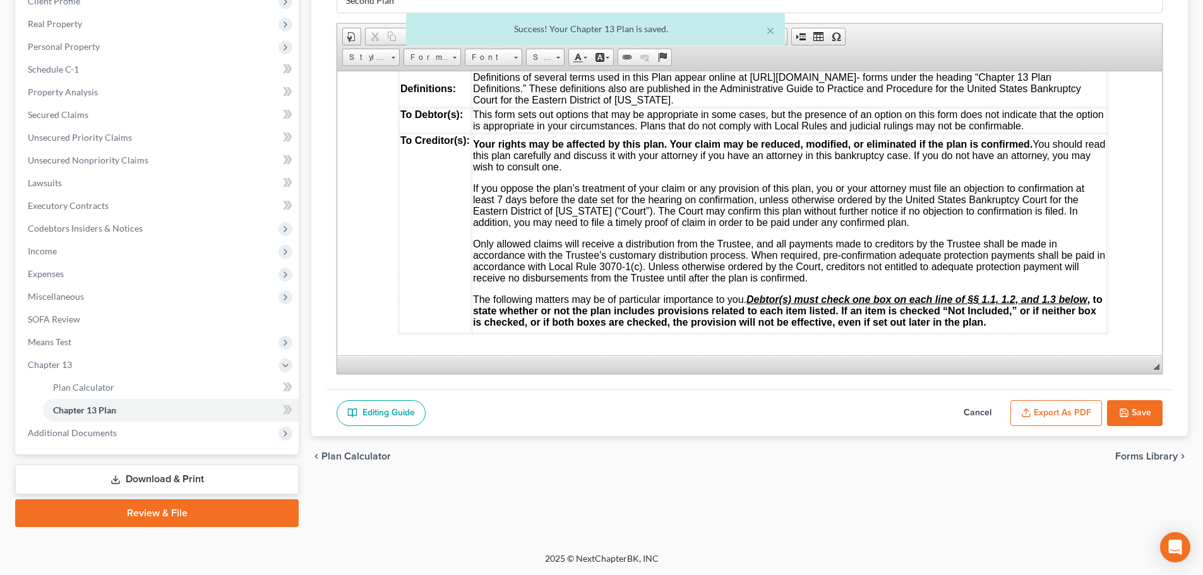
click at [1030, 408] on icon "button" at bounding box center [1026, 413] width 10 height 10
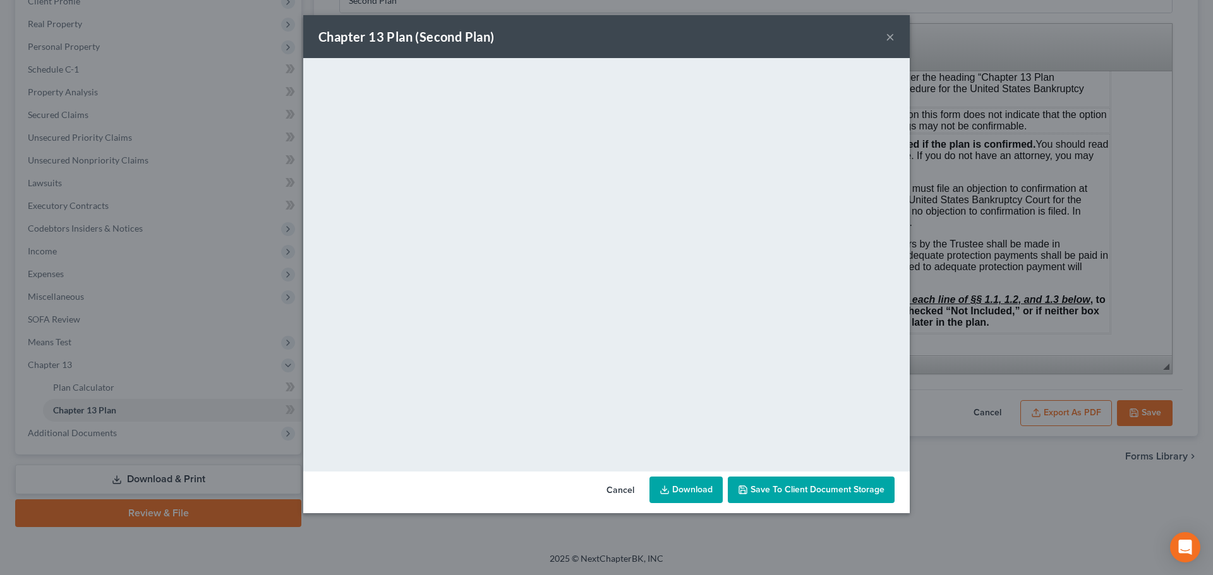
click at [719, 490] on link "Download" at bounding box center [685, 490] width 73 height 27
click at [886, 36] on button "×" at bounding box center [890, 36] width 9 height 15
